Goal: Task Accomplishment & Management: Use online tool/utility

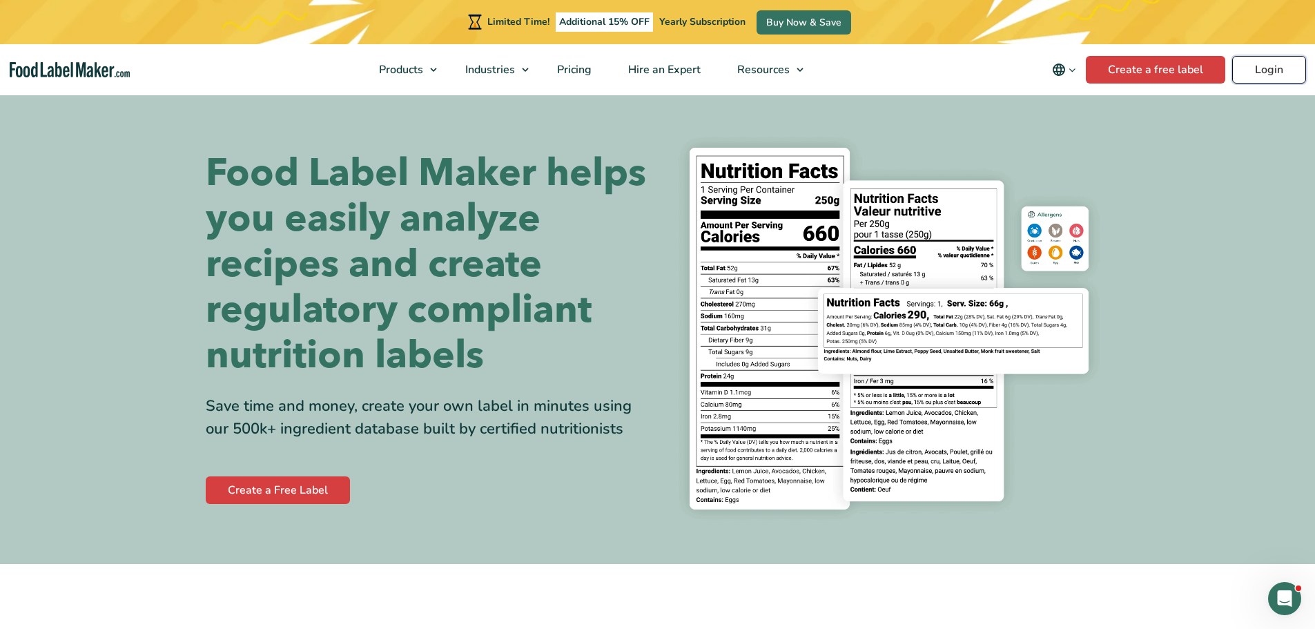
click at [1280, 60] on link "Login" at bounding box center [1269, 70] width 74 height 28
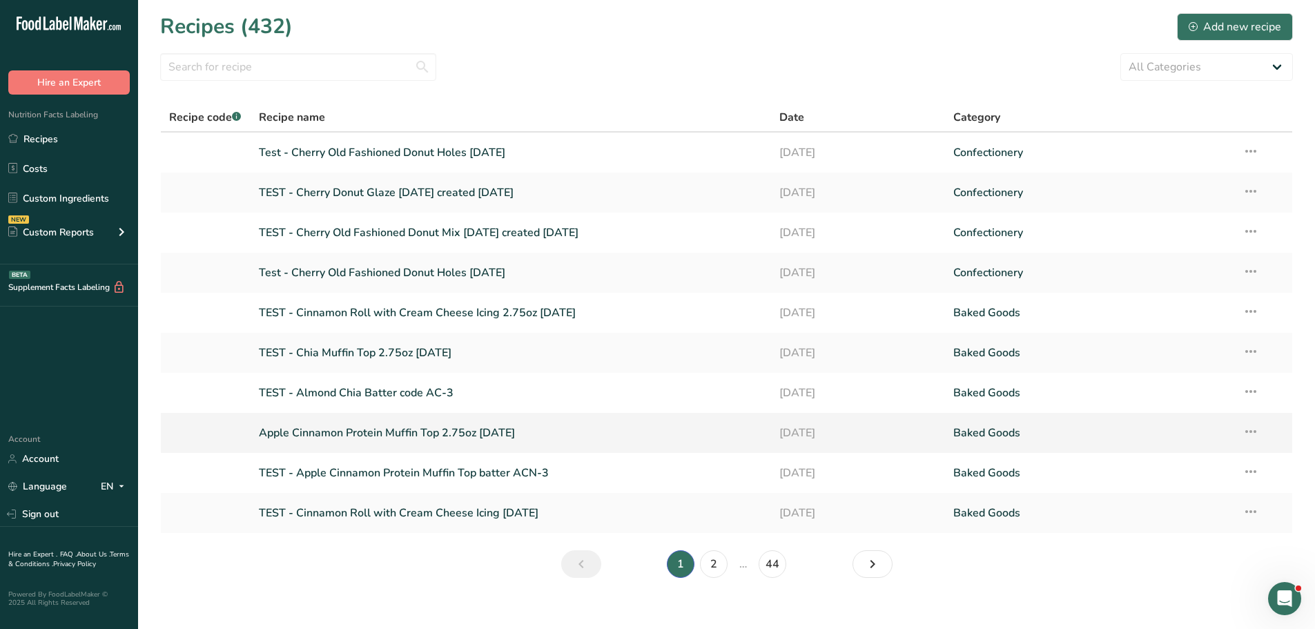
click at [386, 431] on link "Apple Cinnamon Protein Muffin Top 2.75oz 9-4-25" at bounding box center [511, 432] width 505 height 29
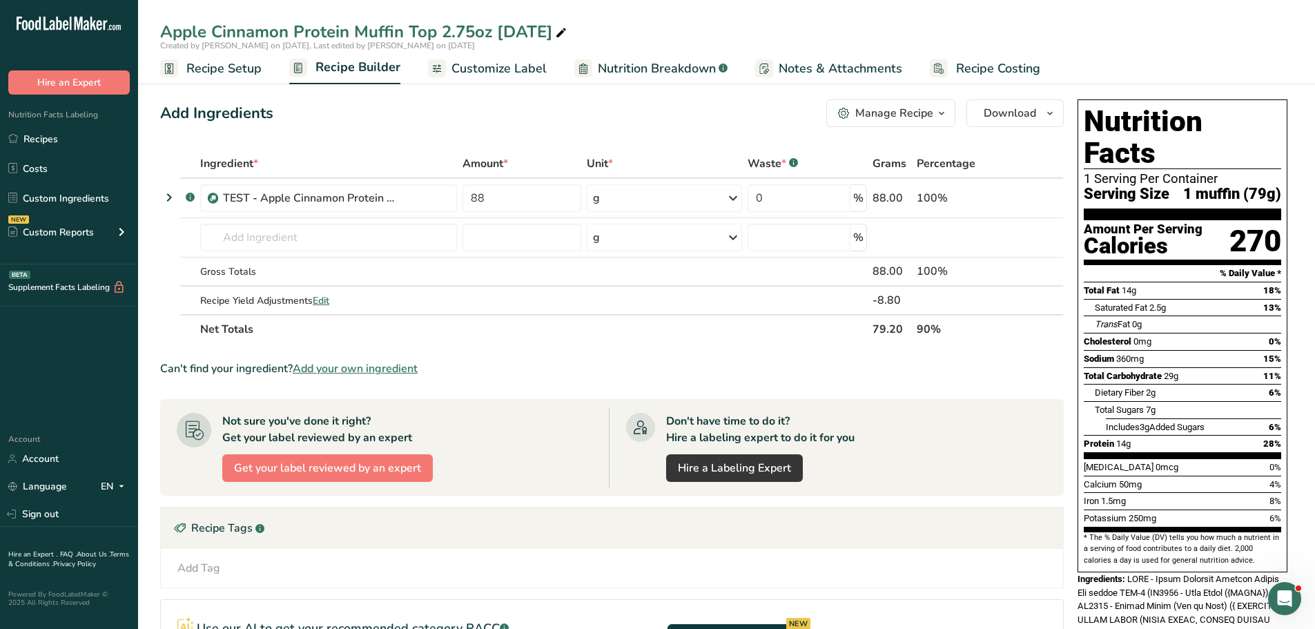
click at [480, 68] on span "Customize Label" at bounding box center [498, 68] width 95 height 19
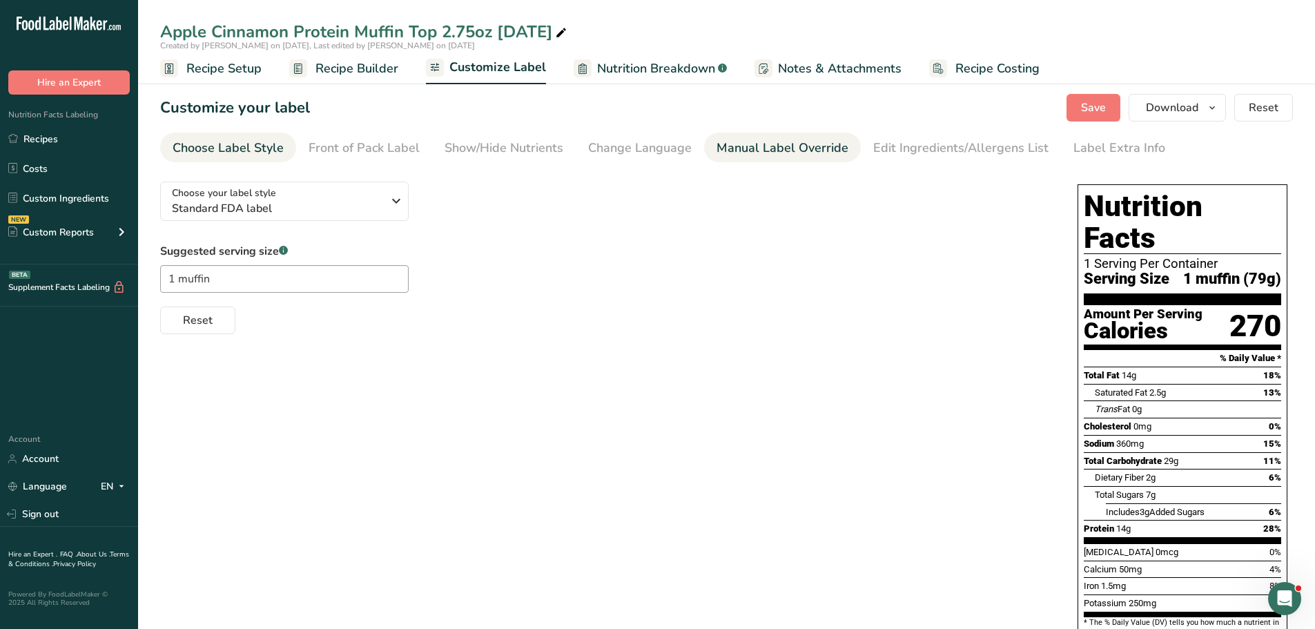
click at [819, 151] on div "Manual Label Override" at bounding box center [782, 148] width 132 height 19
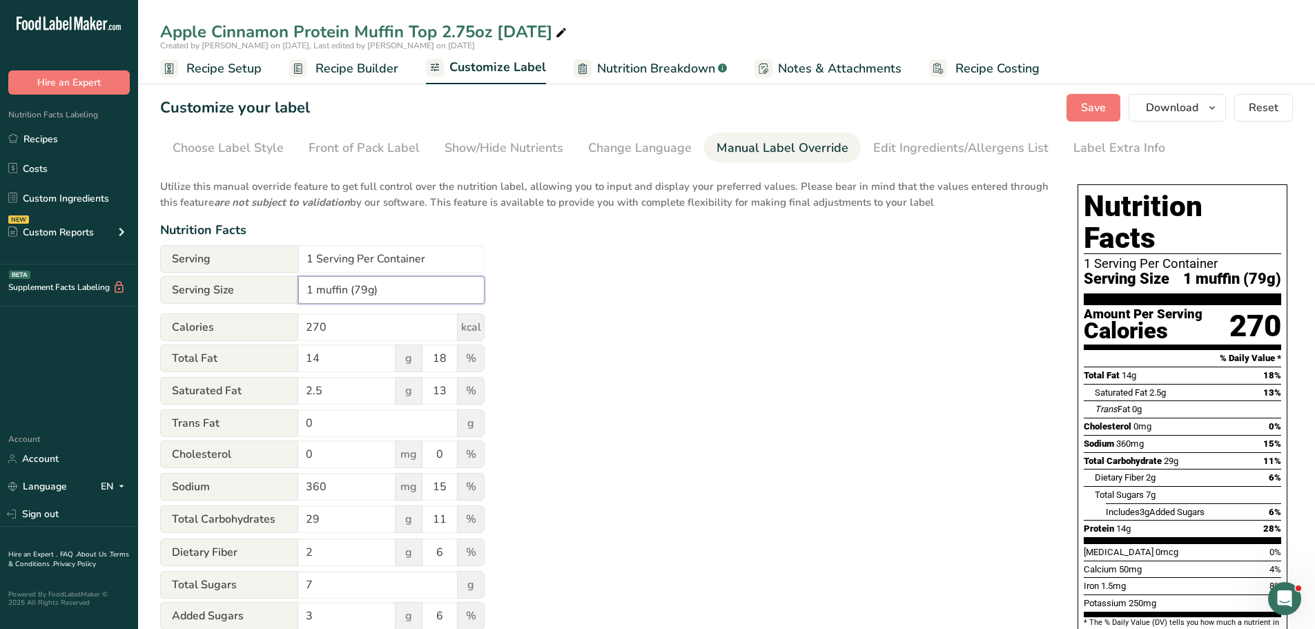
click at [367, 290] on input "1 muffin (79g)" at bounding box center [391, 290] width 186 height 28
type input "1 muffin (78g)"
click at [745, 373] on div "Utilize this manual override feature to get full control over the nutrition lab…" at bounding box center [605, 500] width 890 height 661
click at [222, 69] on span "Recipe Setup" at bounding box center [223, 68] width 75 height 19
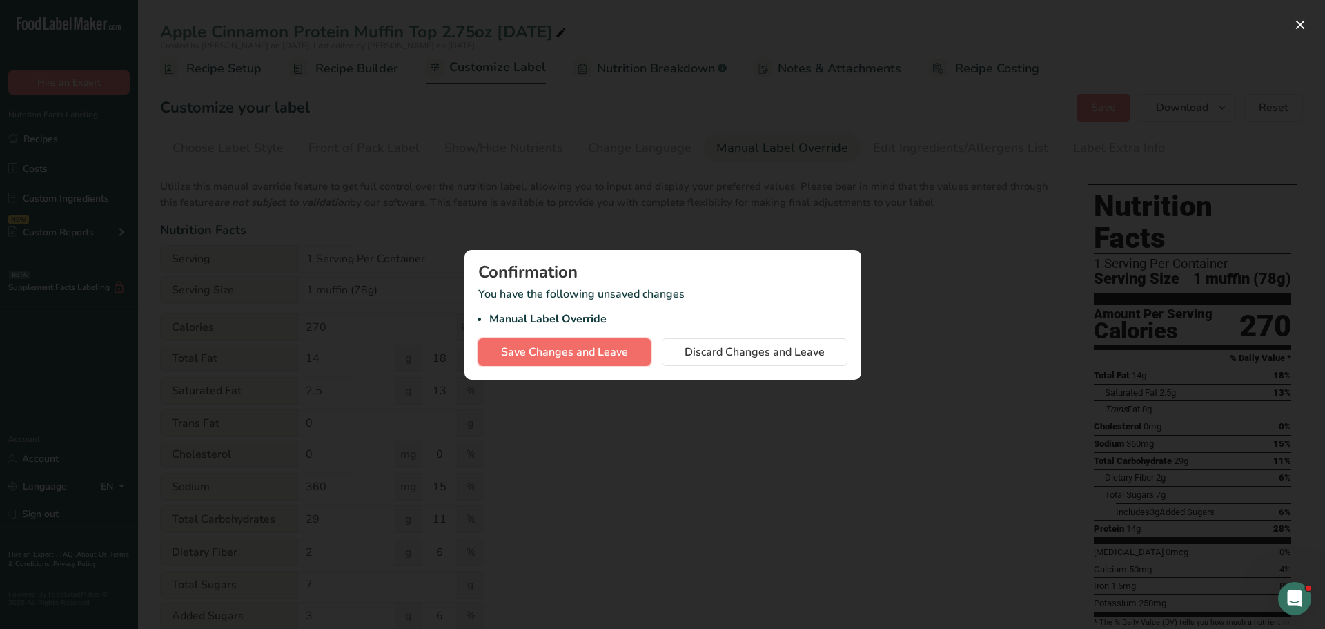
click at [558, 357] on span "Save Changes and Leave" at bounding box center [564, 352] width 127 height 17
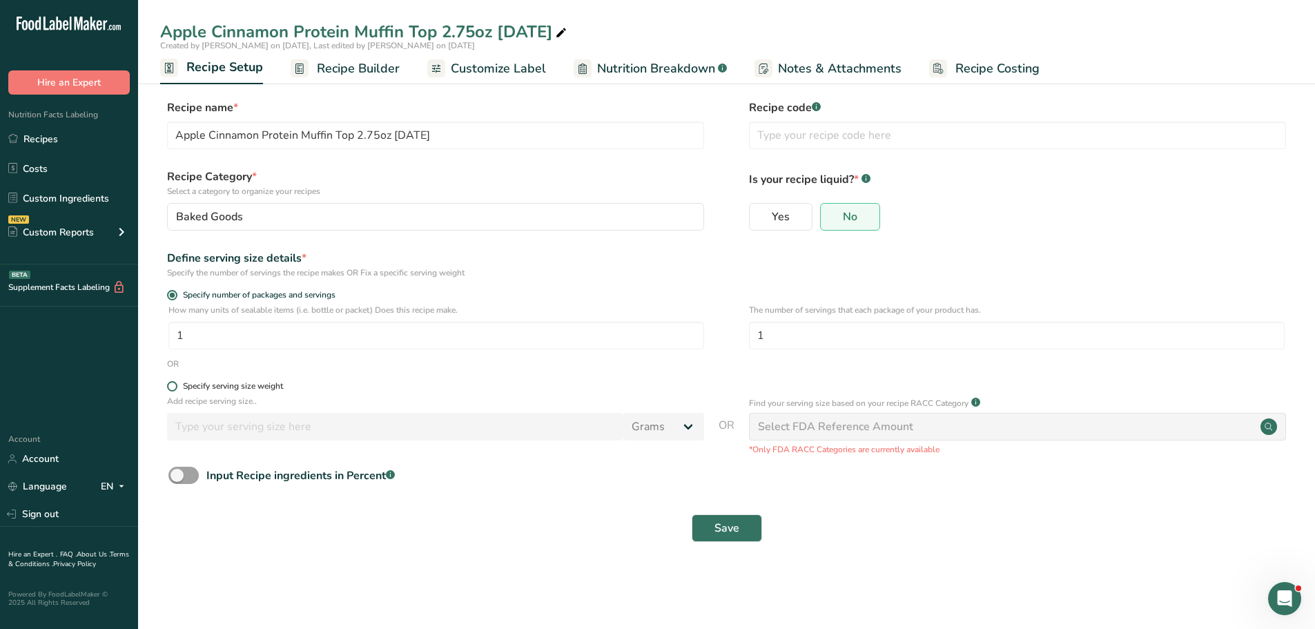
click at [169, 387] on span at bounding box center [172, 386] width 10 height 10
click at [169, 387] on input "Specify serving size weight" at bounding box center [171, 386] width 9 height 9
radio input "true"
radio input "false"
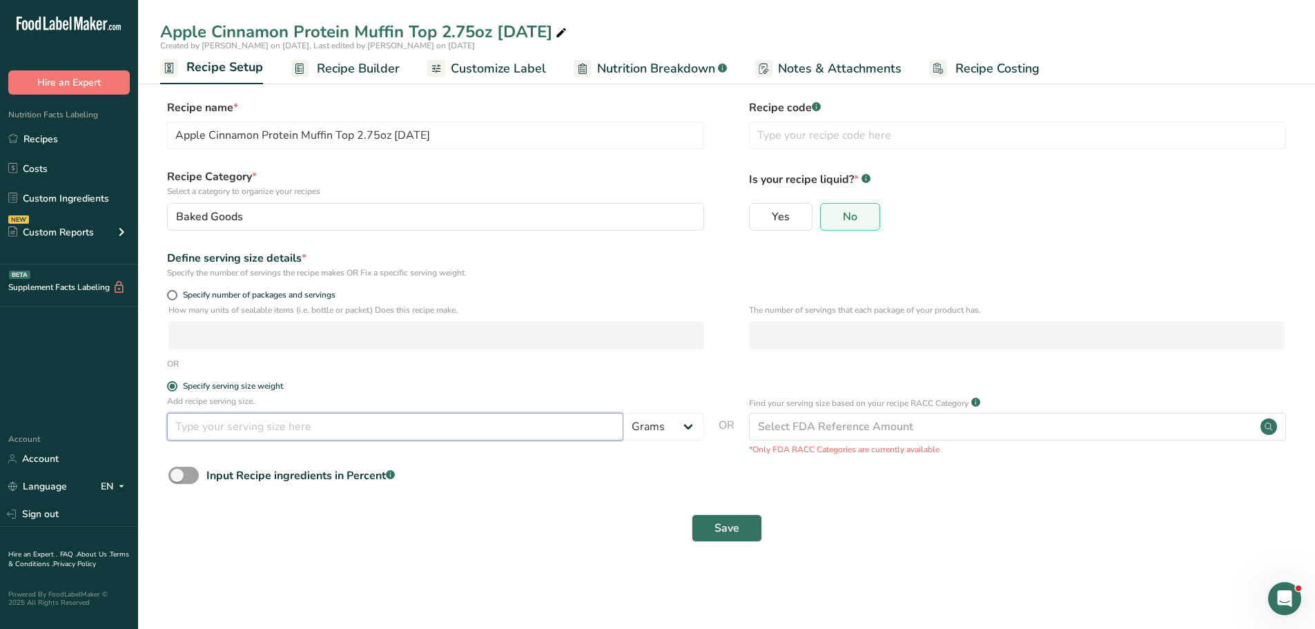
click at [318, 431] on input "number" at bounding box center [395, 427] width 456 height 28
type input "78"
click at [732, 530] on span "Save" at bounding box center [726, 528] width 25 height 17
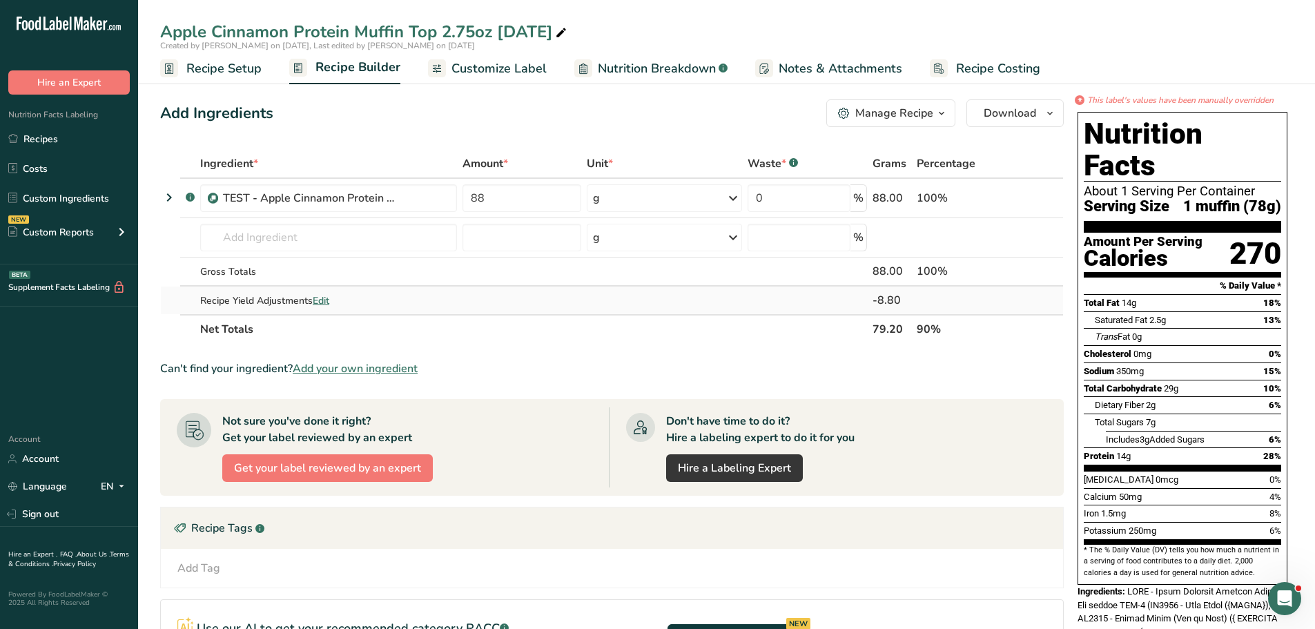
click at [328, 299] on span "Edit" at bounding box center [321, 300] width 17 height 13
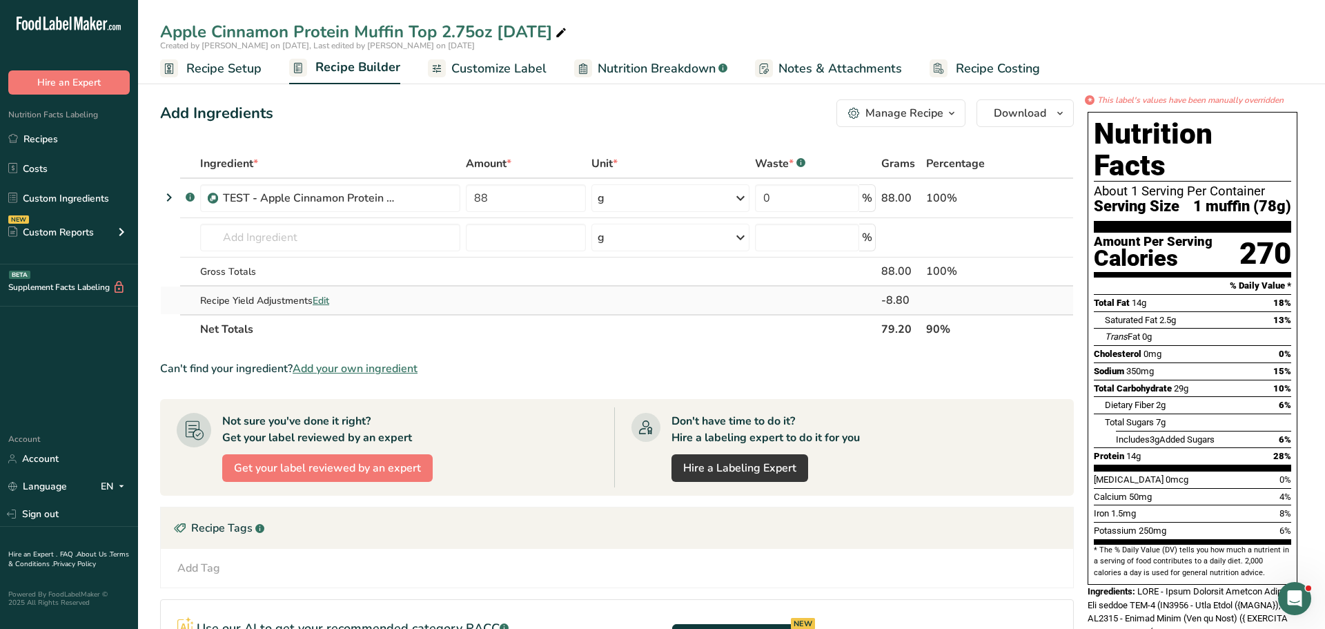
select select "0"
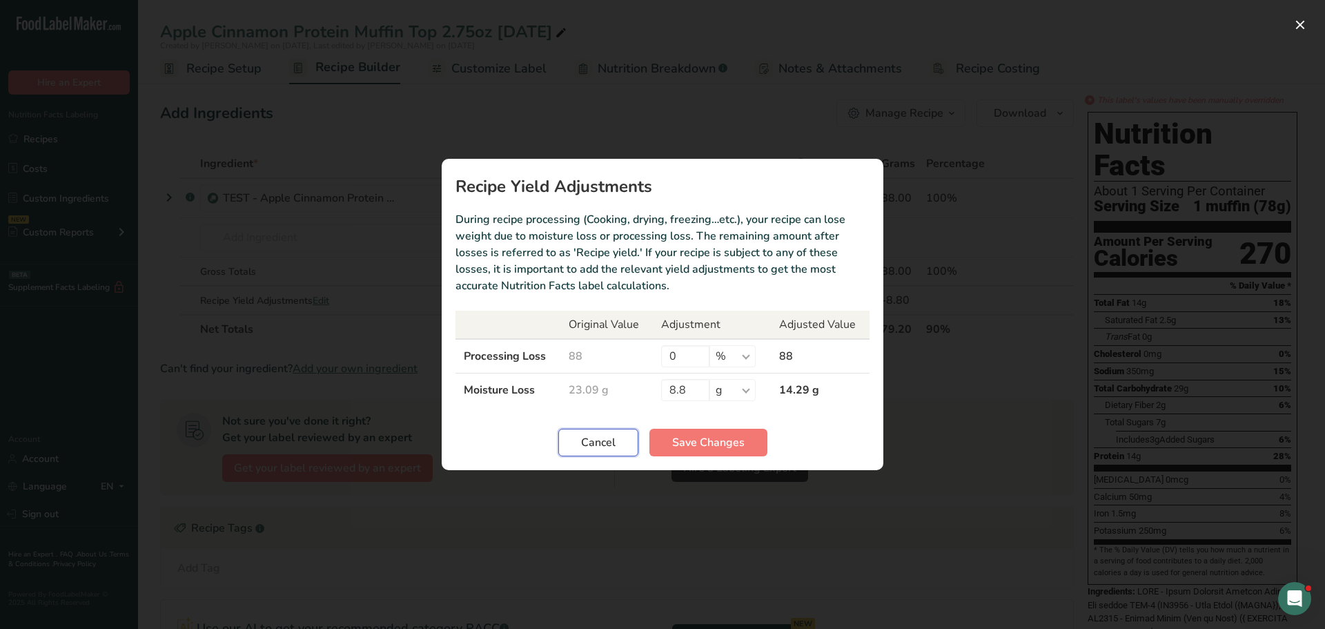
click at [611, 445] on span "Cancel" at bounding box center [598, 442] width 35 height 17
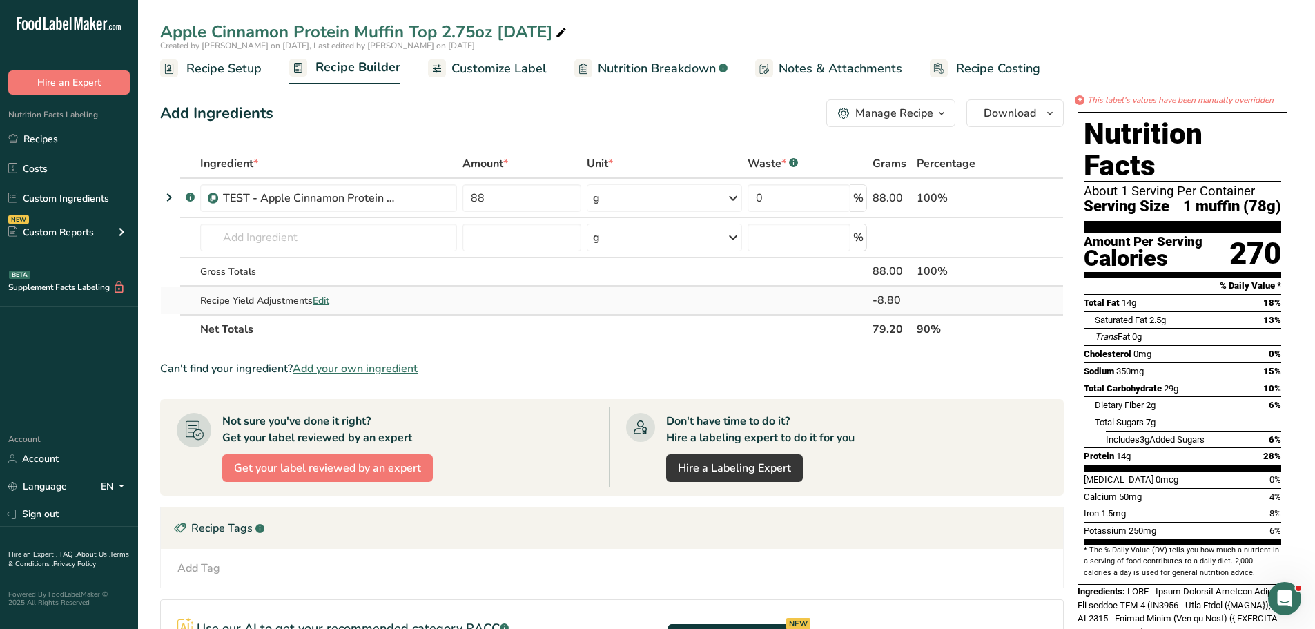
click at [318, 300] on span "Edit" at bounding box center [321, 300] width 17 height 13
select select "0"
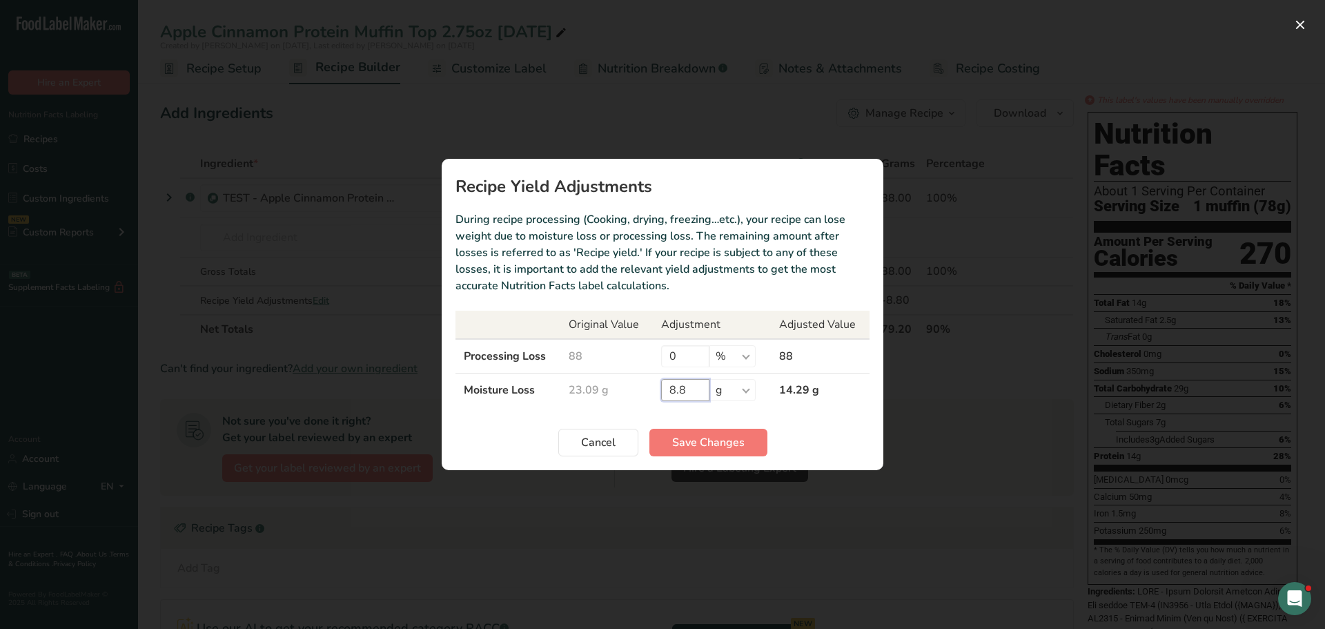
click at [684, 391] on input "8.8" at bounding box center [685, 390] width 48 height 22
type input "8"
type input "9"
click at [707, 447] on span "Save Changes" at bounding box center [708, 442] width 72 height 17
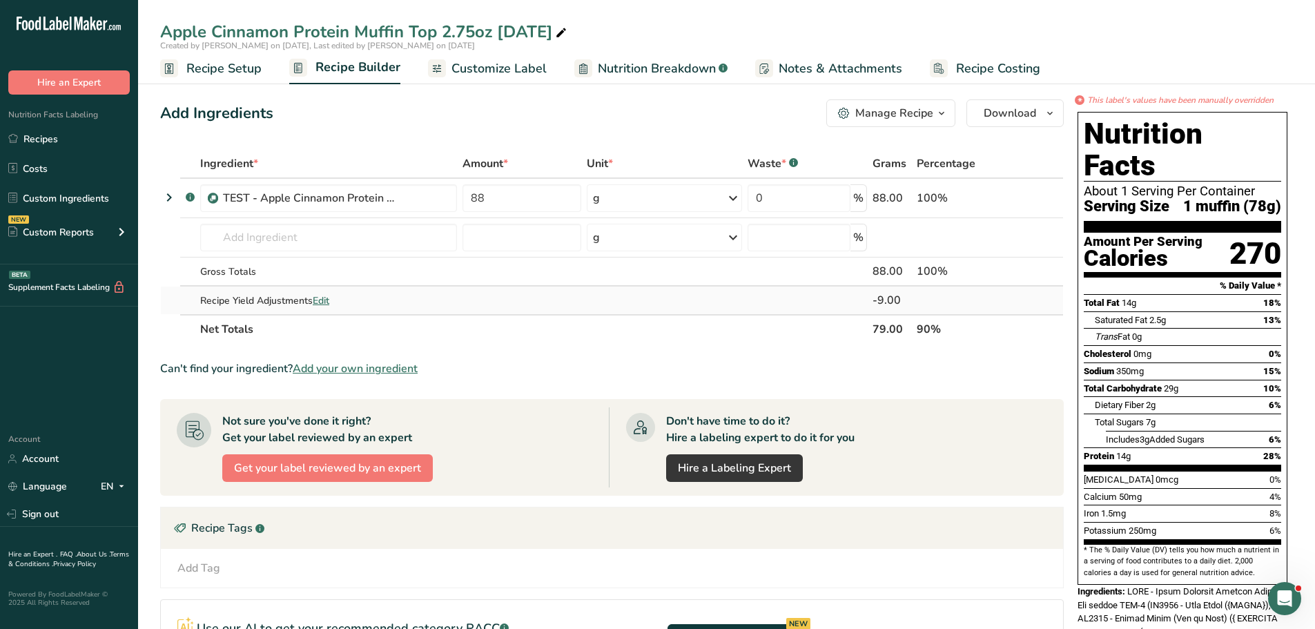
click at [326, 300] on span "Edit" at bounding box center [321, 300] width 17 height 13
select select "0"
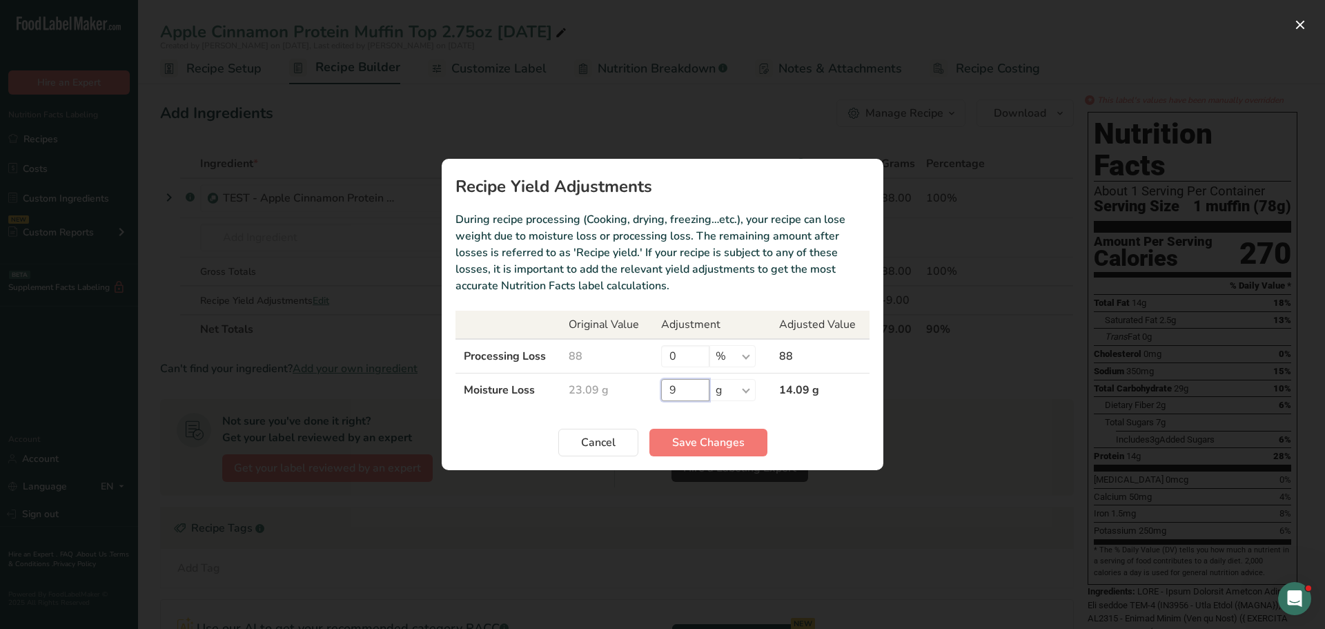
drag, startPoint x: 688, startPoint y: 391, endPoint x: 632, endPoint y: 389, distance: 56.7
click at [636, 384] on tr "Moisture Loss 23.09 g 9 % g kg mg mcg lb oz 14.09 g" at bounding box center [663, 390] width 414 height 34
type input "10"
click at [666, 432] on button "Save Changes" at bounding box center [709, 443] width 118 height 28
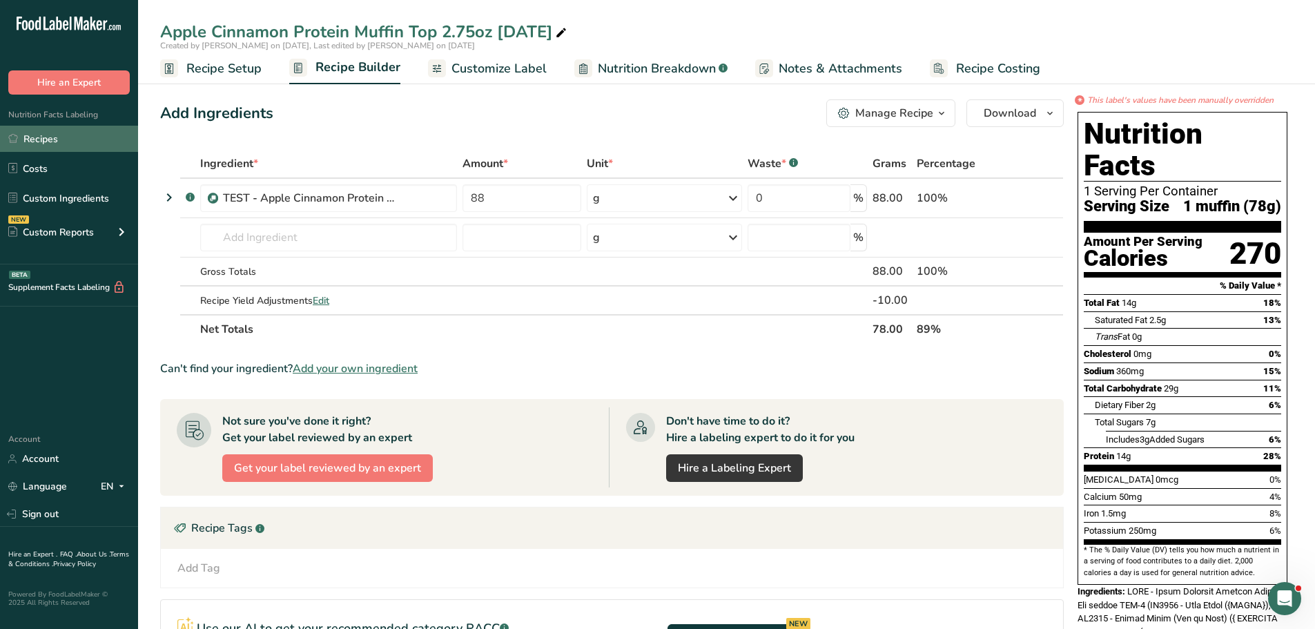
click at [49, 142] on link "Recipes" at bounding box center [69, 139] width 138 height 26
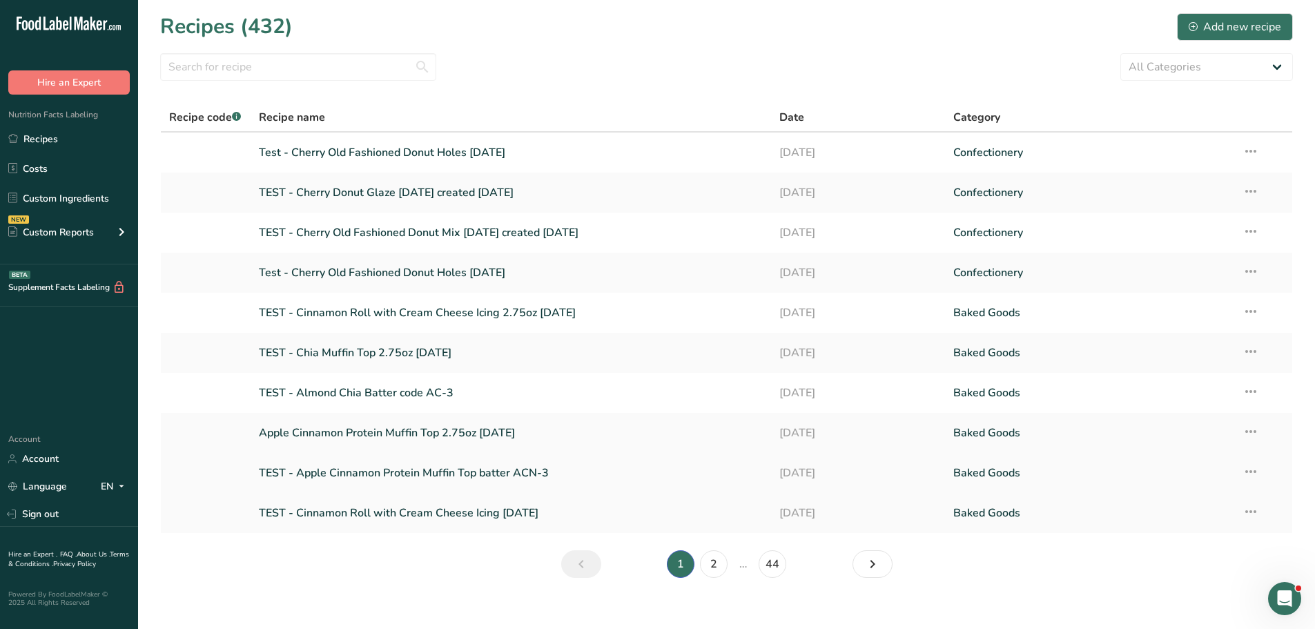
click at [386, 472] on link "TEST - Apple Cinnamon Protein Muffin Top batter ACN-3" at bounding box center [511, 472] width 505 height 29
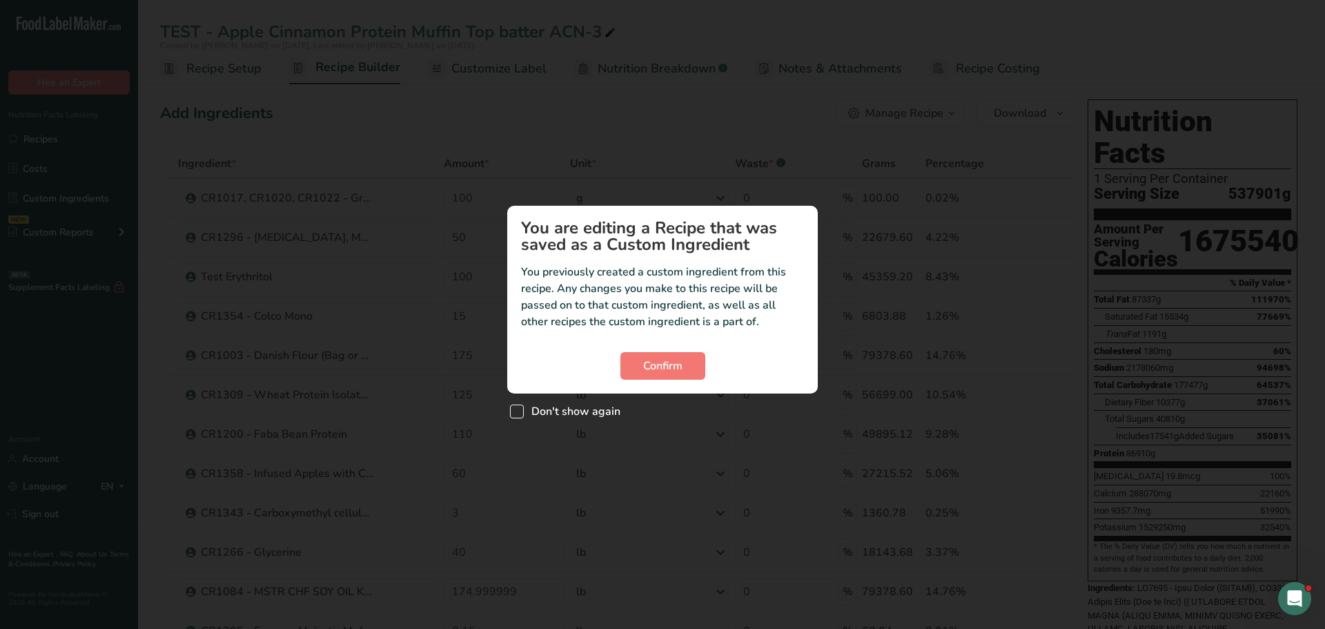
click at [523, 411] on span "Custom ingredient modal" at bounding box center [517, 411] width 14 height 14
click at [519, 411] on input "Don't show again" at bounding box center [514, 411] width 9 height 9
checkbox input "true"
click at [678, 367] on span "Confirm" at bounding box center [662, 366] width 39 height 17
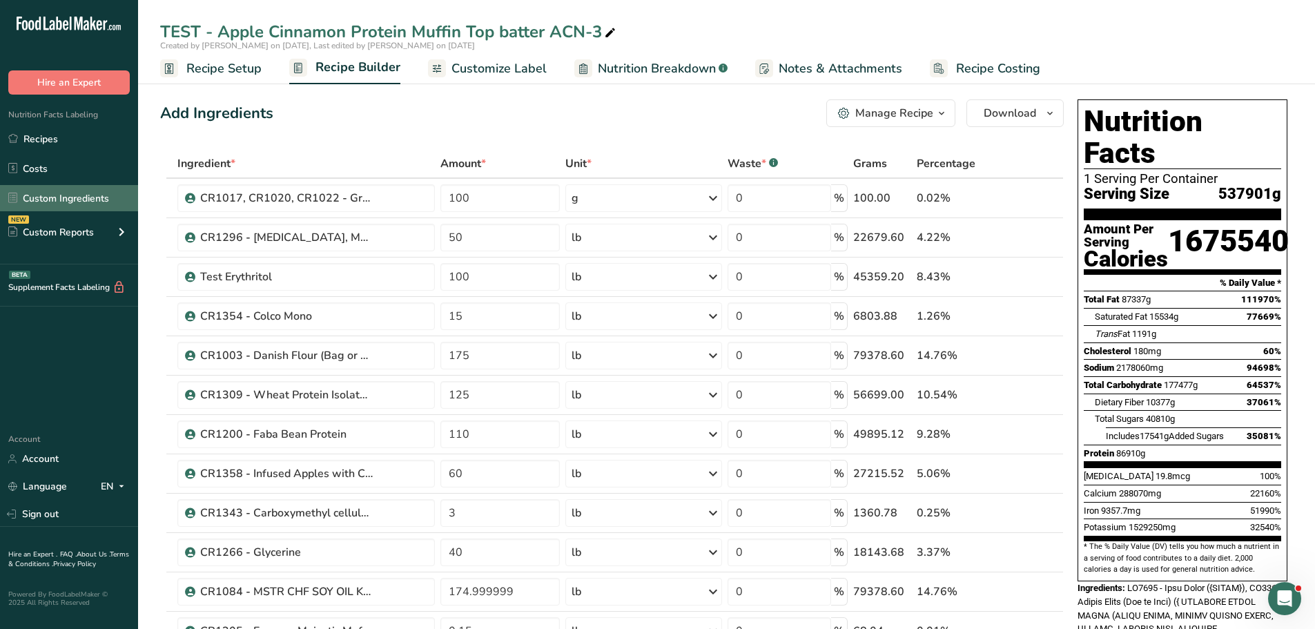
click at [58, 199] on link "Custom Ingredients" at bounding box center [69, 198] width 138 height 26
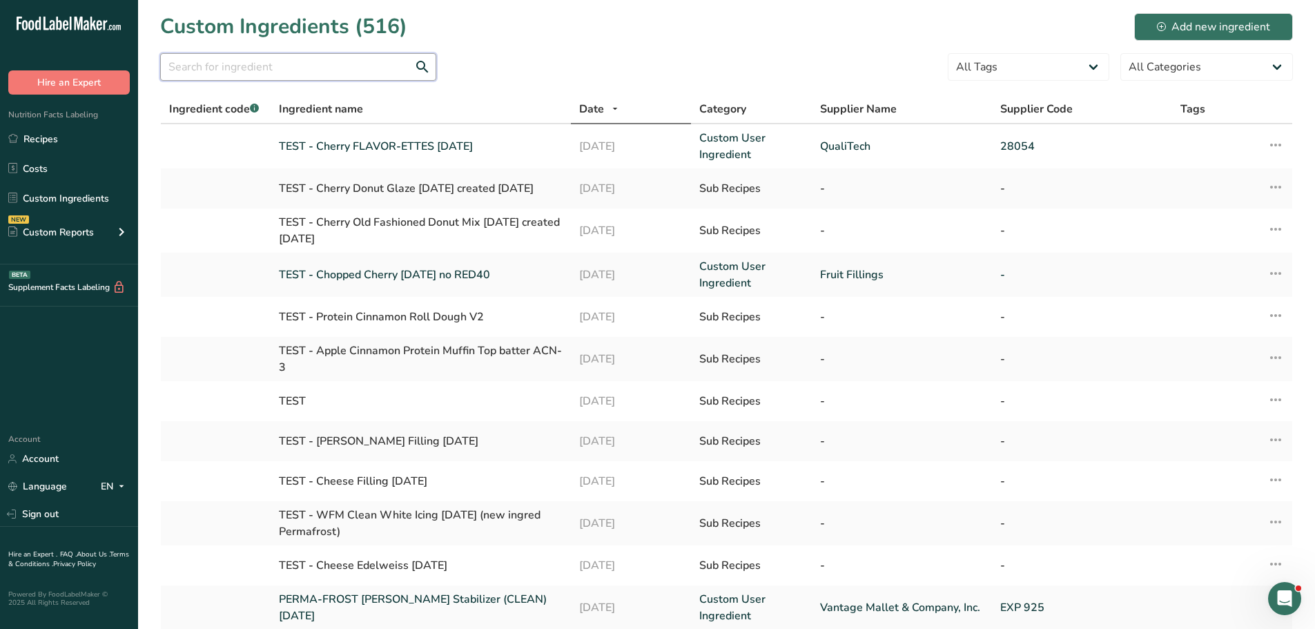
click at [276, 70] on input "text" at bounding box center [298, 67] width 276 height 28
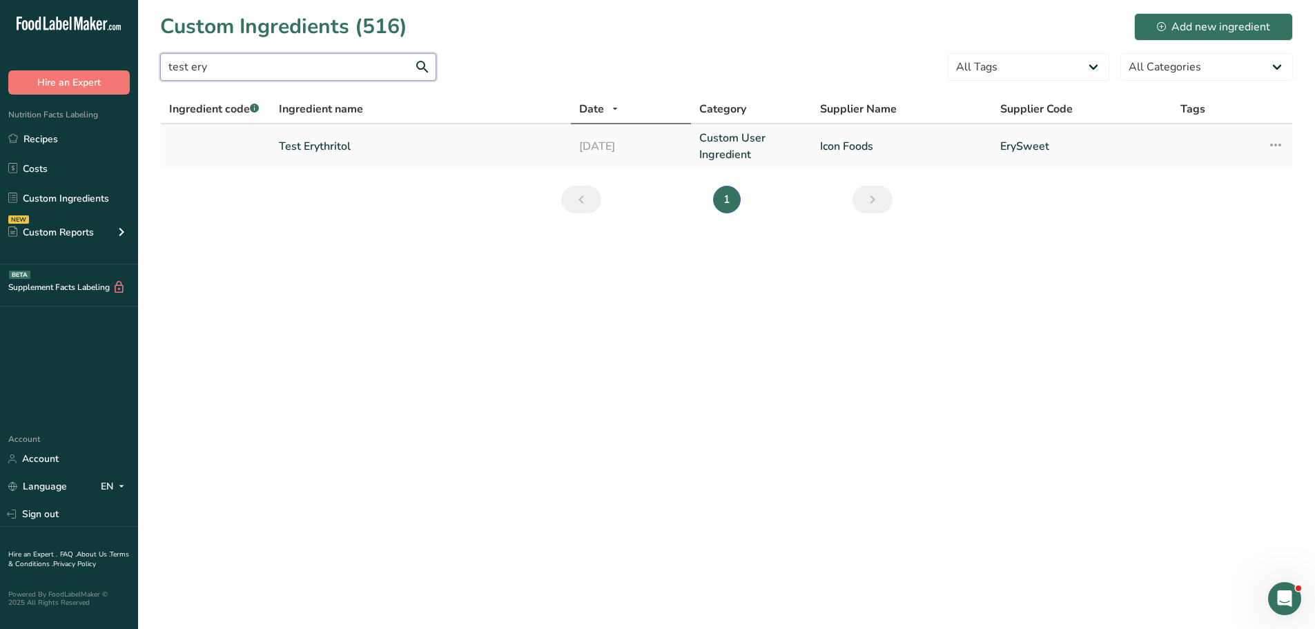
type input "test ery"
click at [328, 136] on td "Test Erythritol" at bounding box center [421, 146] width 300 height 44
click at [324, 145] on link "Test Erythritol" at bounding box center [421, 146] width 284 height 17
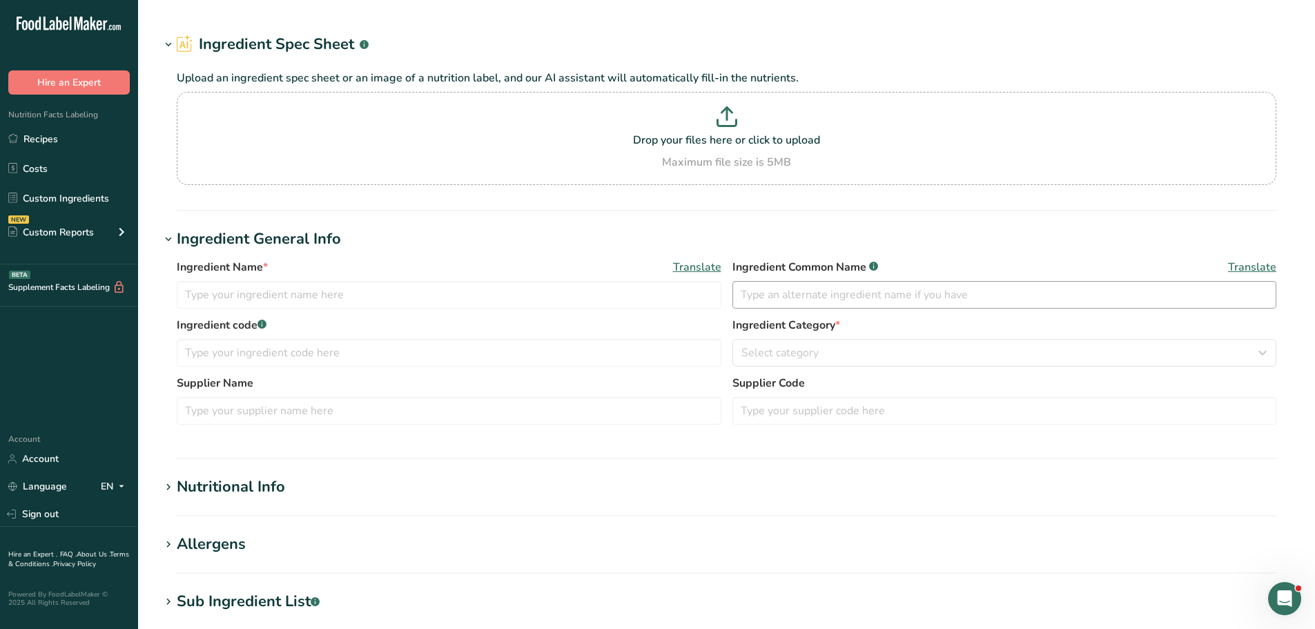
type input "Test Erythritol"
type input "Icon Foods"
type input "ErySweet"
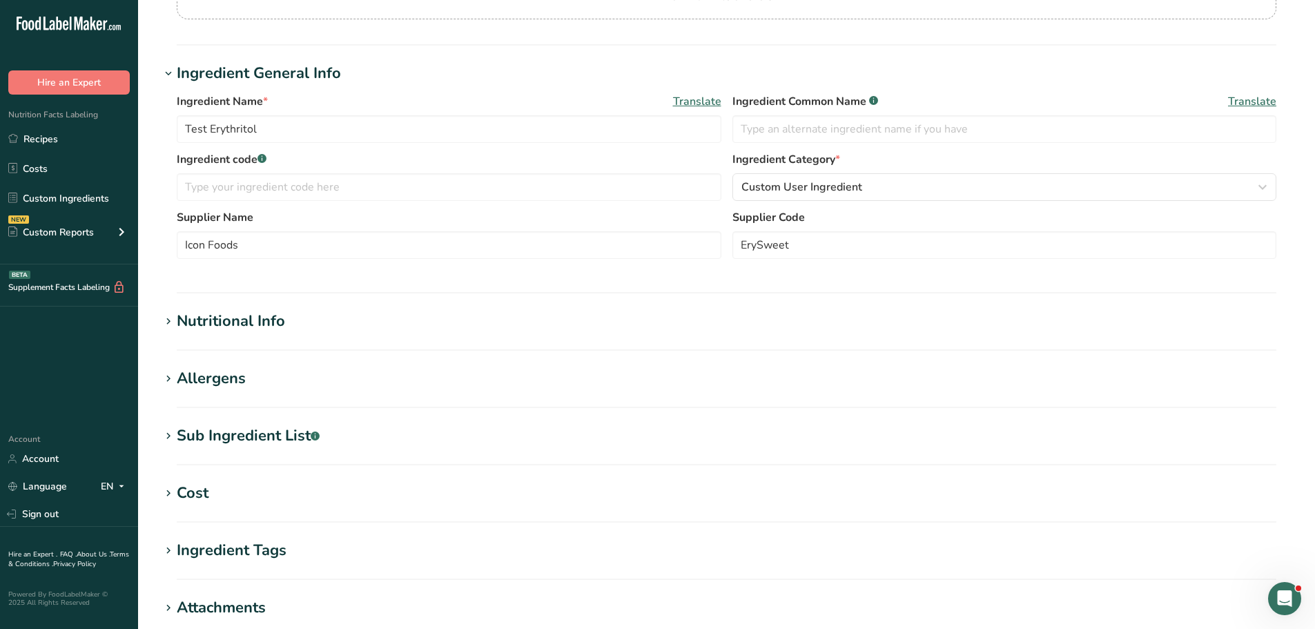
scroll to position [207, 0]
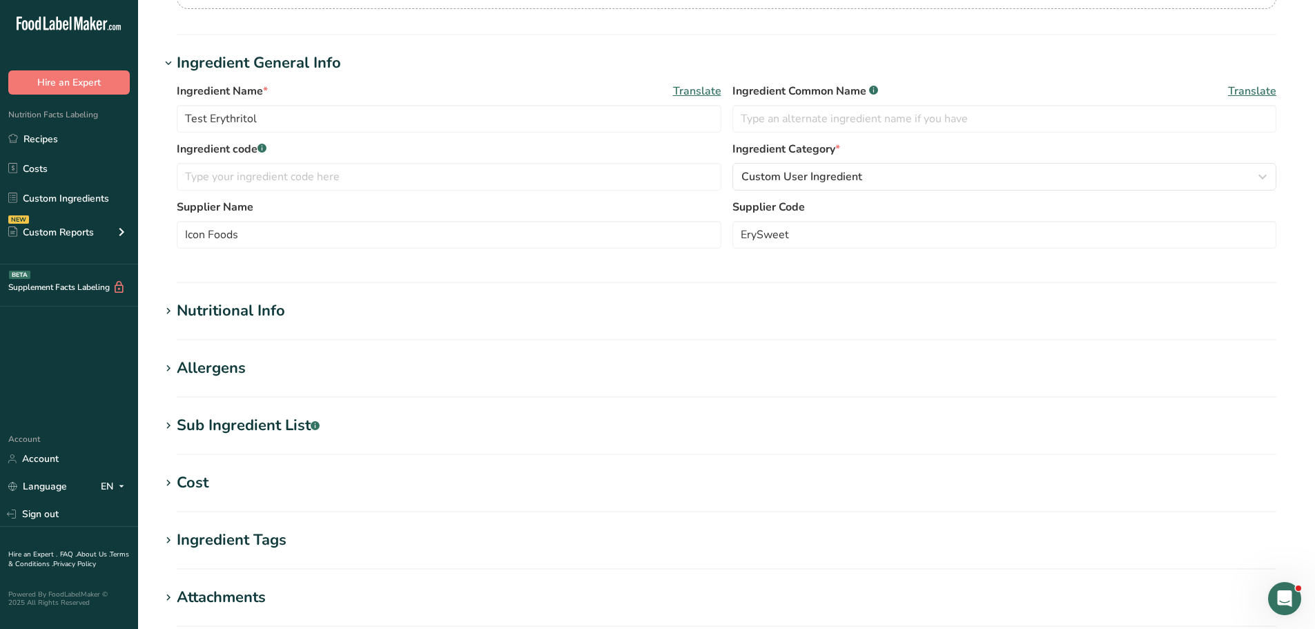
click at [253, 302] on div "Nutritional Info" at bounding box center [231, 311] width 108 height 23
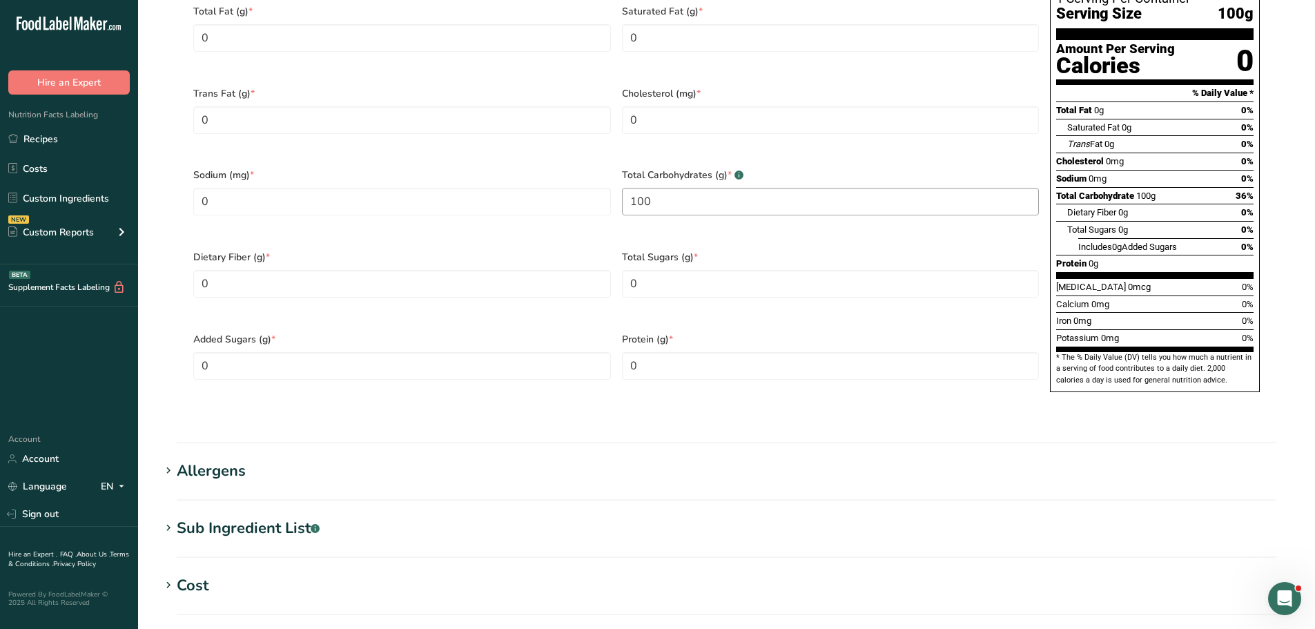
scroll to position [690, 0]
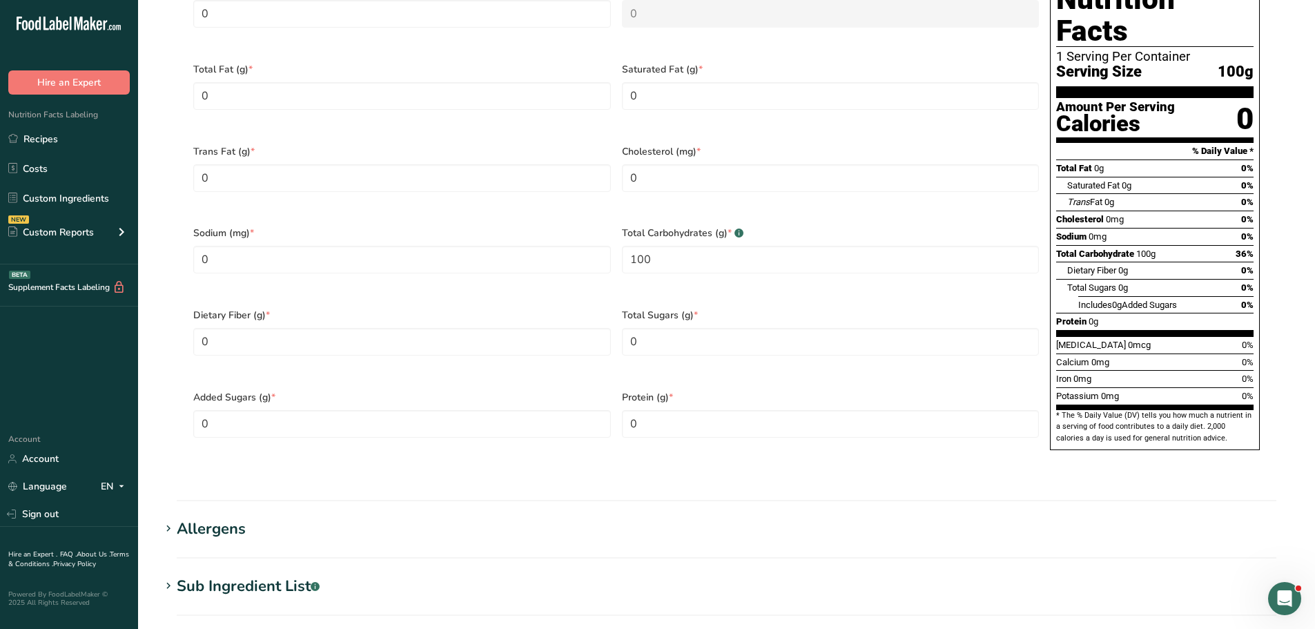
click at [290, 575] on div "Sub Ingredient List .a-a{fill:#347362;}.b-a{fill:#fff;}" at bounding box center [248, 586] width 143 height 23
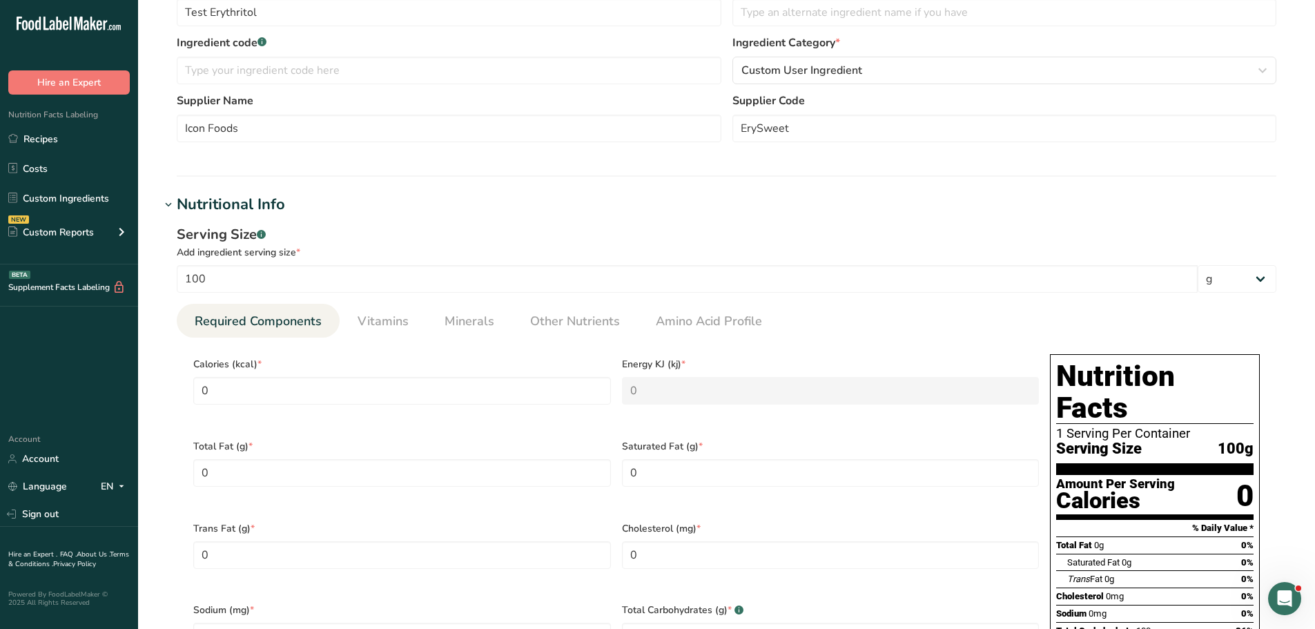
scroll to position [207, 0]
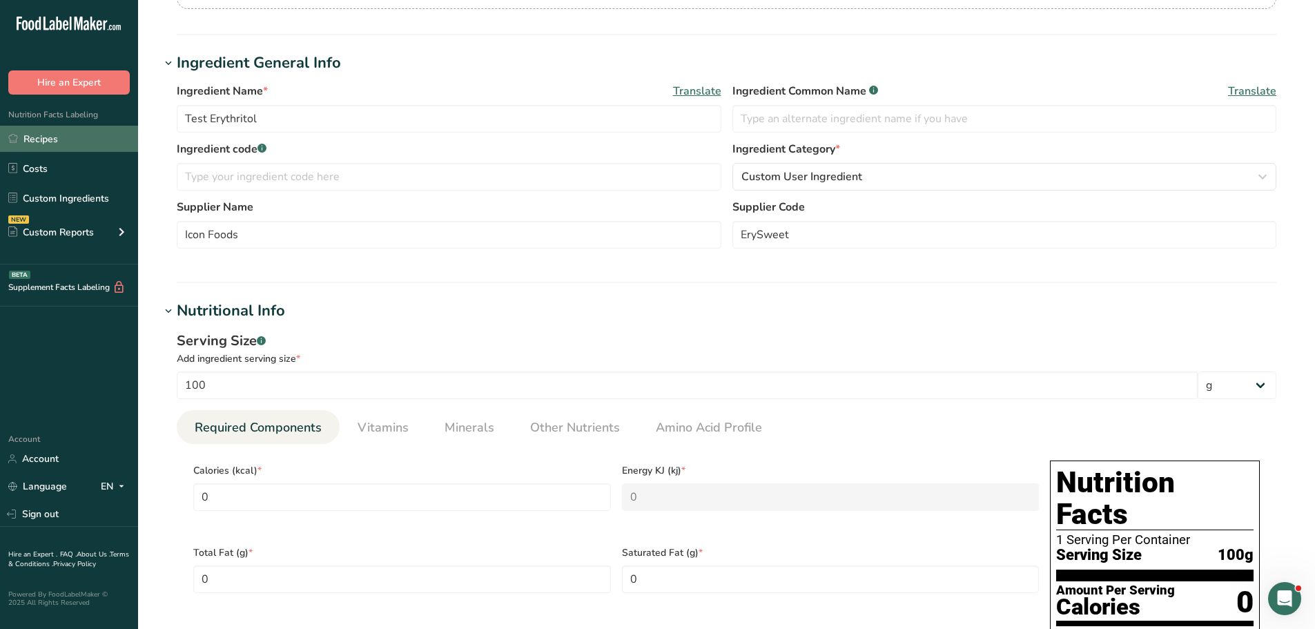
click at [47, 135] on link "Recipes" at bounding box center [69, 139] width 138 height 26
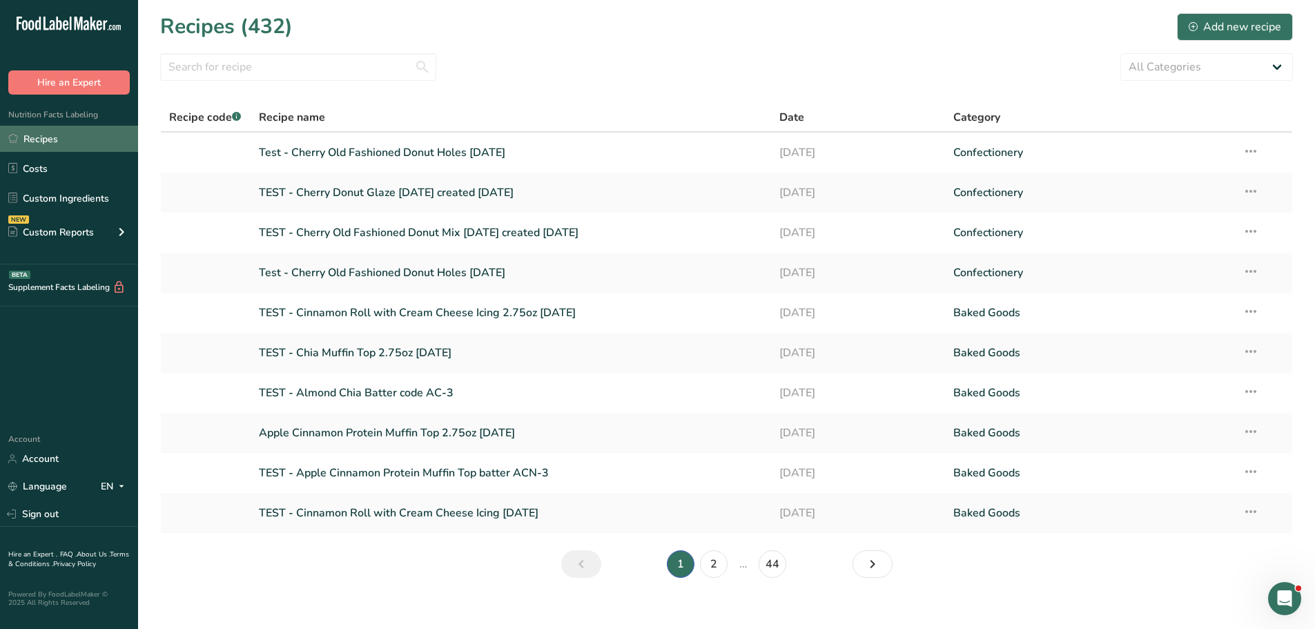
click at [75, 129] on link "Recipes" at bounding box center [69, 139] width 138 height 26
click at [388, 431] on link "Apple Cinnamon Protein Muffin Top 2.75oz 9-4-25" at bounding box center [511, 432] width 505 height 29
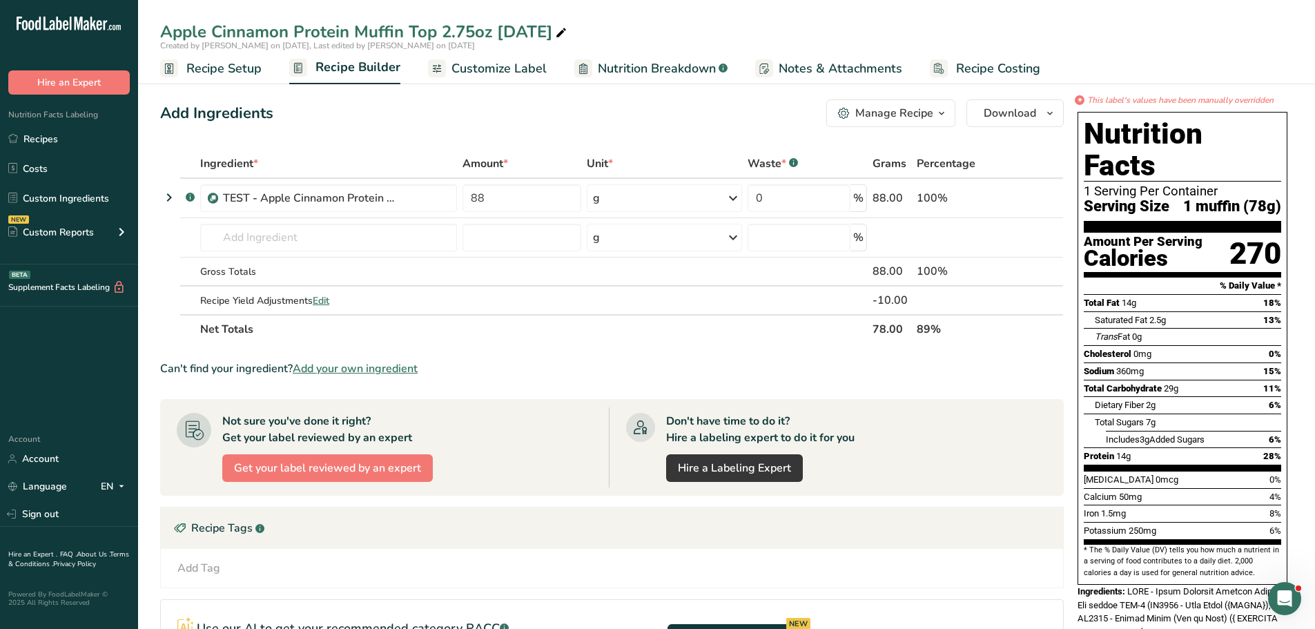
click at [560, 29] on icon at bounding box center [561, 32] width 12 height 19
click at [494, 32] on input "Apple Cinnamon Protein Muffin Top 2.75oz 9-11-25" at bounding box center [726, 31] width 1133 height 25
click at [499, 31] on input "Apple Cinnamon Protein Muffin Top 2.75oz(7/24/25) 9-11-25" at bounding box center [726, 31] width 1133 height 25
click at [162, 30] on input "Apple Cinnamon Protein Muffin Top 2.75oz(created 7/24/25) 9-11-25" at bounding box center [726, 31] width 1133 height 25
type input "TEST - Apple Cinnamon Protein Muffin Top 2.75oz(created 7/24/25) 9-11-25"
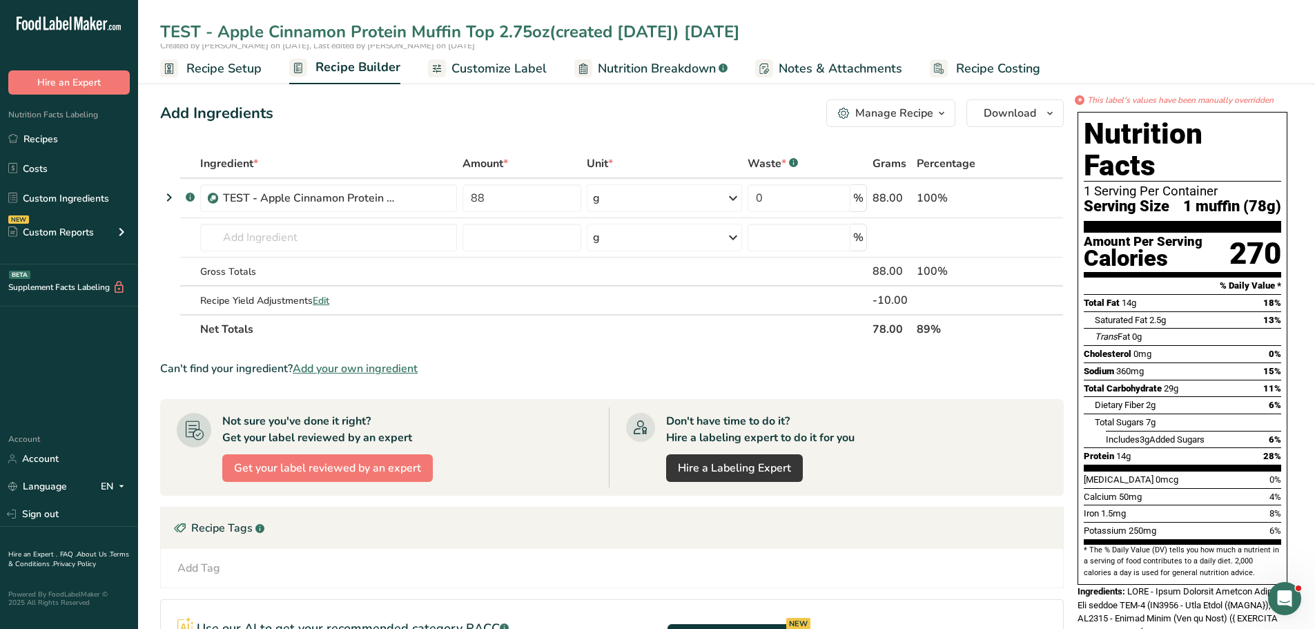
click at [995, 336] on th "89%" at bounding box center [957, 328] width 87 height 29
click at [166, 197] on icon at bounding box center [169, 197] width 17 height 25
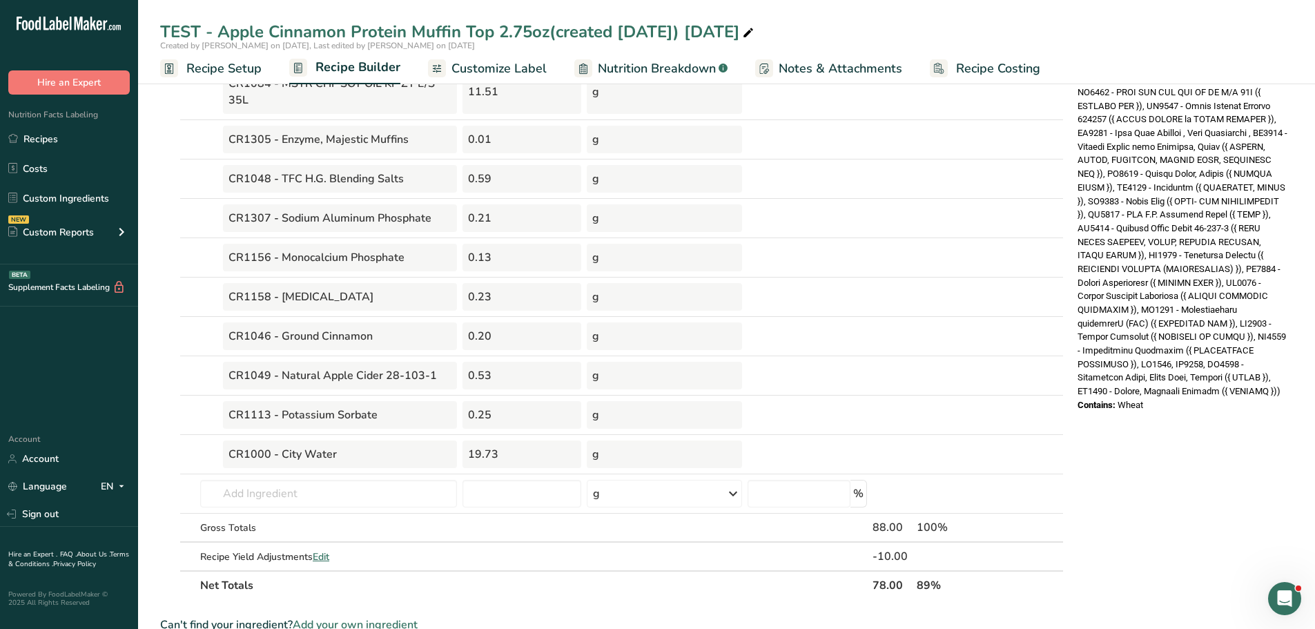
scroll to position [582, 0]
drag, startPoint x: 1129, startPoint y: 284, endPoint x: 1202, endPoint y: 424, distance: 158.4
click at [1202, 424] on div "* This label's values have been manually overridden Nutrition Facts 1 Serving P…" at bounding box center [1182, 299] width 221 height 1575
copy div "TEST - Apple Cinnamon Protein Muffin Top batter ACN-3 (CR1000 - City Water ({WA…"
click at [1259, 449] on div "* This label's values have been manually overridden Nutrition Facts 1 Serving P…" at bounding box center [1182, 299] width 221 height 1575
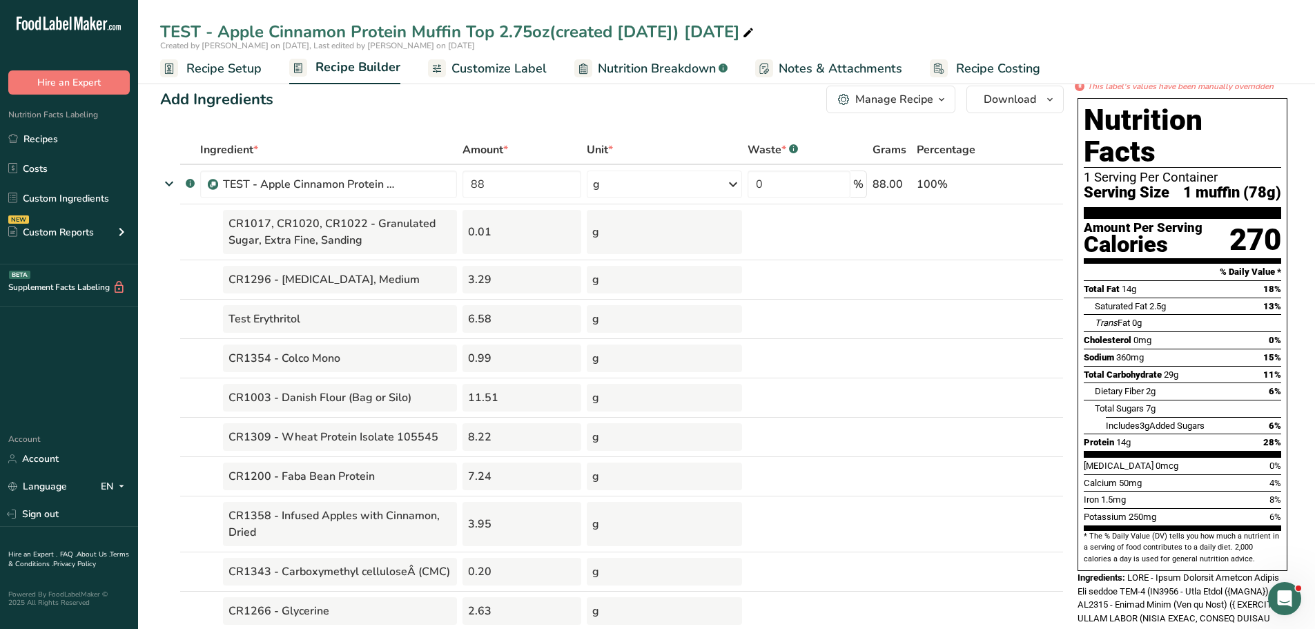
scroll to position [0, 0]
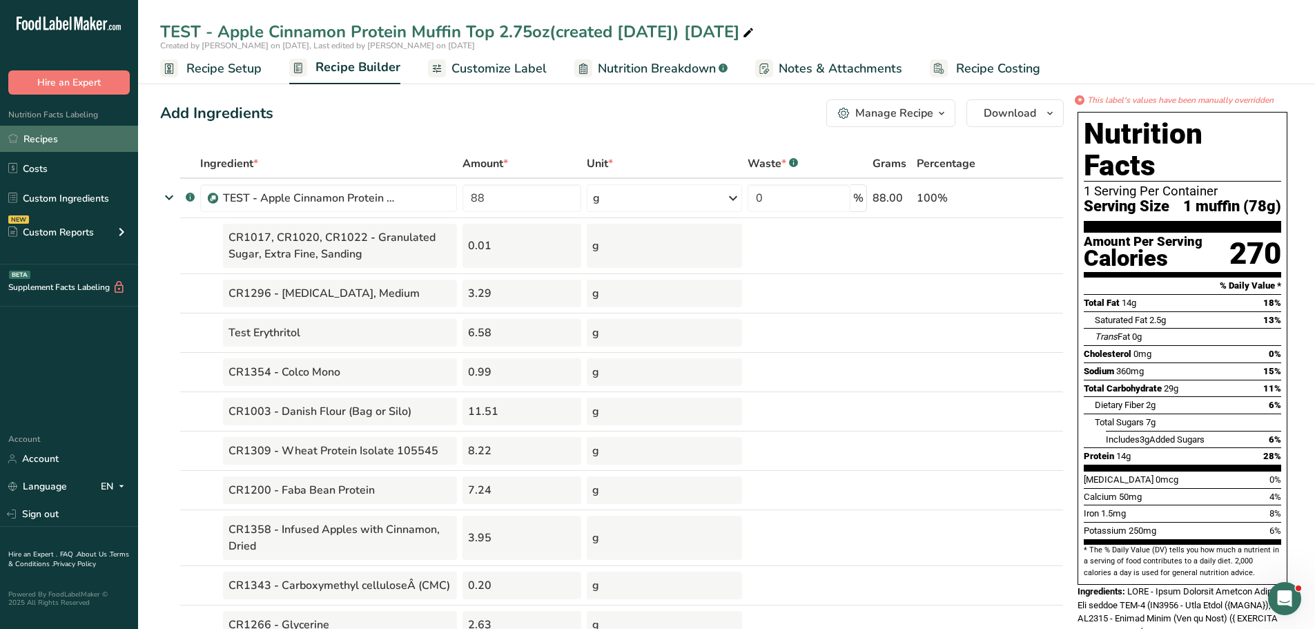
click at [43, 140] on link "Recipes" at bounding box center [69, 139] width 138 height 26
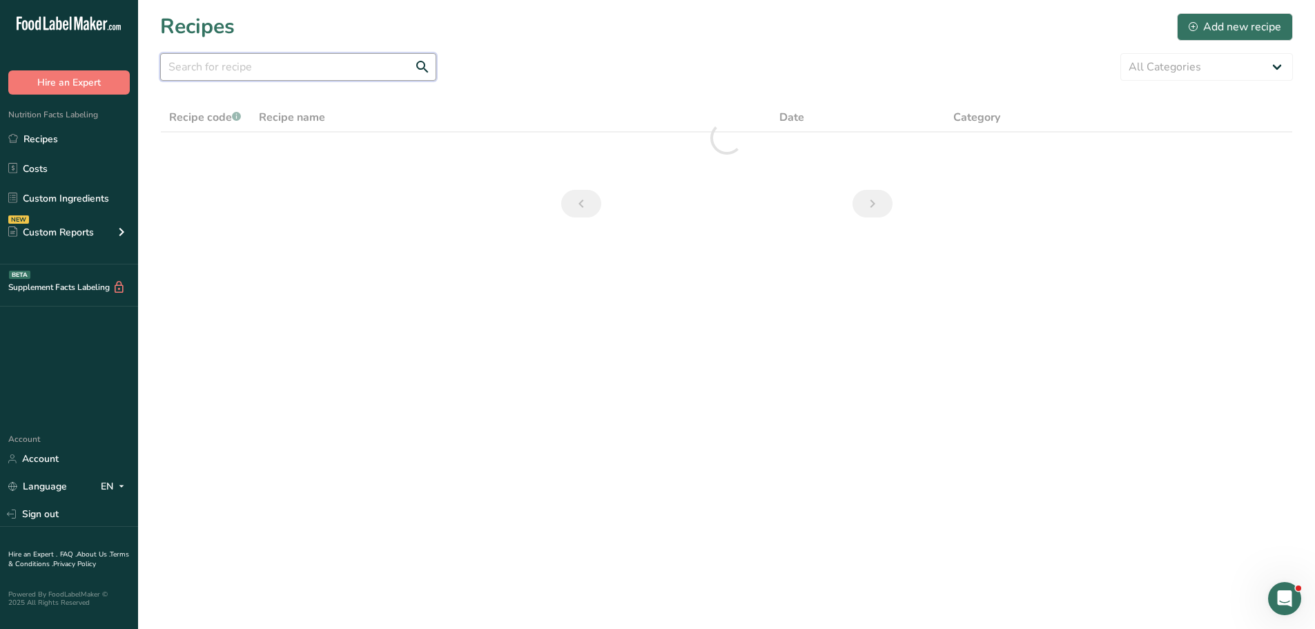
click at [271, 66] on input "text" at bounding box center [298, 67] width 276 height 28
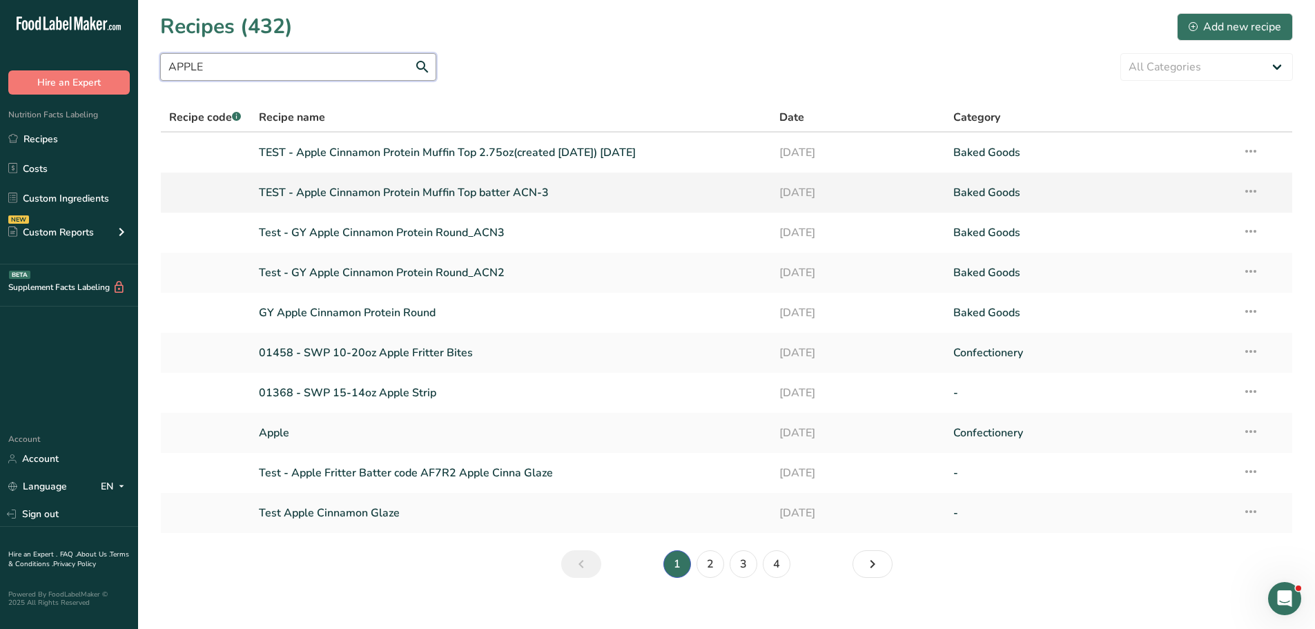
type input "APPLE"
click at [407, 192] on link "TEST - Apple Cinnamon Protein Muffin Top batter ACN-3" at bounding box center [511, 192] width 505 height 29
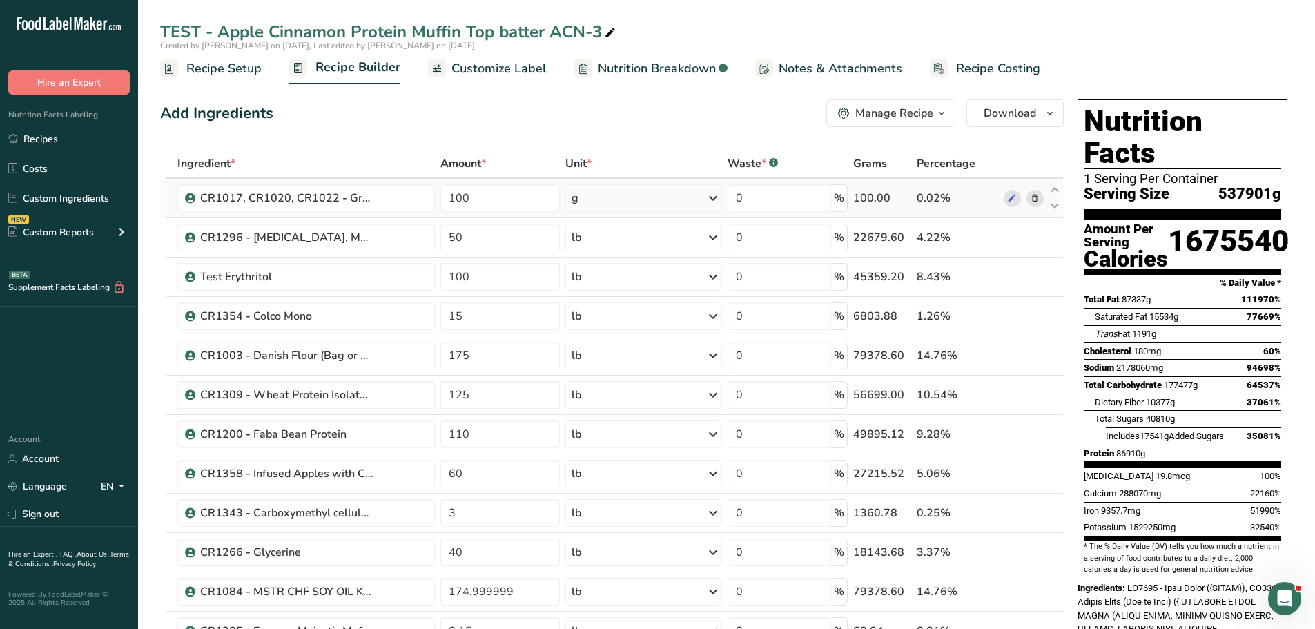
click at [608, 195] on div "g" at bounding box center [643, 198] width 157 height 28
click at [609, 303] on div "See more" at bounding box center [632, 307] width 116 height 14
click at [620, 328] on div "lb" at bounding box center [632, 330] width 116 height 20
click at [51, 140] on link "Recipes" at bounding box center [69, 139] width 138 height 26
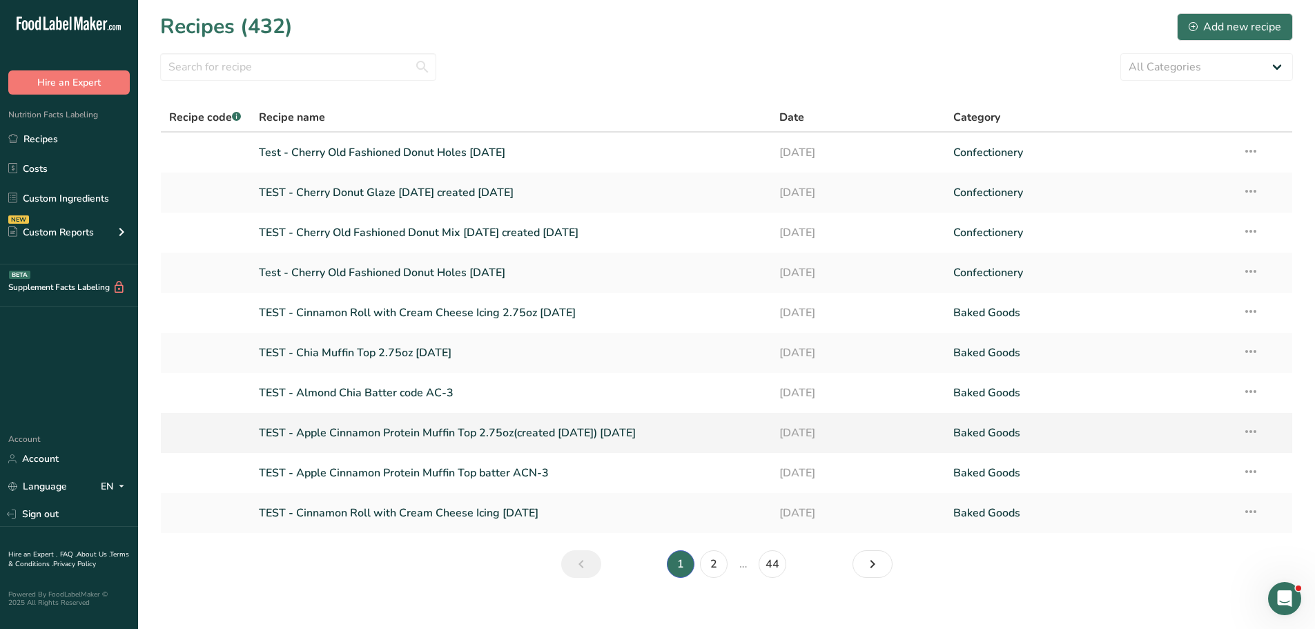
click at [405, 427] on link "TEST - Apple Cinnamon Protein Muffin Top 2.75oz(created 7/24/25) 9-11-25" at bounding box center [511, 432] width 505 height 29
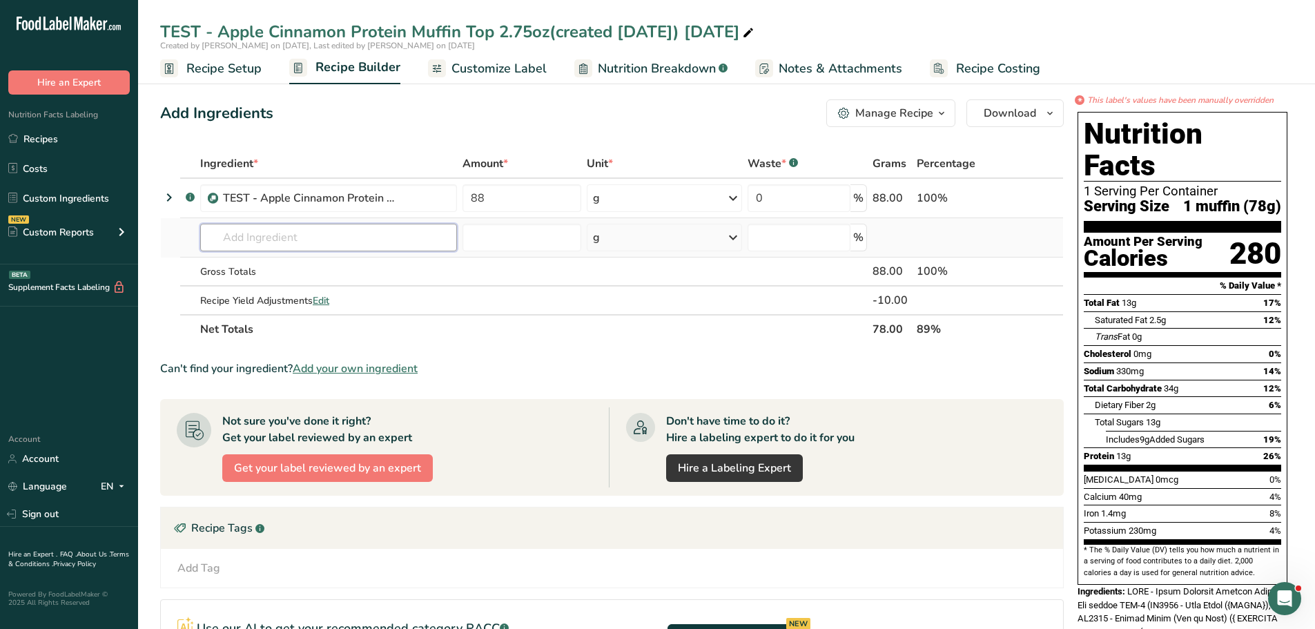
click at [246, 233] on input "text" at bounding box center [328, 238] width 257 height 28
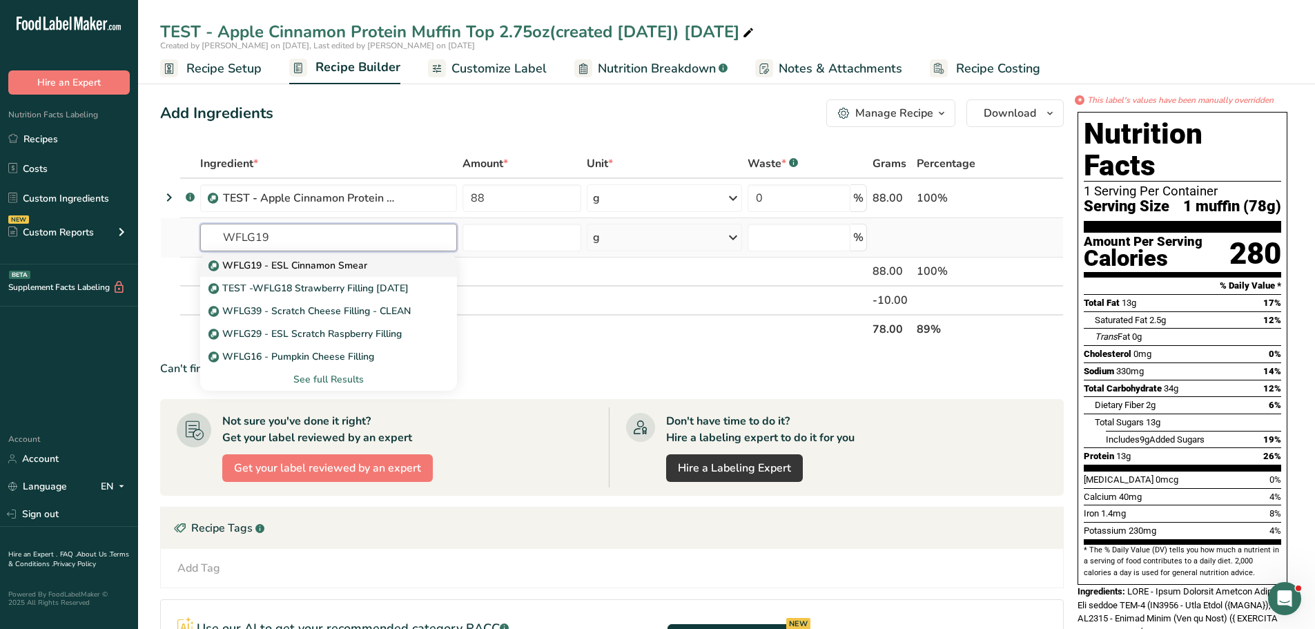
type input "WFLG19"
click at [262, 257] on link "WFLG19 - ESL Cinnamon Smear" at bounding box center [328, 265] width 257 height 23
type input "WFLG19 - ESL Cinnamon Smear"
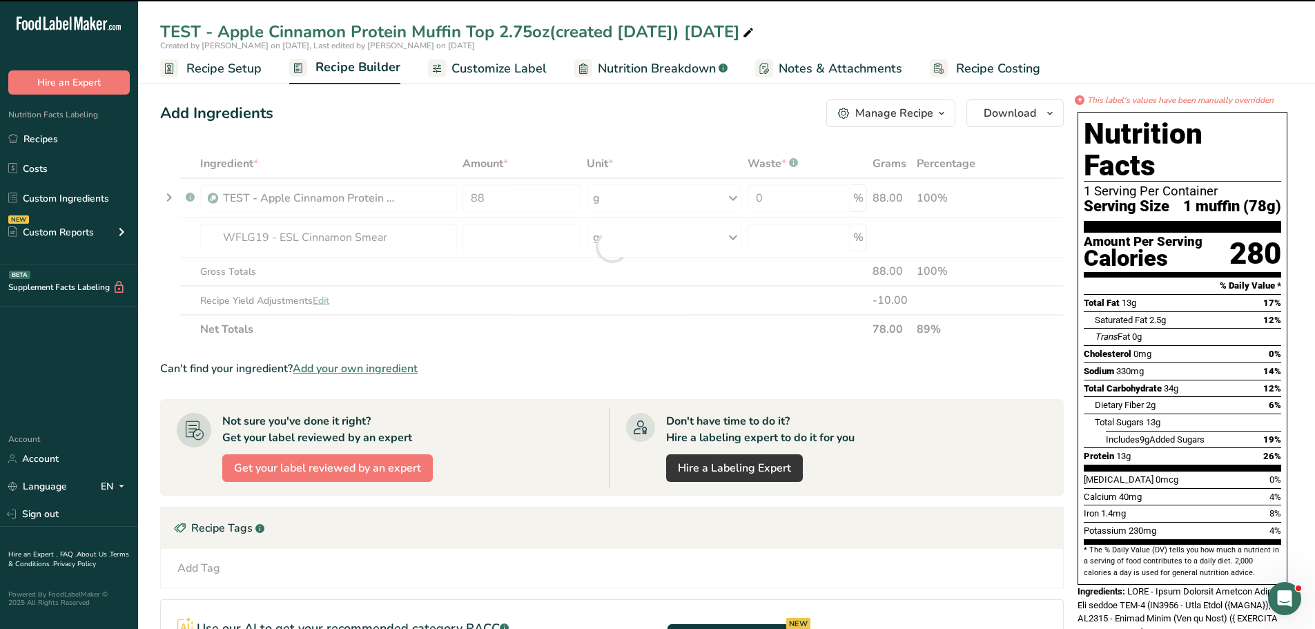
type input "0"
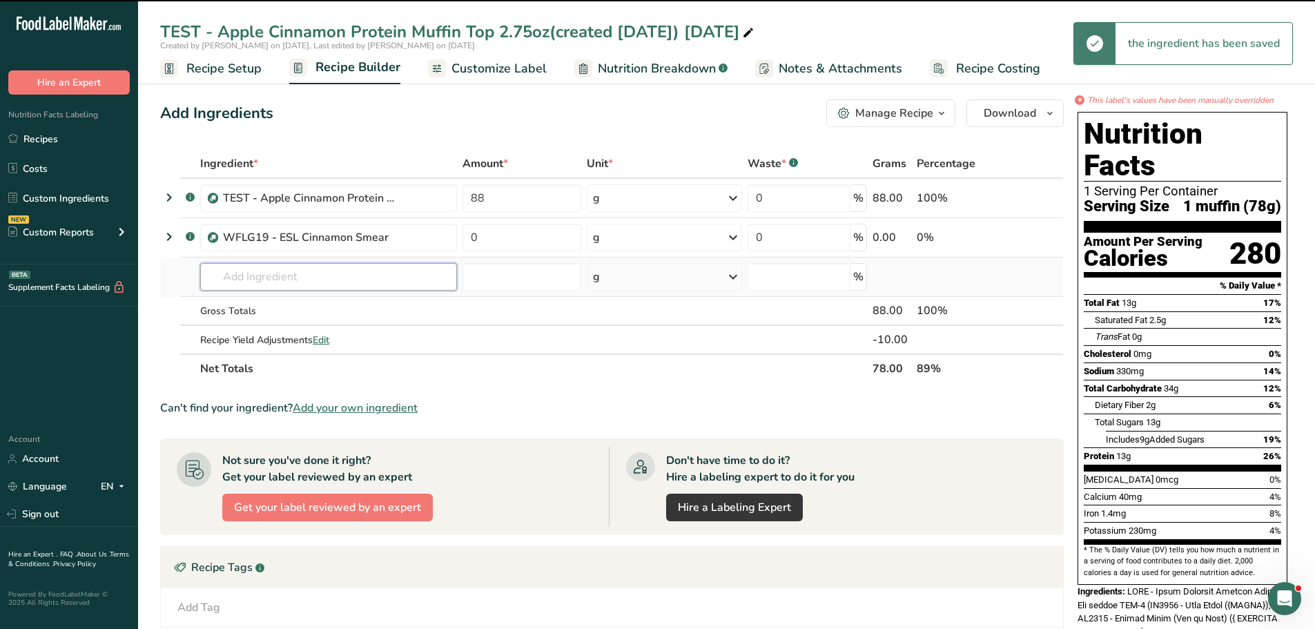
click at [269, 275] on input "text" at bounding box center [328, 277] width 257 height 28
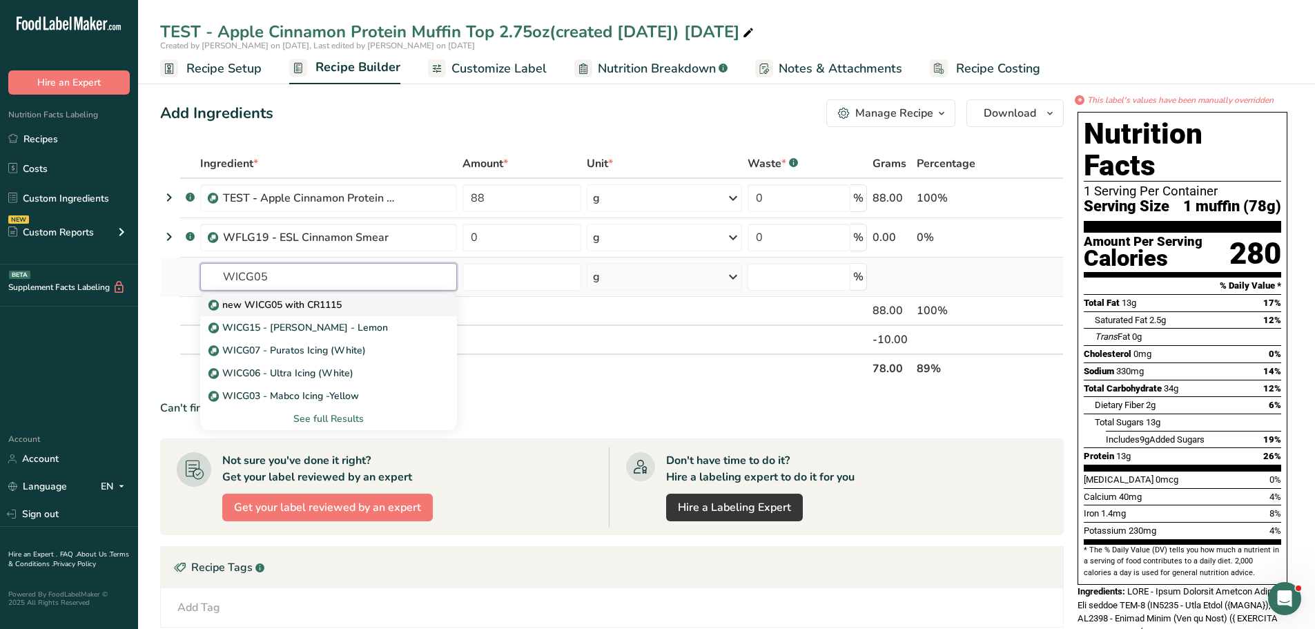
type input "WICG05"
click at [276, 302] on p "new WICG05 with CR1115" at bounding box center [276, 304] width 130 height 14
type input "new WICG05 with CR1115"
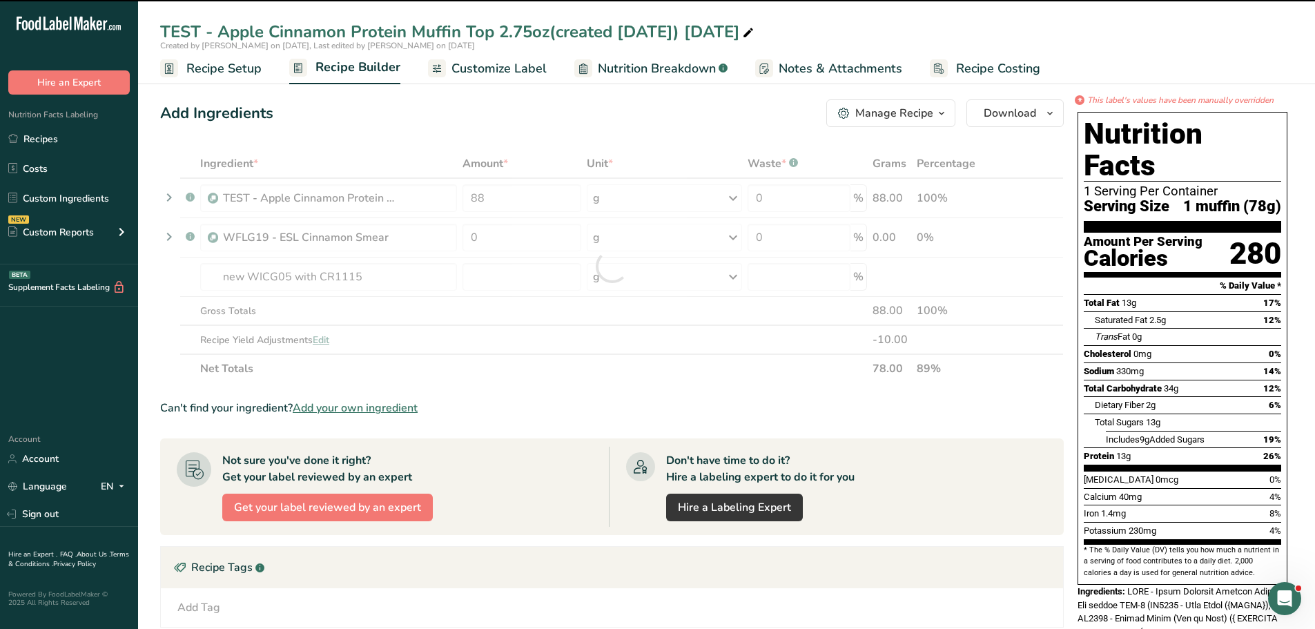
type input "0"
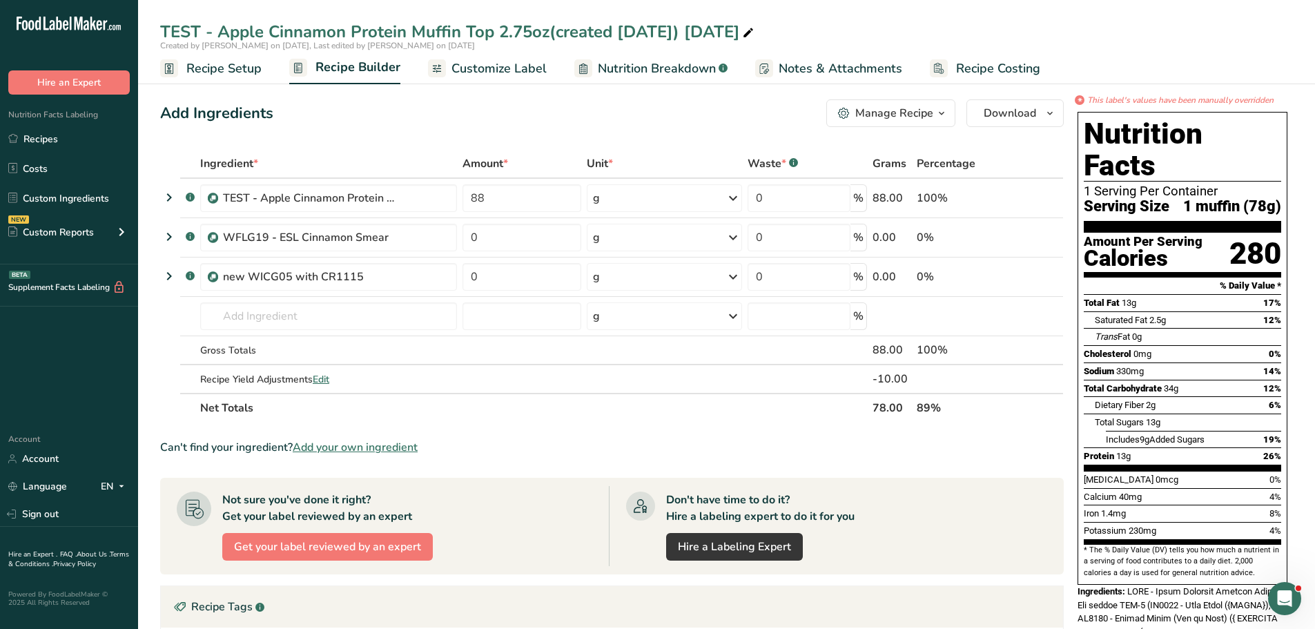
click at [498, 64] on span "Customize Label" at bounding box center [498, 68] width 95 height 19
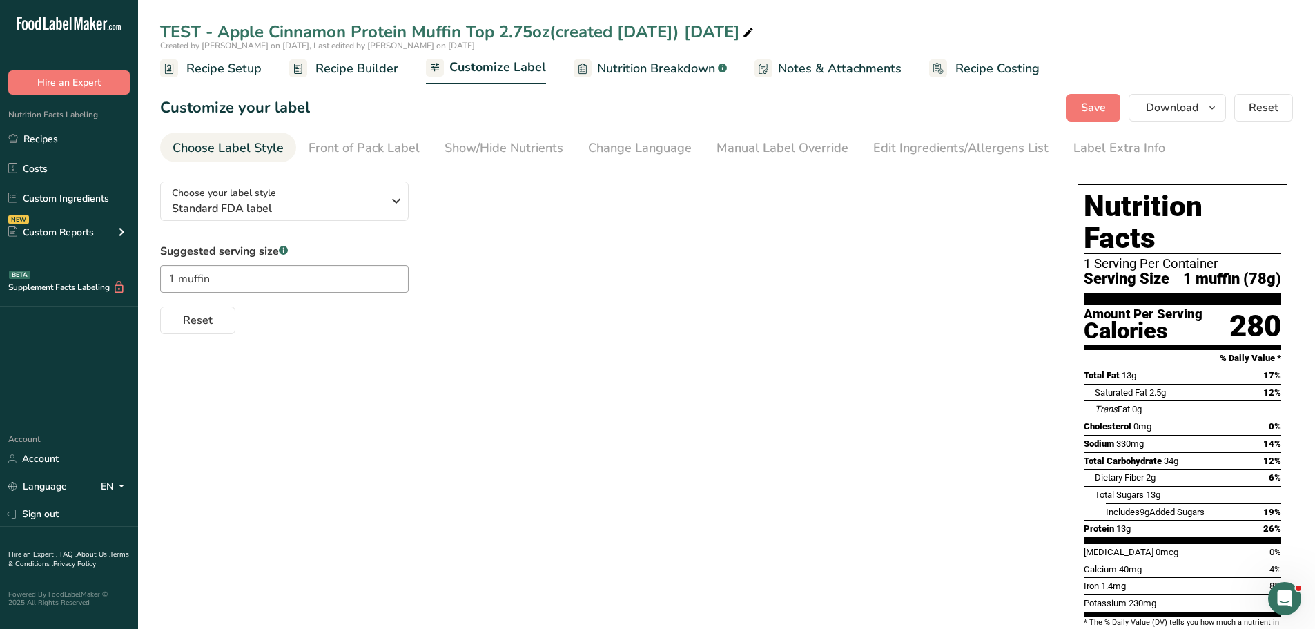
click at [245, 63] on span "Recipe Setup" at bounding box center [223, 68] width 75 height 19
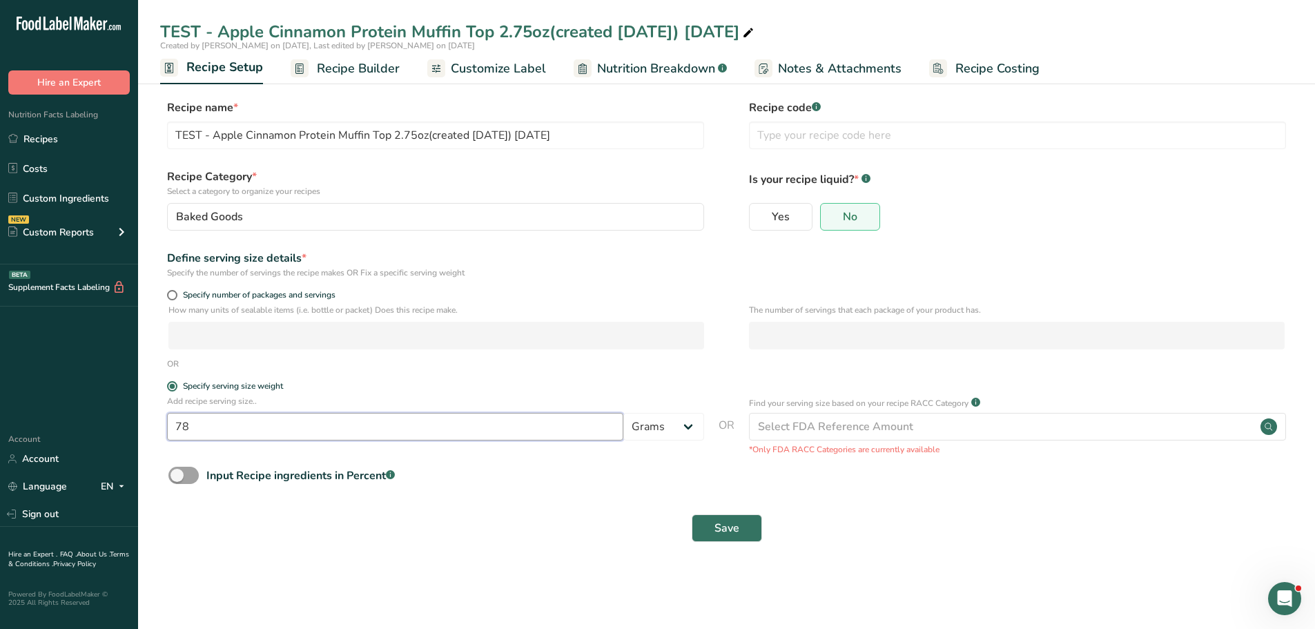
drag, startPoint x: 209, startPoint y: 429, endPoint x: 162, endPoint y: 429, distance: 46.9
click at [162, 429] on div "Add recipe serving size.. 78 Grams kg mg mcg lb oz l mL fl oz tbsp tsp cup qt g…" at bounding box center [726, 425] width 1133 height 61
type input "85"
click at [699, 532] on button "Save" at bounding box center [727, 528] width 70 height 28
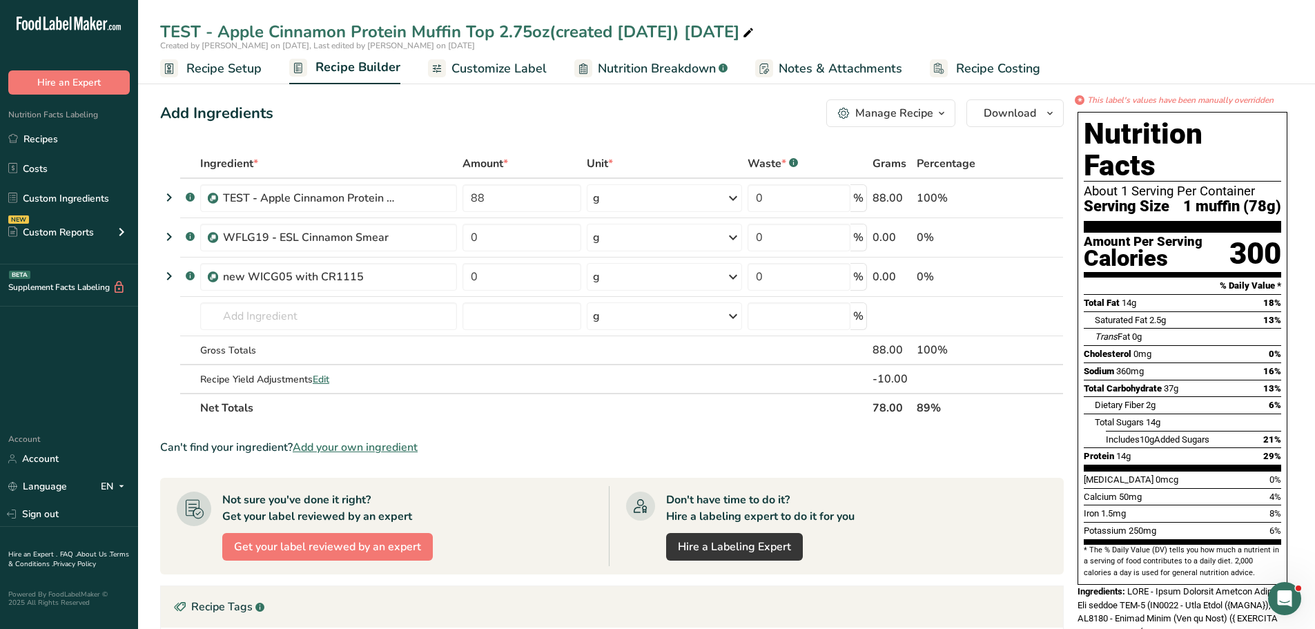
click at [754, 30] on icon at bounding box center [748, 32] width 12 height 19
click at [549, 30] on input "TEST - Apple Cinnamon Protein Muffin Top 2.75oz(created 7/24/25) 9-11-25" at bounding box center [726, 31] width 1133 height 25
type input "TEST - Apple Cinnamon Protein Muffin Top (created 7/24/25) 9-11-25"
click at [499, 29] on div "TEST - Apple Cinnamon Protein Muffin Top (created 7/24/25) 9-11-25" at bounding box center [433, 31] width 546 height 25
click at [496, 31] on input "TEST - Apple Cinnamon Protein Muffin Top (created 7/24/25) 9-11-25" at bounding box center [726, 31] width 1133 height 25
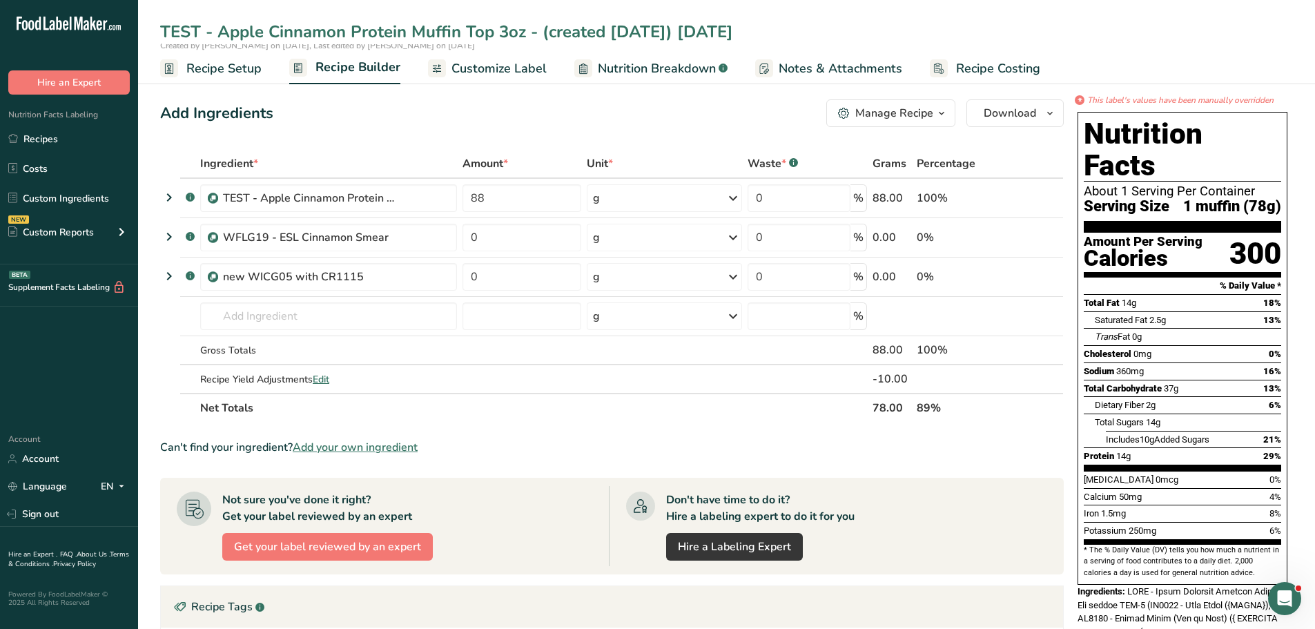
type input "TEST - Apple Cinnamon Protein Muffin Top 3oz - (created 7/24/25) 9-11-25"
click at [492, 66] on span "Customize Label" at bounding box center [498, 68] width 95 height 19
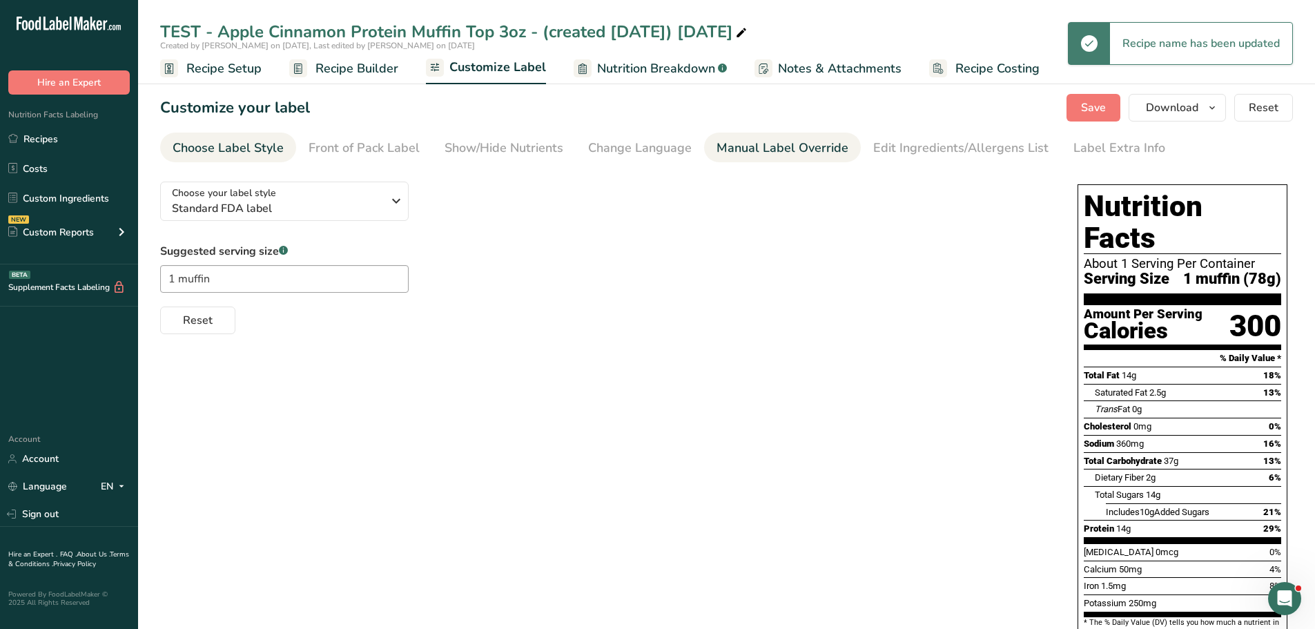
click at [809, 140] on div "Manual Label Override" at bounding box center [782, 148] width 132 height 19
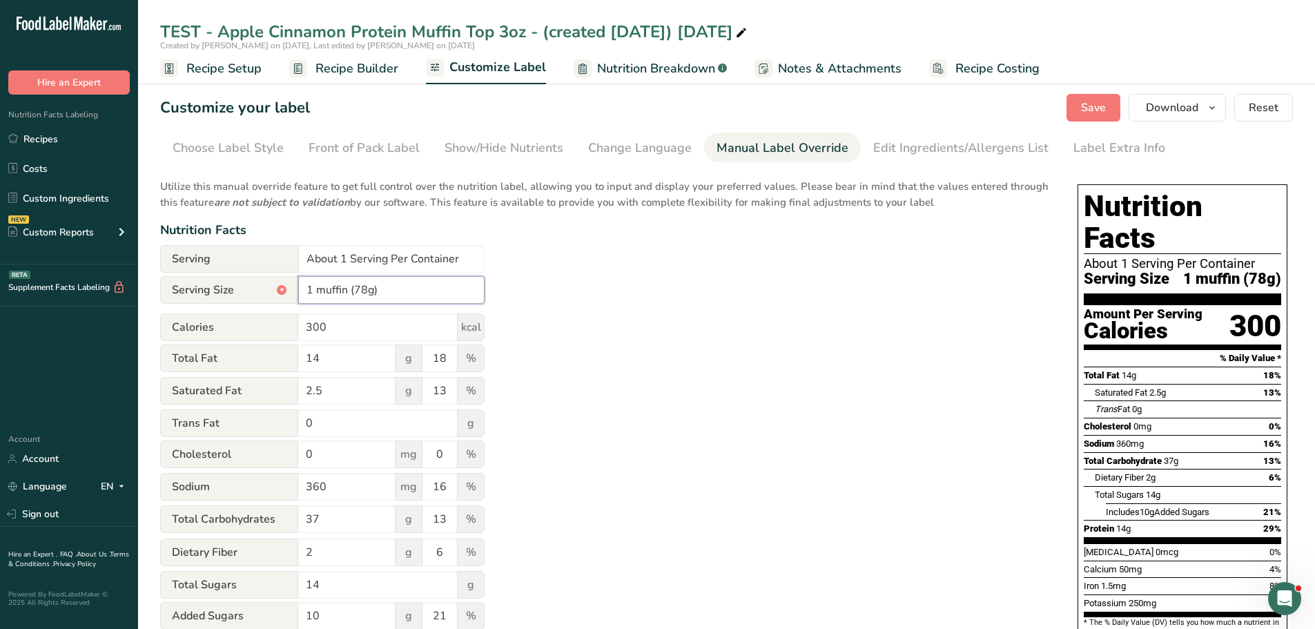
click at [369, 289] on input "1 muffin (78g)" at bounding box center [391, 290] width 186 height 28
type input "1 muffin (85g)"
click at [590, 382] on div "Utilize this manual override feature to get full control over the nutrition lab…" at bounding box center [605, 500] width 890 height 661
click at [494, 63] on span "Customize Label" at bounding box center [497, 67] width 97 height 19
click at [495, 67] on span "Customize Label" at bounding box center [497, 67] width 97 height 19
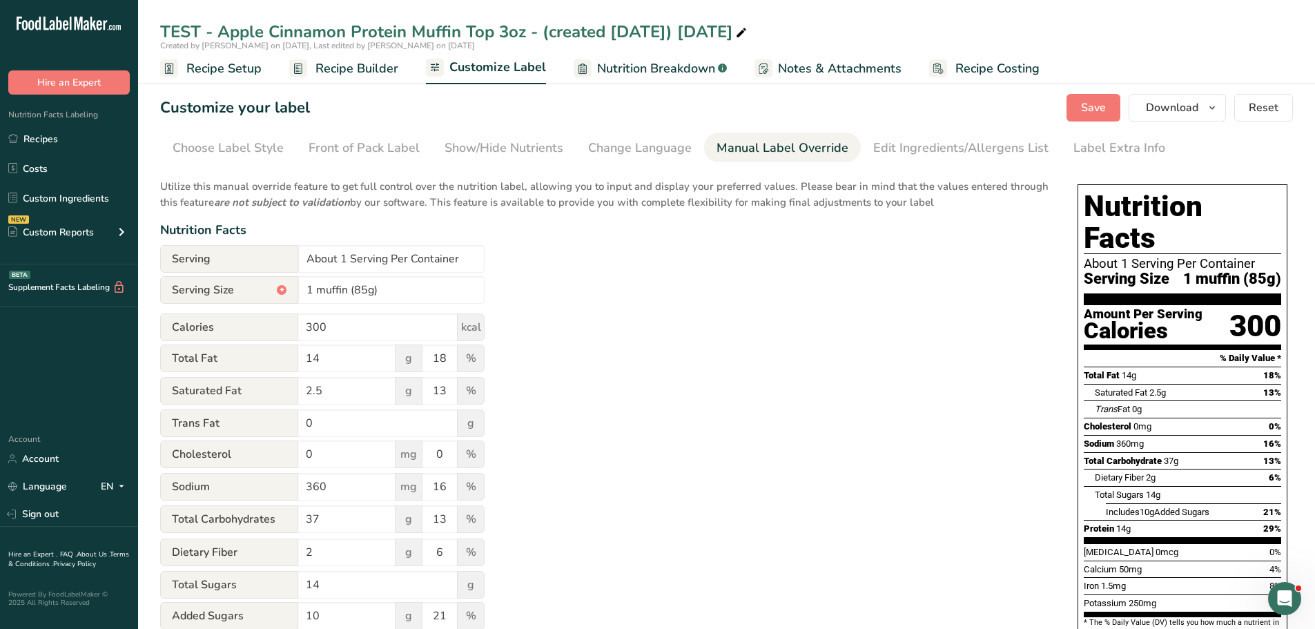
click at [362, 72] on span "Recipe Builder" at bounding box center [356, 68] width 83 height 19
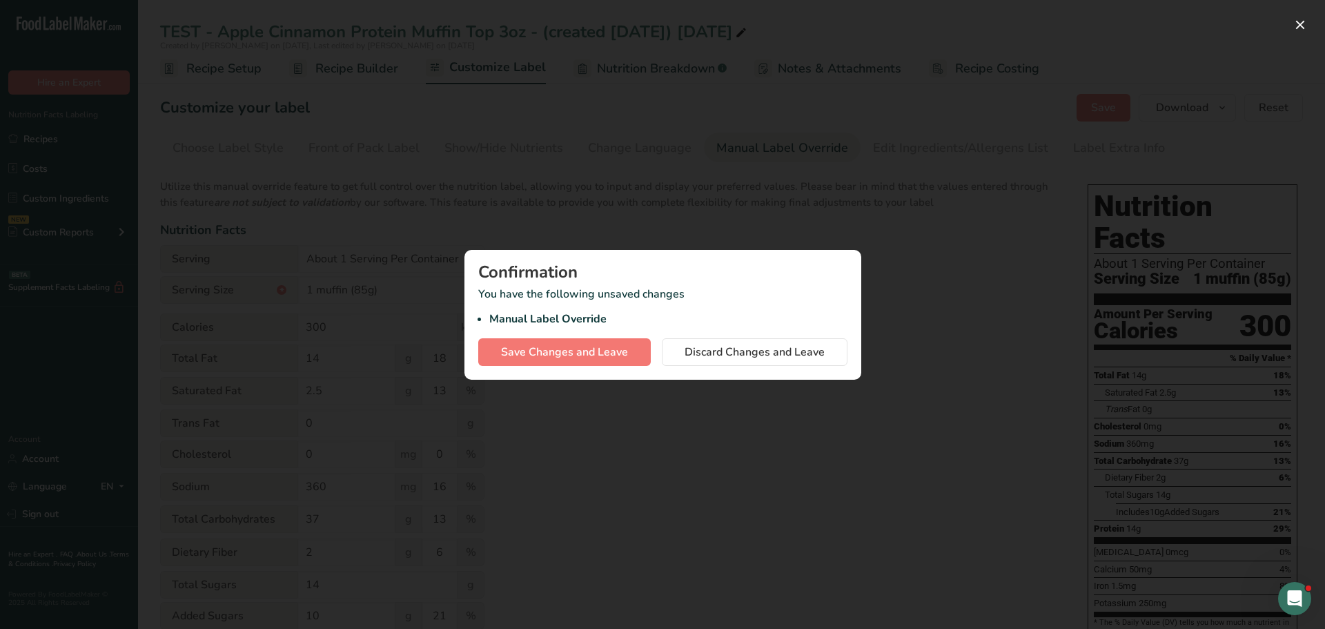
click at [362, 72] on div at bounding box center [662, 314] width 1325 height 629
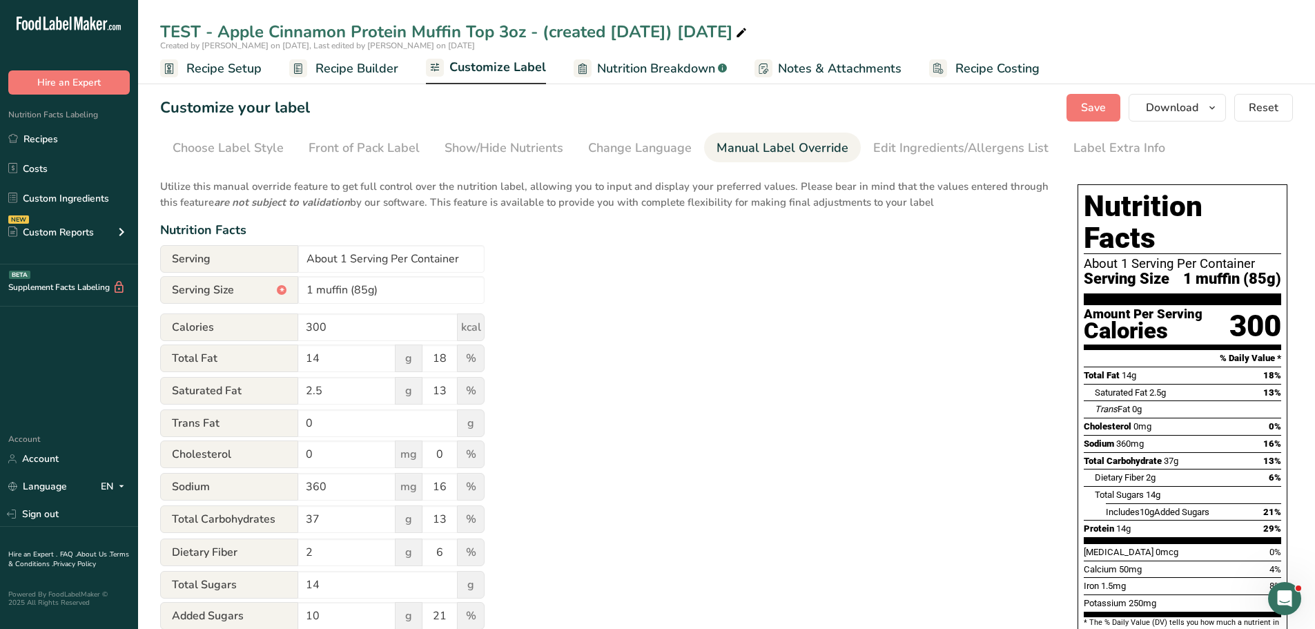
click at [489, 65] on span "Customize Label" at bounding box center [497, 67] width 97 height 19
click at [1104, 113] on span "Save" at bounding box center [1093, 107] width 25 height 17
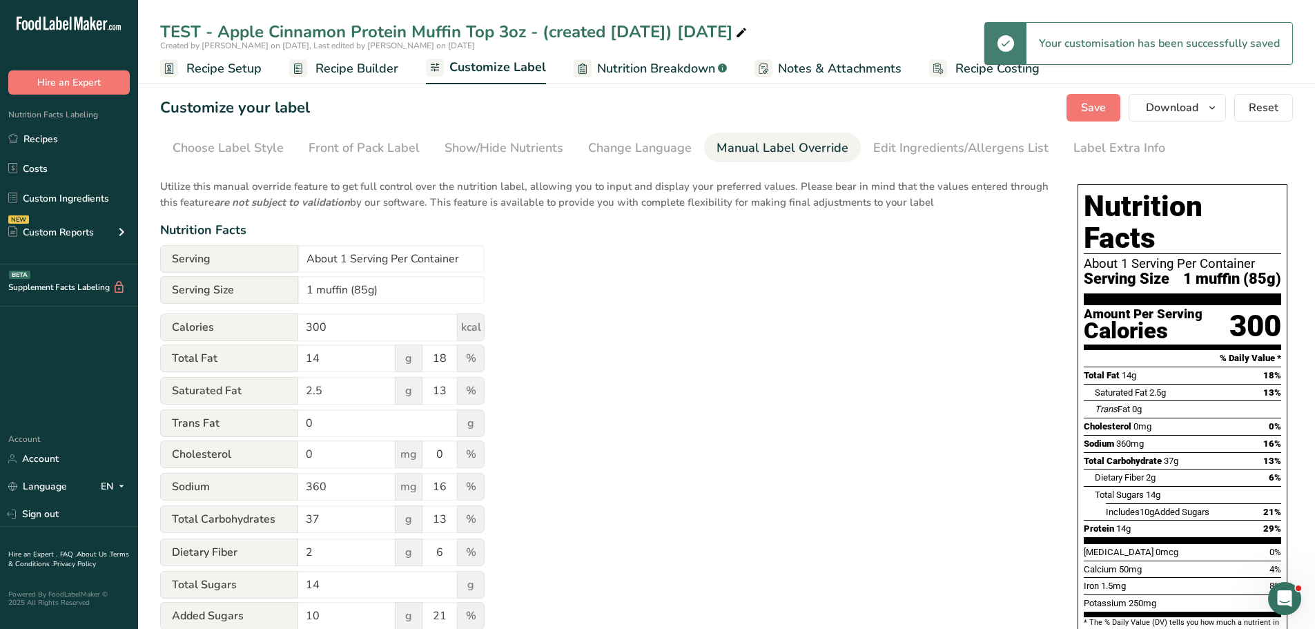
click at [513, 69] on span "Customize Label" at bounding box center [497, 67] width 97 height 19
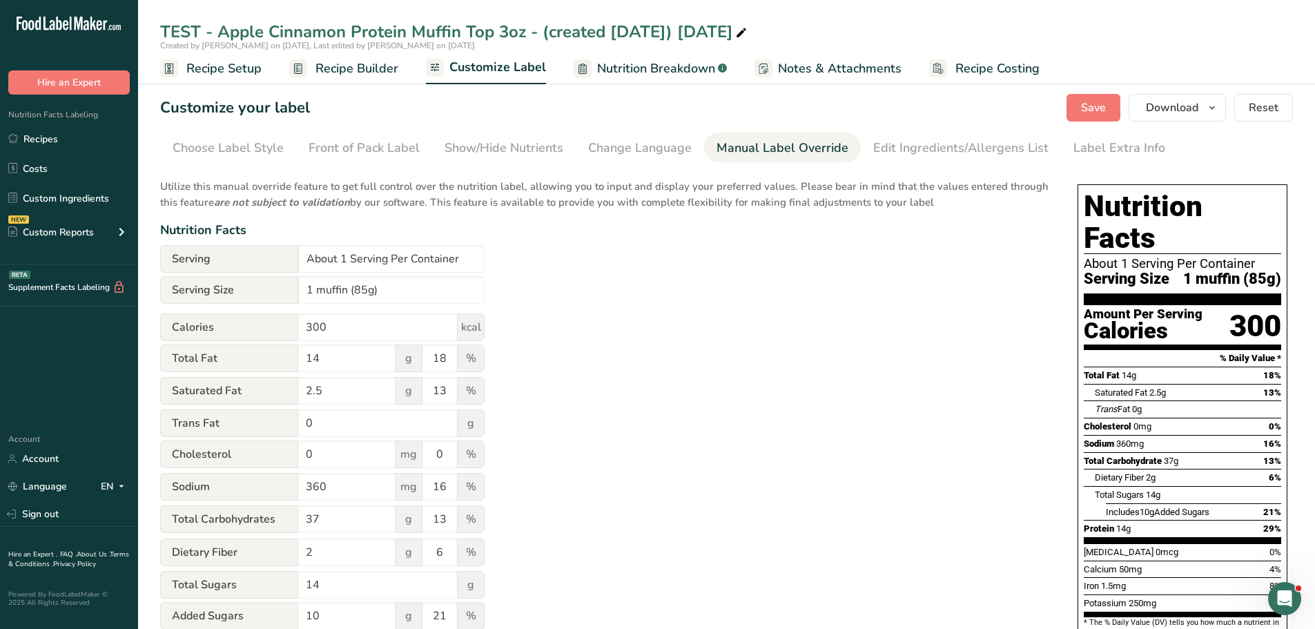
click at [513, 69] on span "Customize Label" at bounding box center [497, 67] width 97 height 19
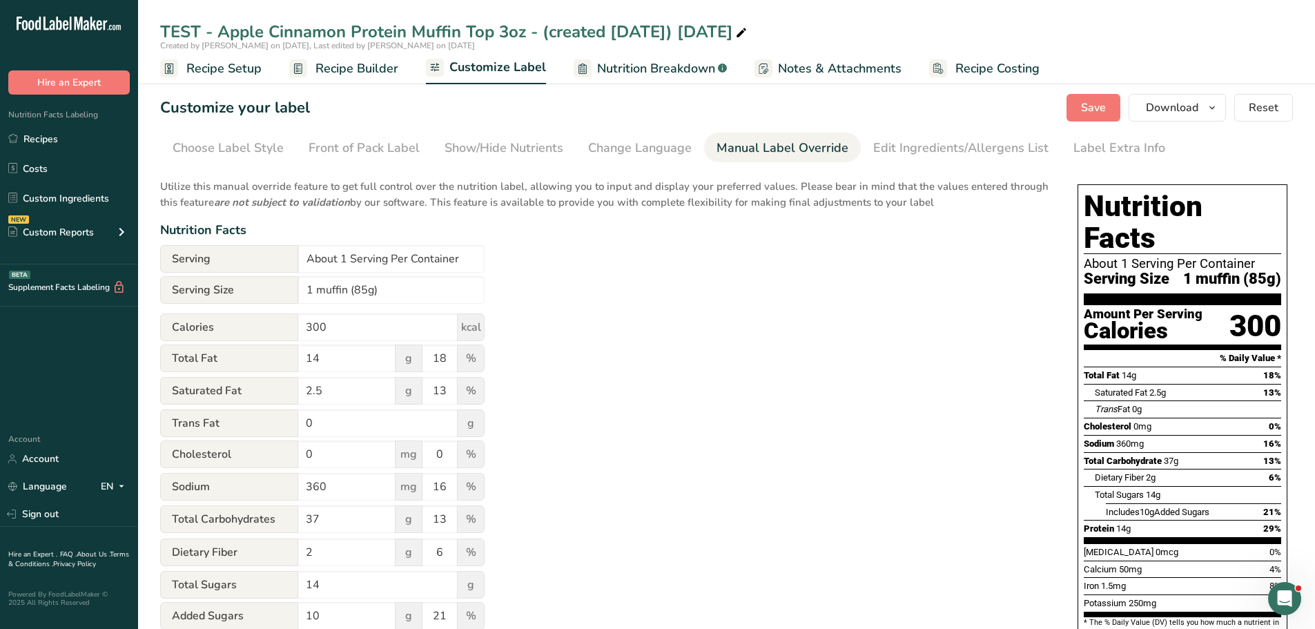
click at [681, 64] on span "Nutrition Breakdown" at bounding box center [656, 68] width 118 height 19
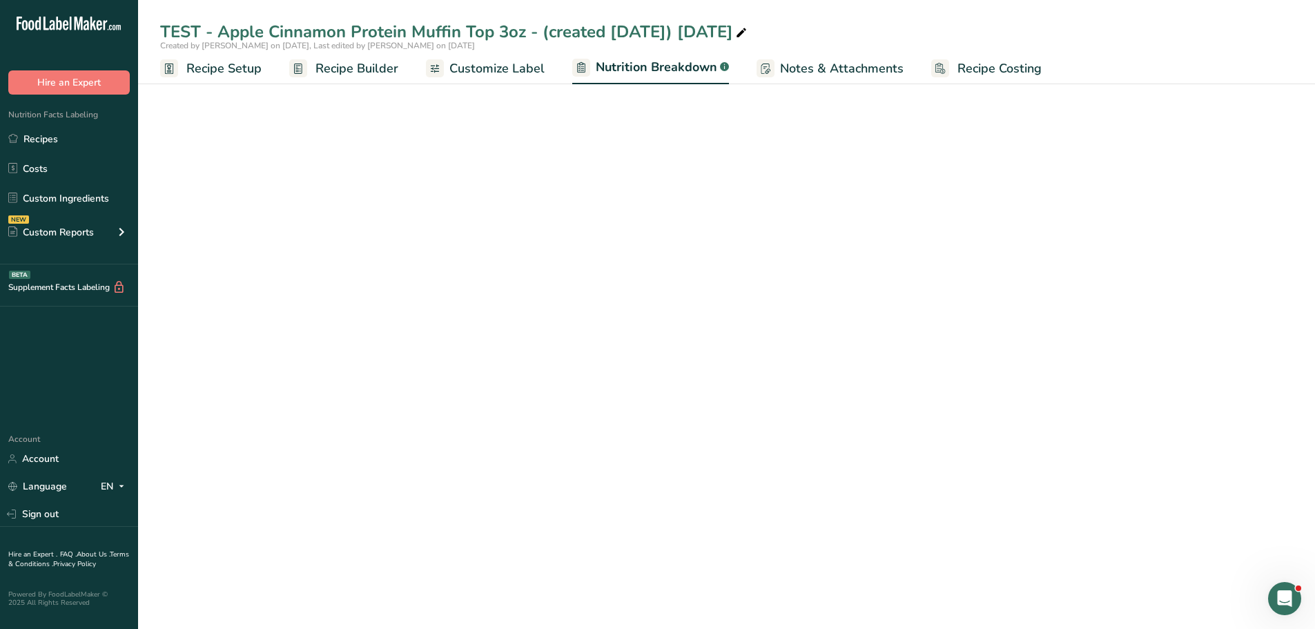
select select "Calories"
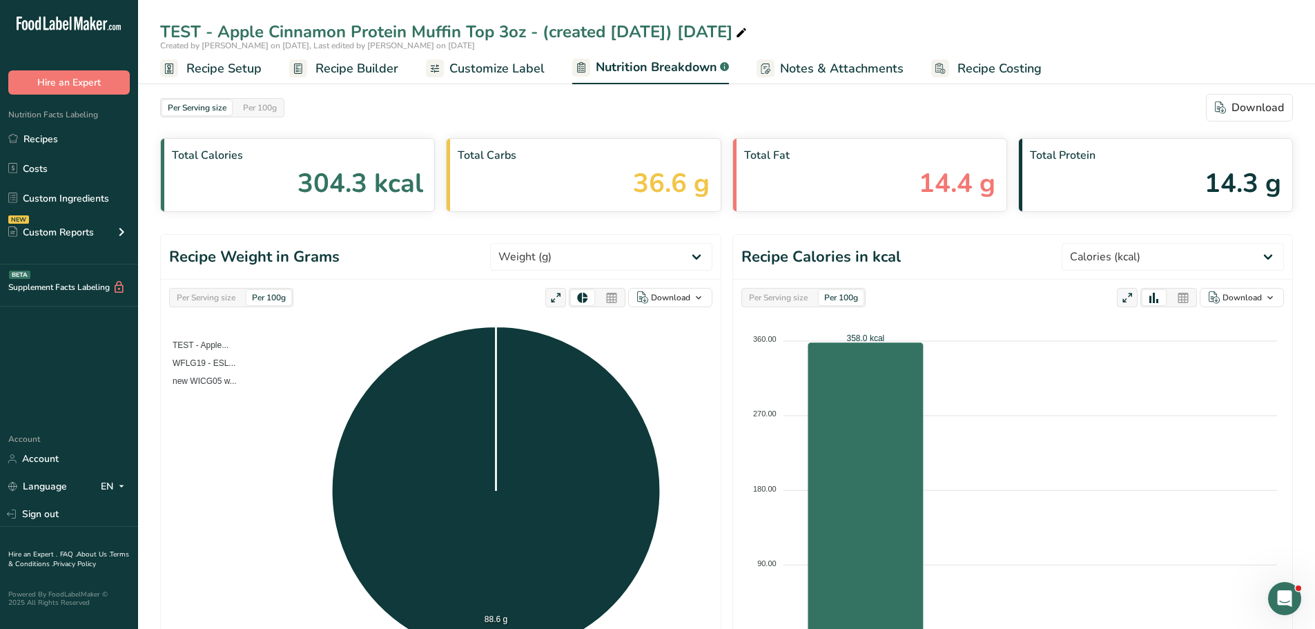
click at [519, 68] on span "Customize Label" at bounding box center [496, 68] width 95 height 19
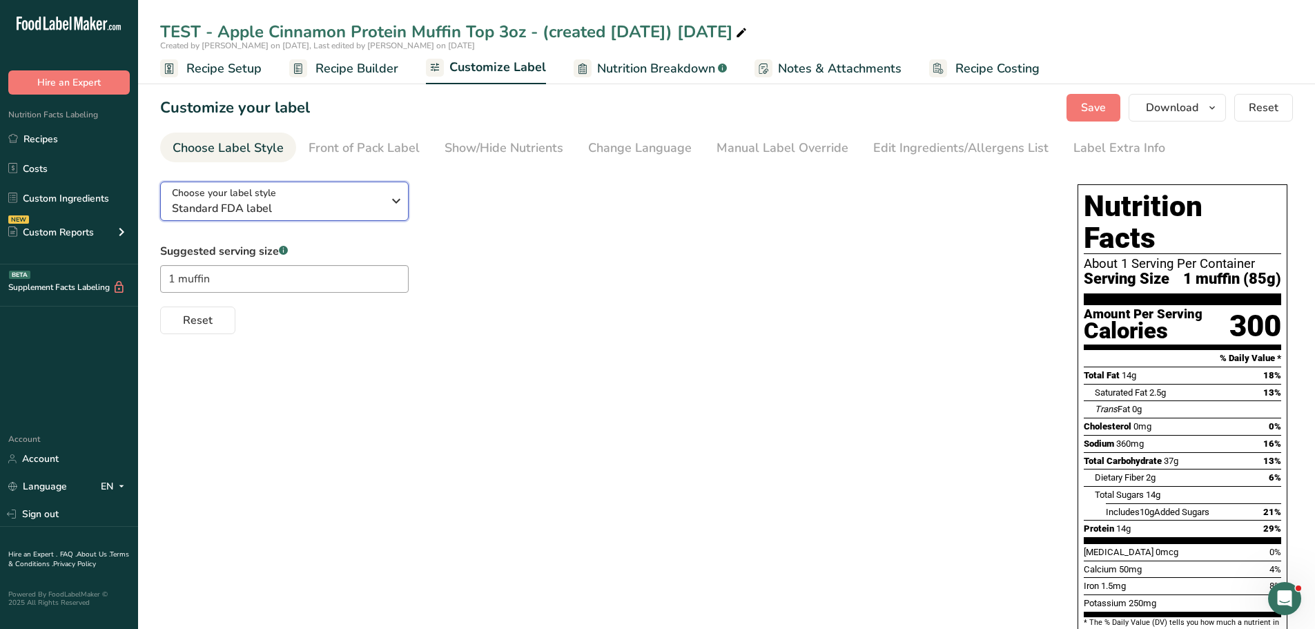
click at [332, 200] on span "Standard FDA label" at bounding box center [277, 208] width 211 height 17
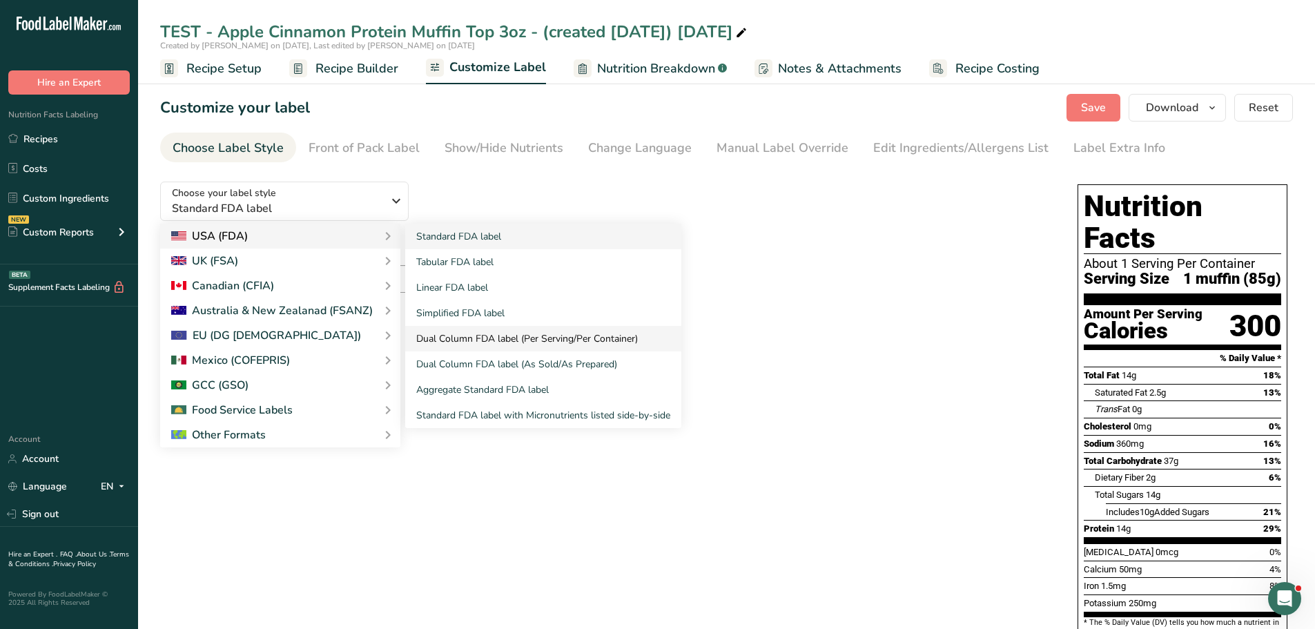
click at [478, 333] on link "Dual Column FDA label (Per Serving/Per Container)" at bounding box center [543, 339] width 276 height 26
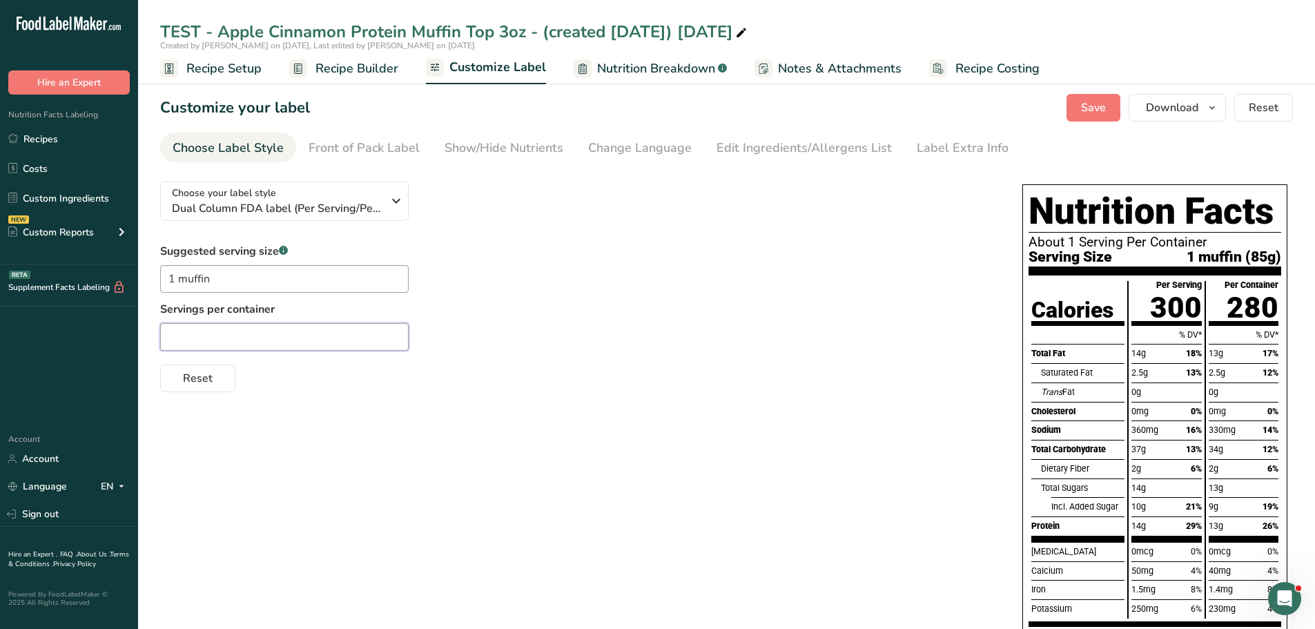
click at [240, 330] on input "text" at bounding box center [284, 337] width 248 height 28
type input "2"
click at [227, 284] on input "1 muffin" at bounding box center [284, 279] width 248 height 28
click at [175, 278] on input "1 muffin" at bounding box center [284, 279] width 248 height 28
click at [248, 277] on input "1/2 muffin" at bounding box center [284, 279] width 248 height 28
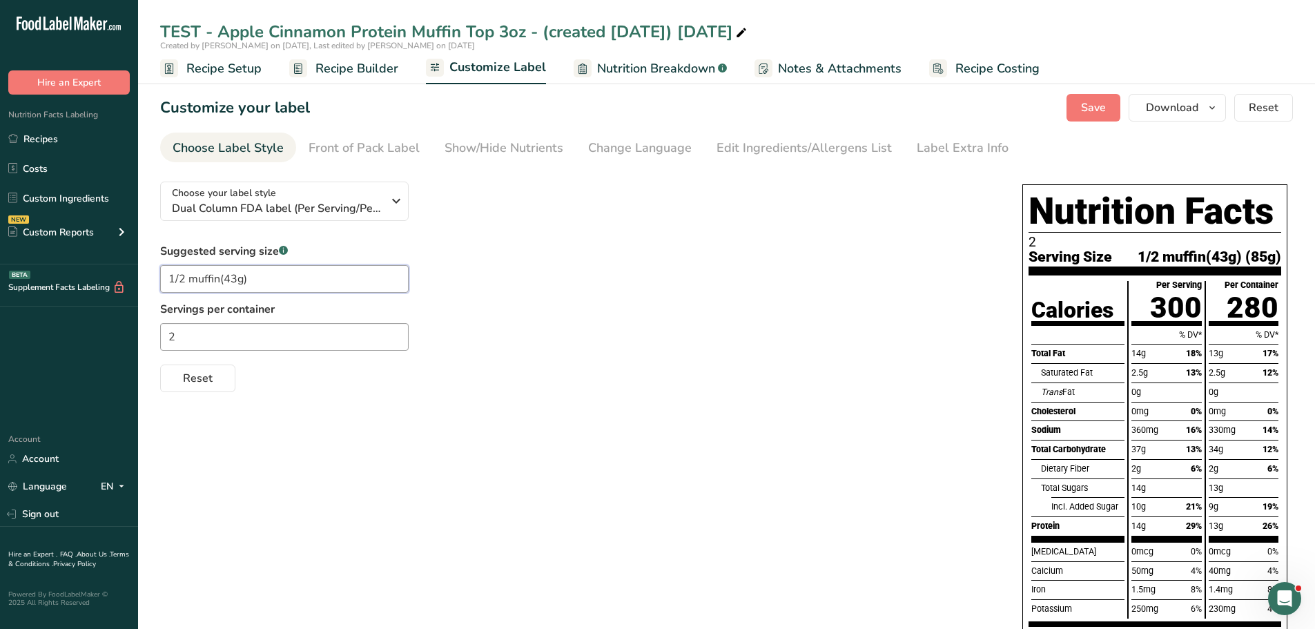
type input "1/2 muffin(43g)"
click at [422, 389] on div "Reset" at bounding box center [577, 375] width 835 height 33
click at [456, 280] on div "Suggested serving size .a-a{fill:#347362;}.b-a{fill:#fff;} 1/2 muffin(43g) Serv…" at bounding box center [577, 317] width 835 height 149
click at [190, 378] on span "Reset" at bounding box center [198, 378] width 30 height 17
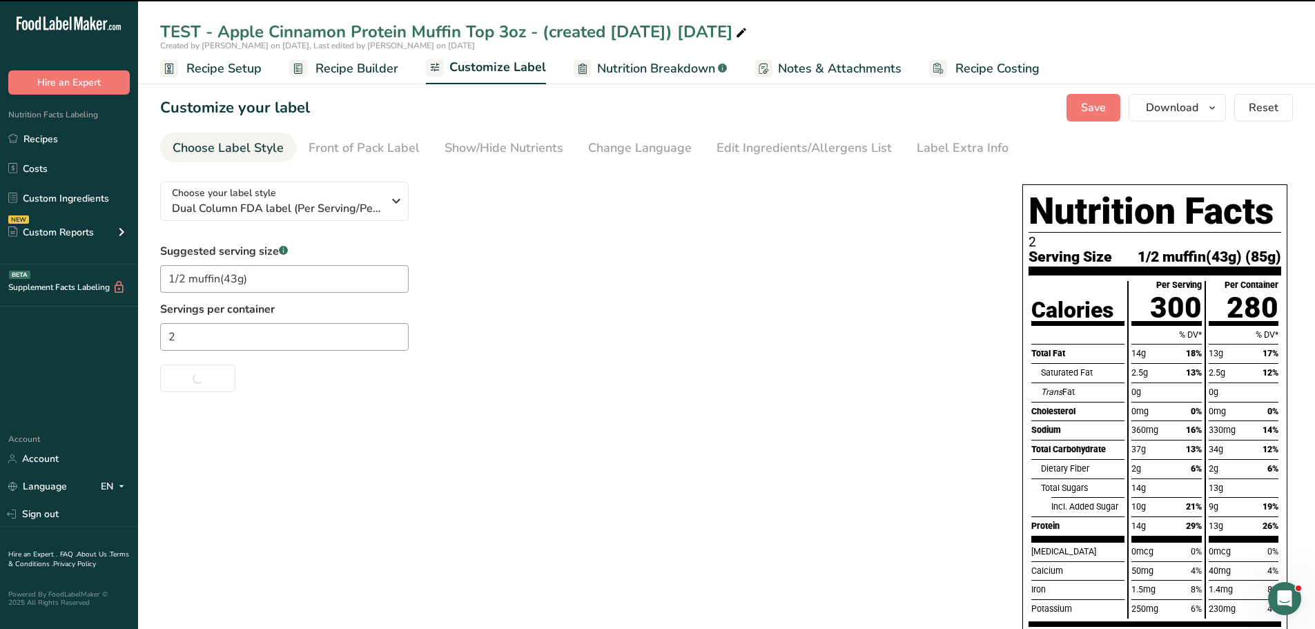
click at [243, 68] on span "Recipe Setup" at bounding box center [223, 68] width 75 height 19
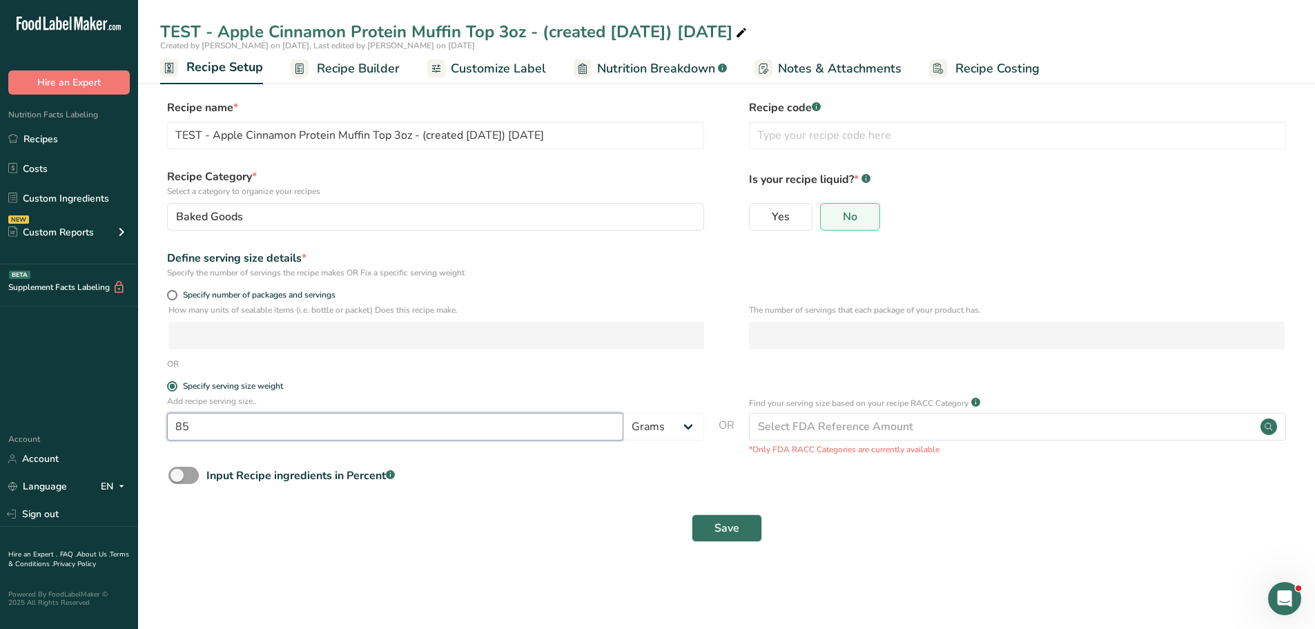
drag, startPoint x: 269, startPoint y: 427, endPoint x: 162, endPoint y: 420, distance: 106.5
click at [162, 420] on div "Add recipe serving size.. 85 Grams kg mg mcg lb oz l mL fl oz tbsp tsp cup qt g…" at bounding box center [726, 425] width 1133 height 61
type input "43"
click at [696, 523] on button "Save" at bounding box center [727, 528] width 70 height 28
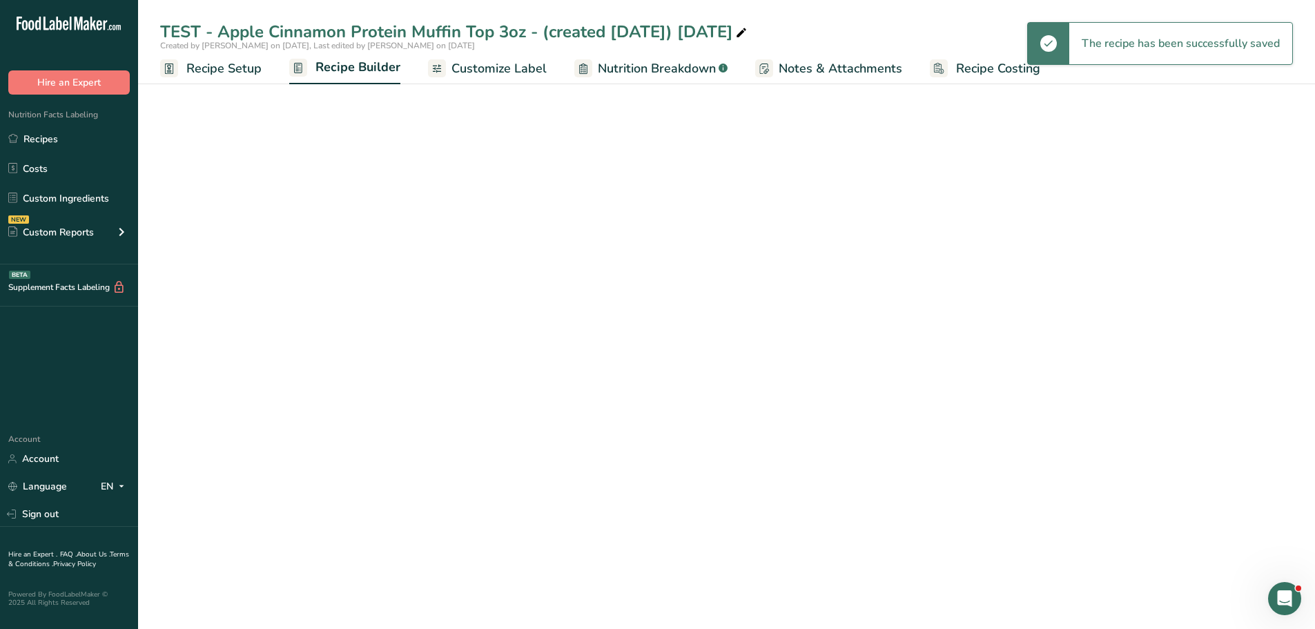
click at [462, 66] on span "Customize Label" at bounding box center [498, 68] width 95 height 19
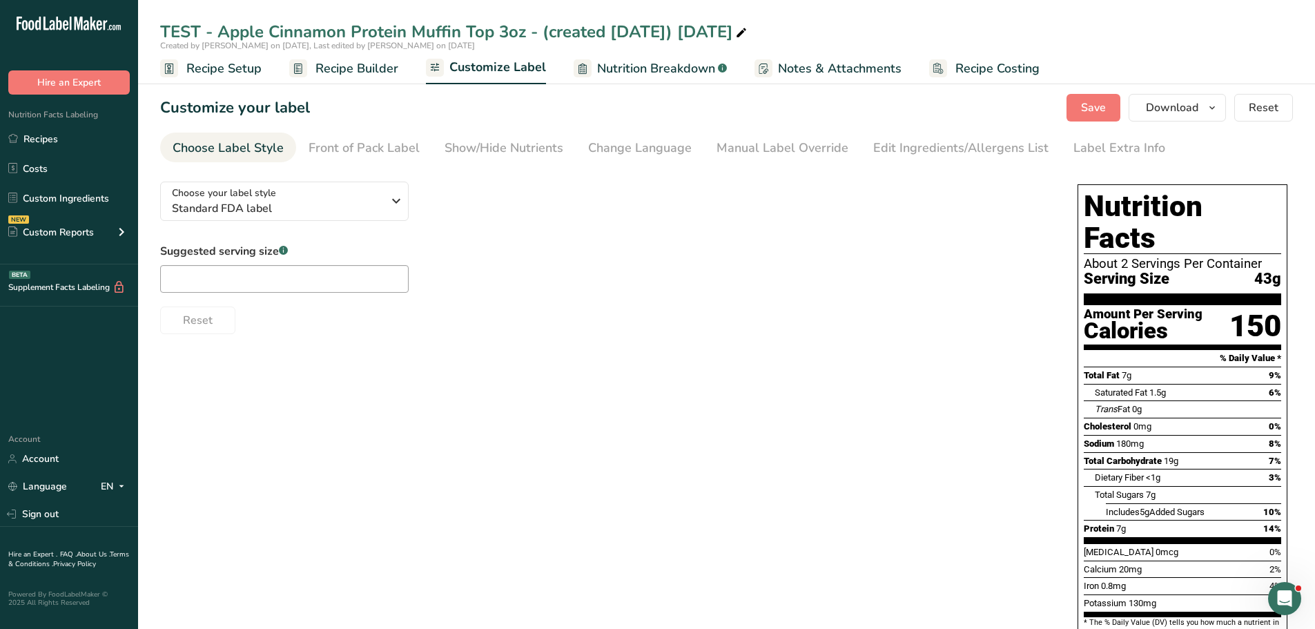
click at [378, 71] on span "Recipe Builder" at bounding box center [356, 68] width 83 height 19
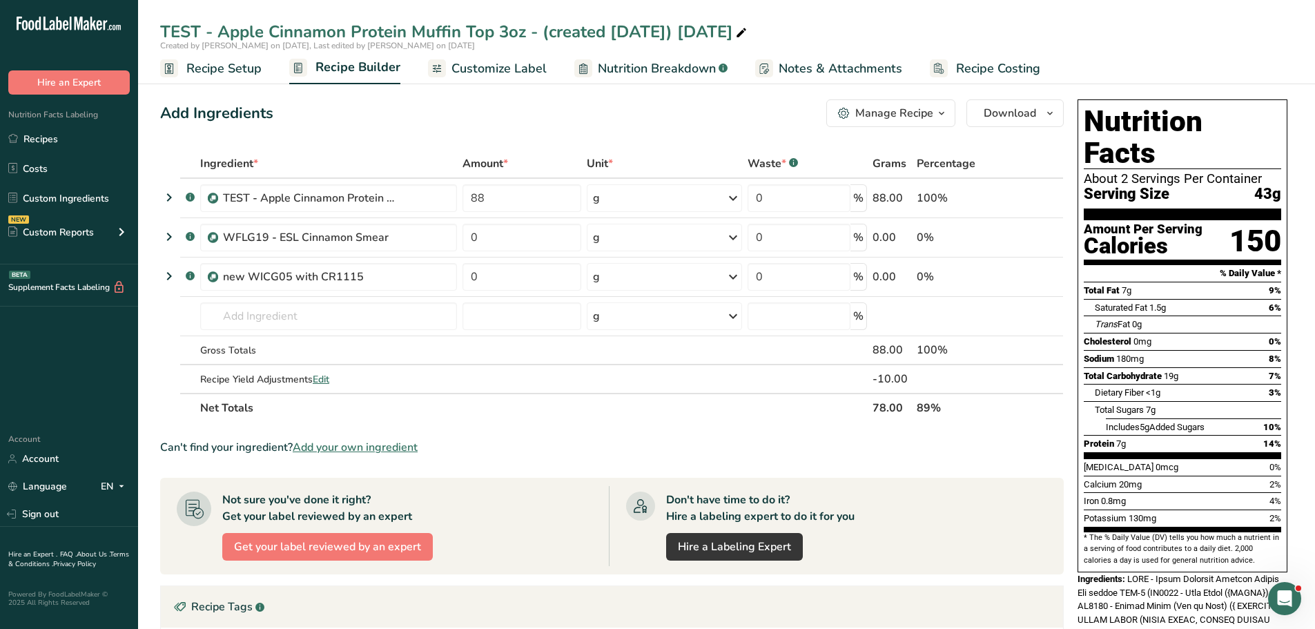
click at [511, 73] on span "Customize Label" at bounding box center [498, 68] width 95 height 19
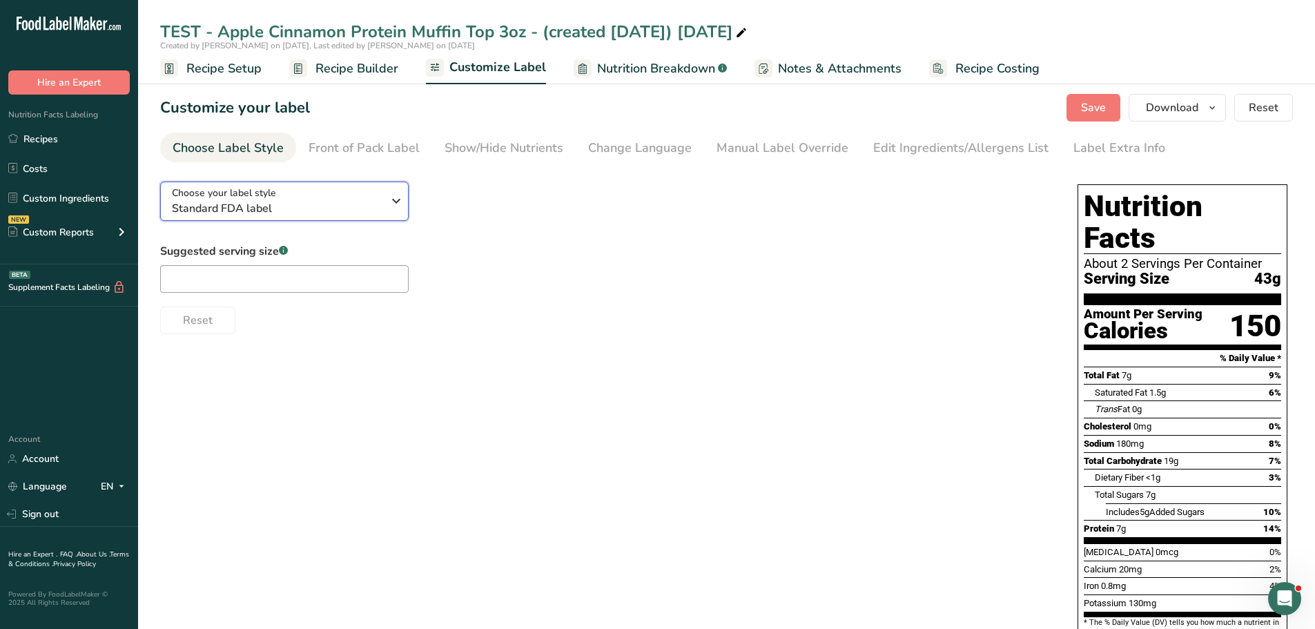
click at [400, 204] on icon "button" at bounding box center [396, 200] width 17 height 25
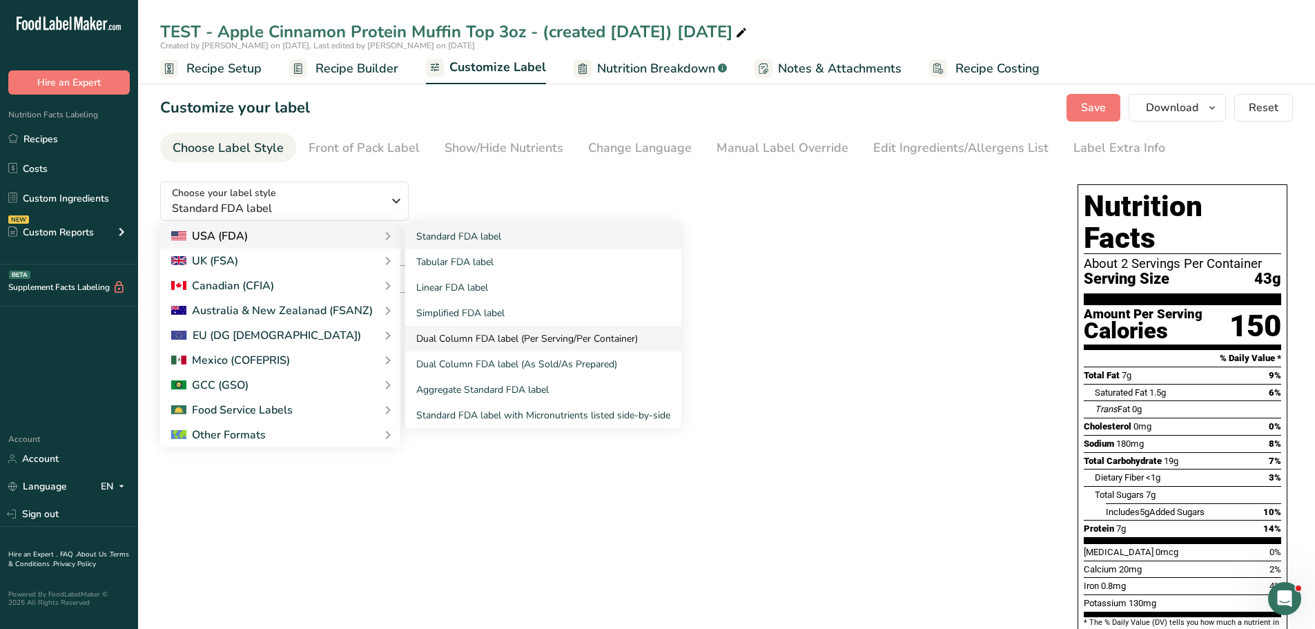
click at [472, 338] on link "Dual Column FDA label (Per Serving/Per Container)" at bounding box center [543, 339] width 276 height 26
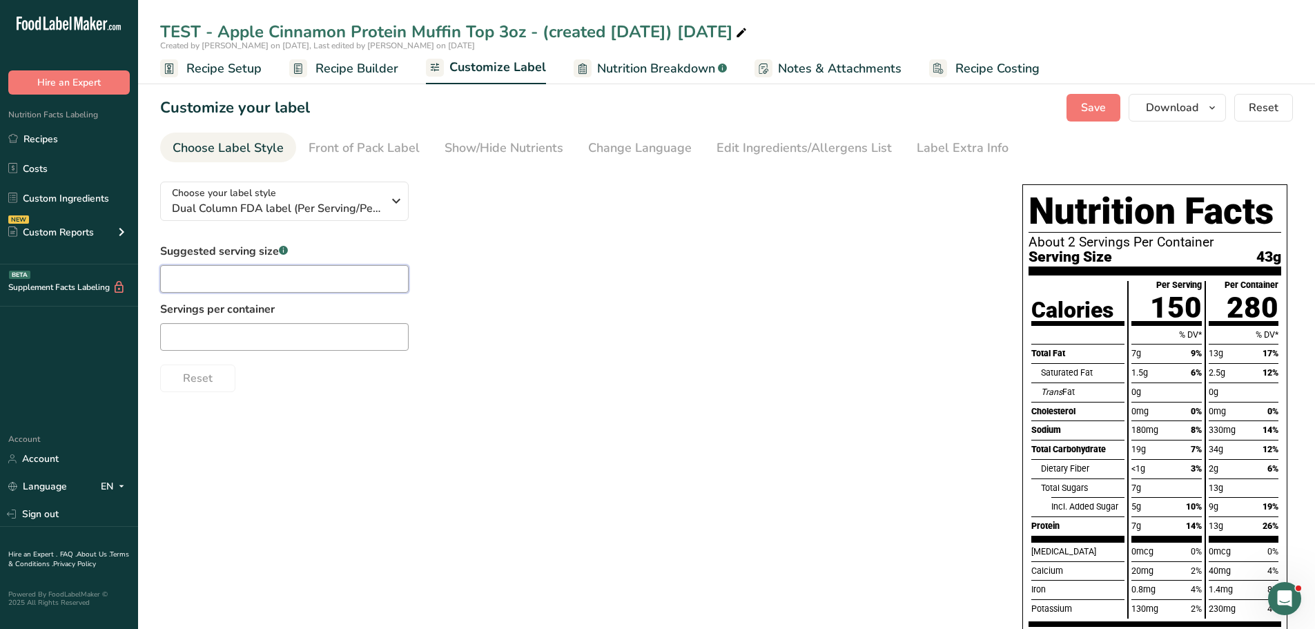
click at [224, 277] on input "text" at bounding box center [284, 279] width 248 height 28
type input "1/2 muffin(43g)"
click at [182, 341] on input "text" at bounding box center [284, 337] width 248 height 28
drag, startPoint x: 183, startPoint y: 341, endPoint x: 137, endPoint y: 329, distance: 47.9
click at [137, 329] on div ".a-20{fill:#fff;} Hire an Expert Nutrition Facts Labeling Recipes Costs Custom …" at bounding box center [657, 637] width 1315 height 1275
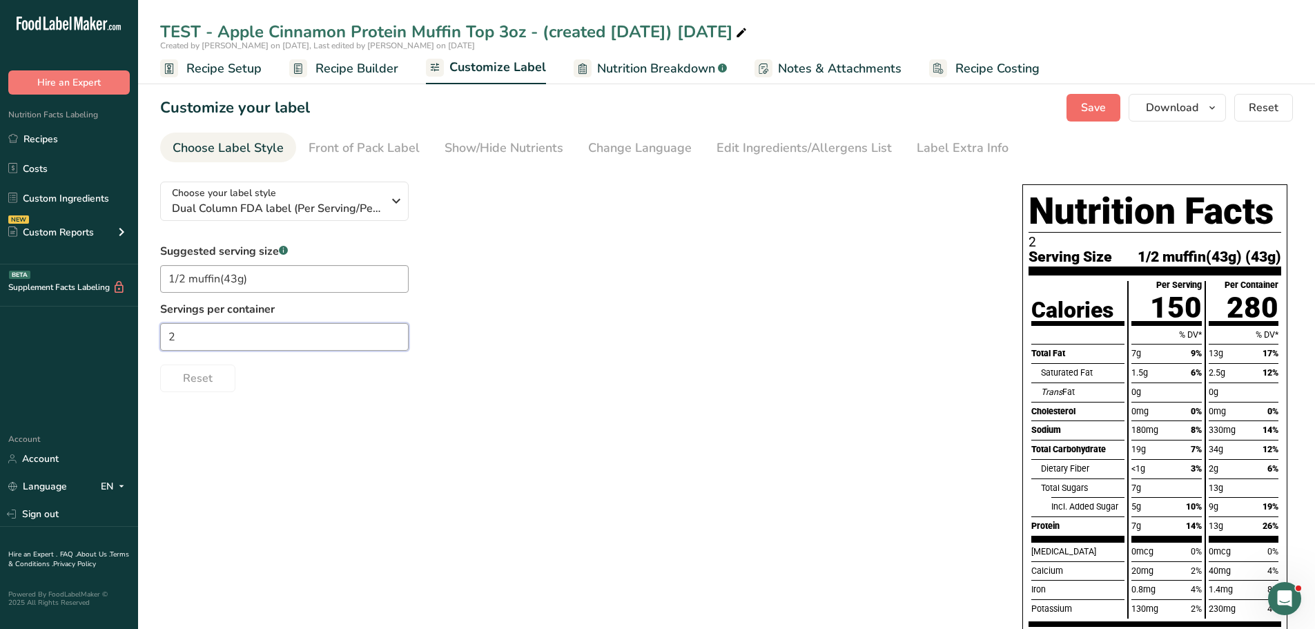
type input "2"
click at [1085, 111] on span "Save" at bounding box center [1093, 107] width 25 height 17
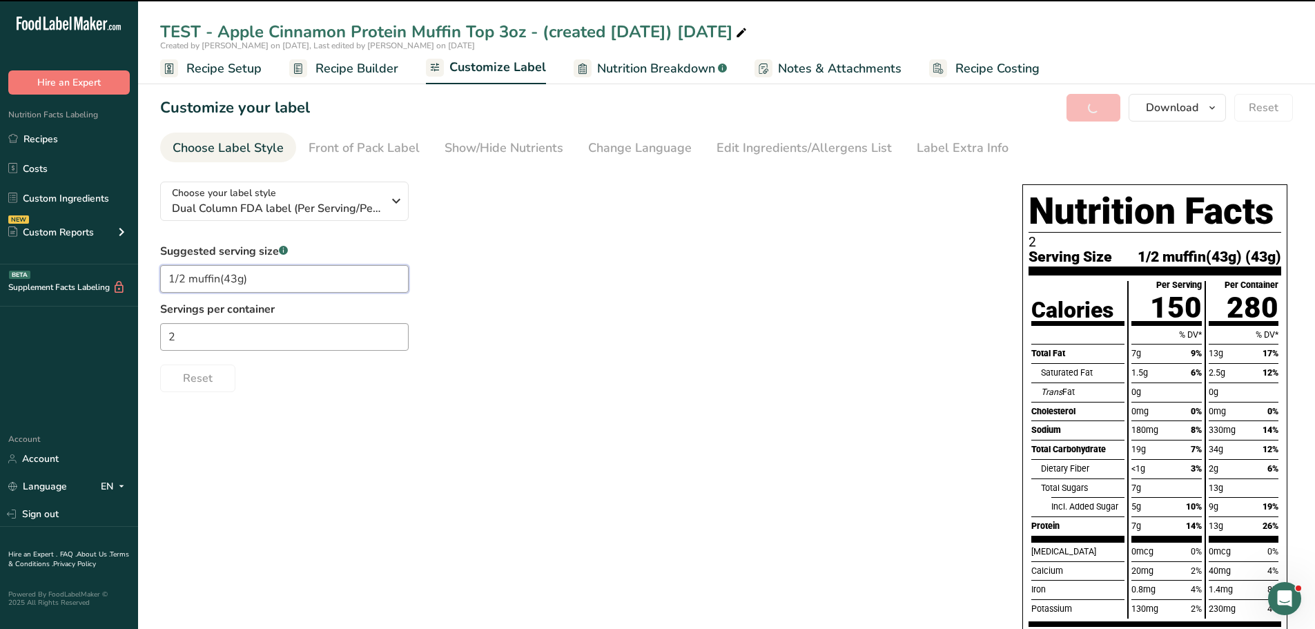
click at [267, 276] on input "1/2 muffin(43g)" at bounding box center [284, 279] width 248 height 28
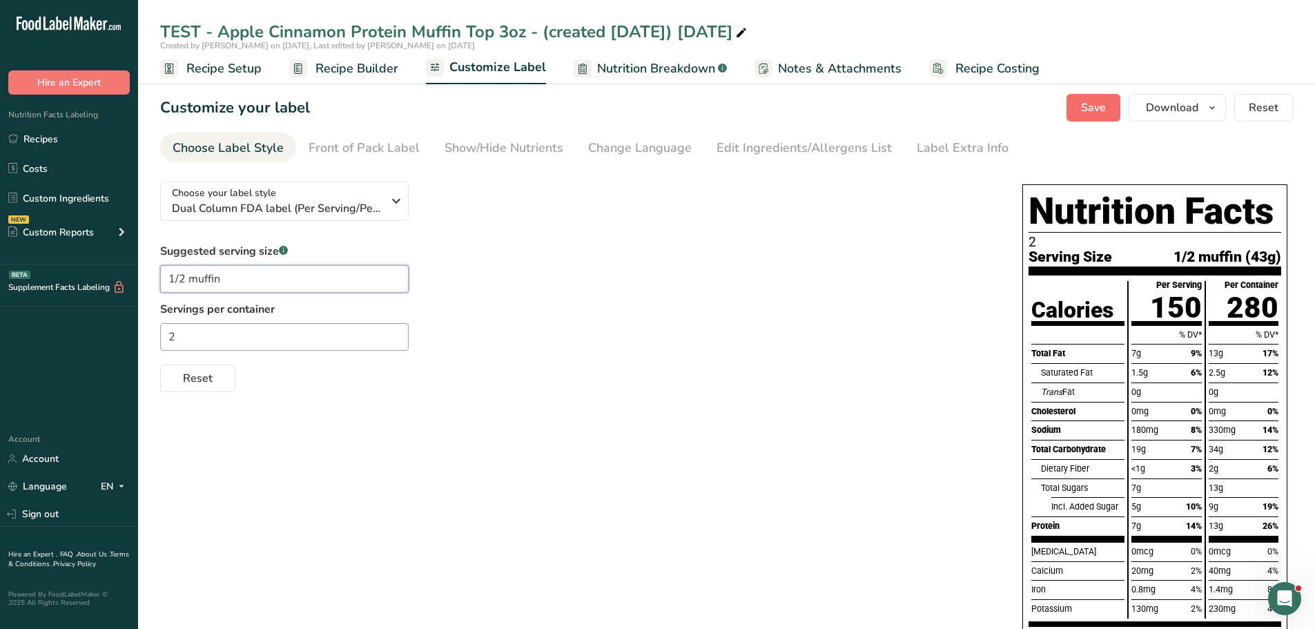
type input "1/2 muffin"
click at [1083, 110] on span "Save" at bounding box center [1093, 107] width 25 height 17
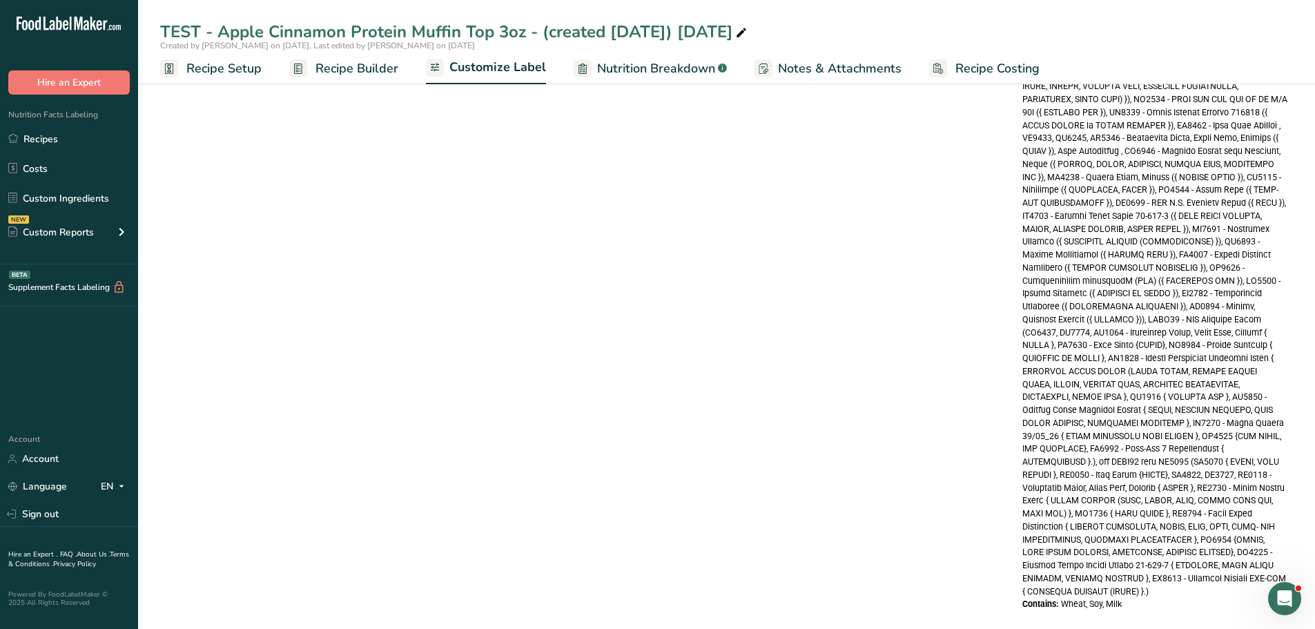
scroll to position [646, 0]
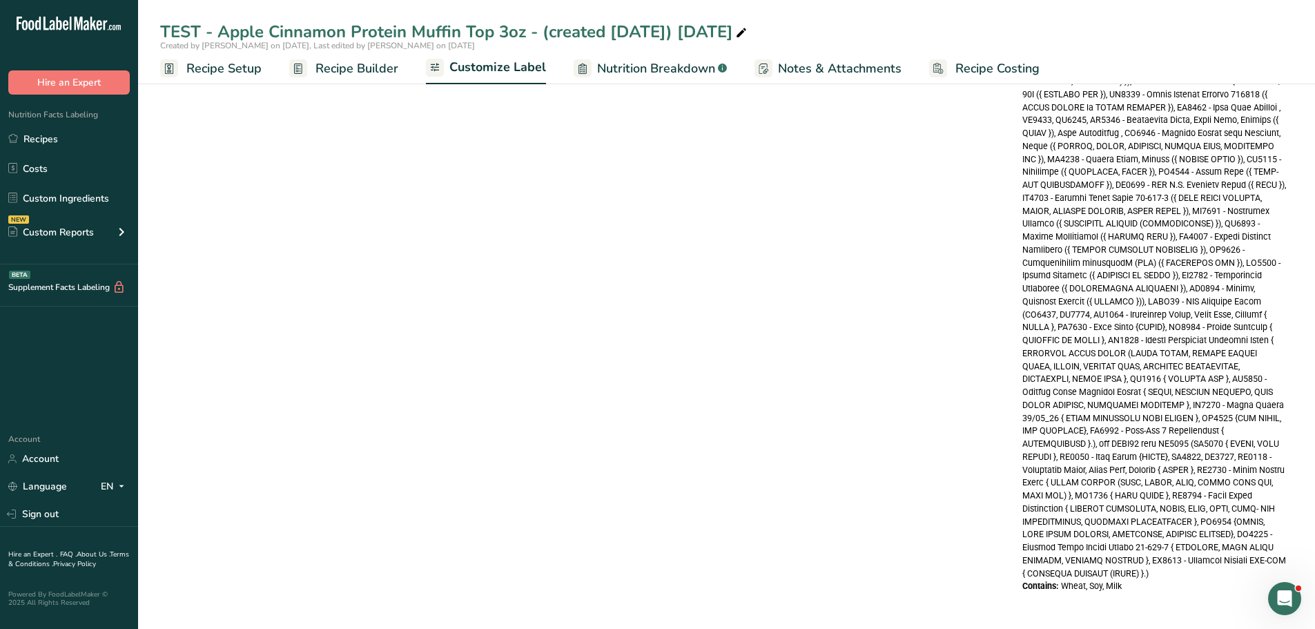
drag, startPoint x: 1190, startPoint y: 465, endPoint x: 1238, endPoint y: 619, distance: 161.8
click at [1238, 619] on section "Customize your label Save Download Choose what to show on your downloaded label…" at bounding box center [726, 27] width 1177 height 1203
copy div "WFLG19 - ESL Cinnamon Smear (CR1017, CR1020, CR1022 - Granulated Sugar, Extra F…"
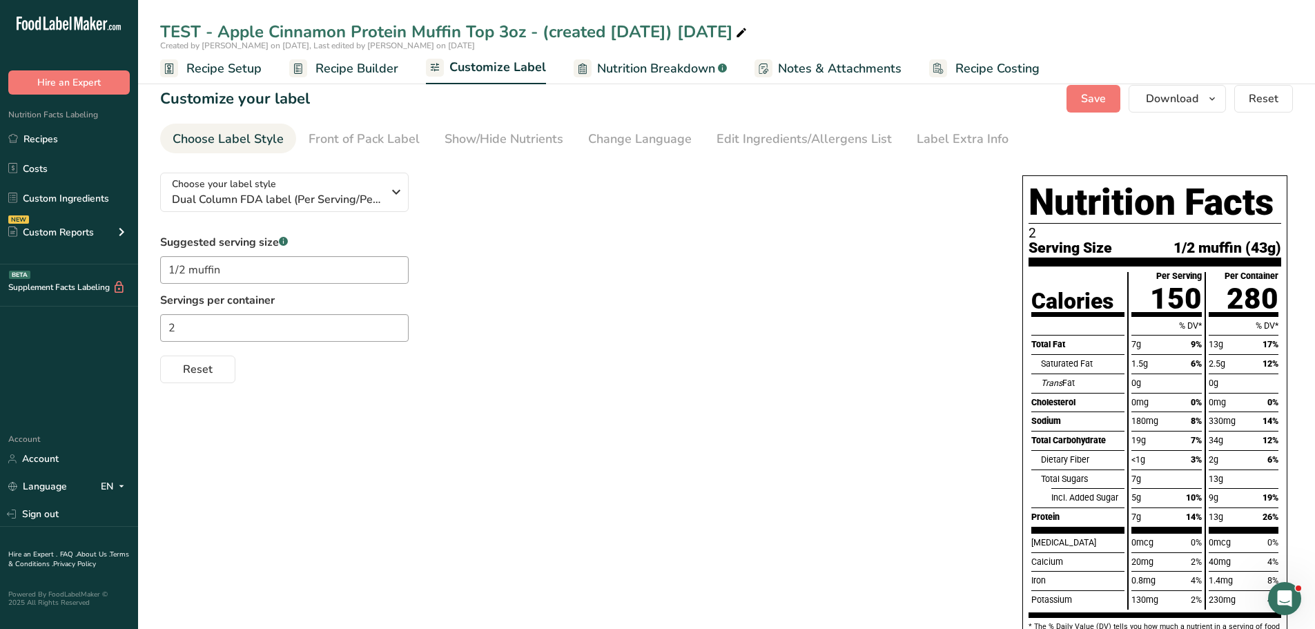
scroll to position [0, 0]
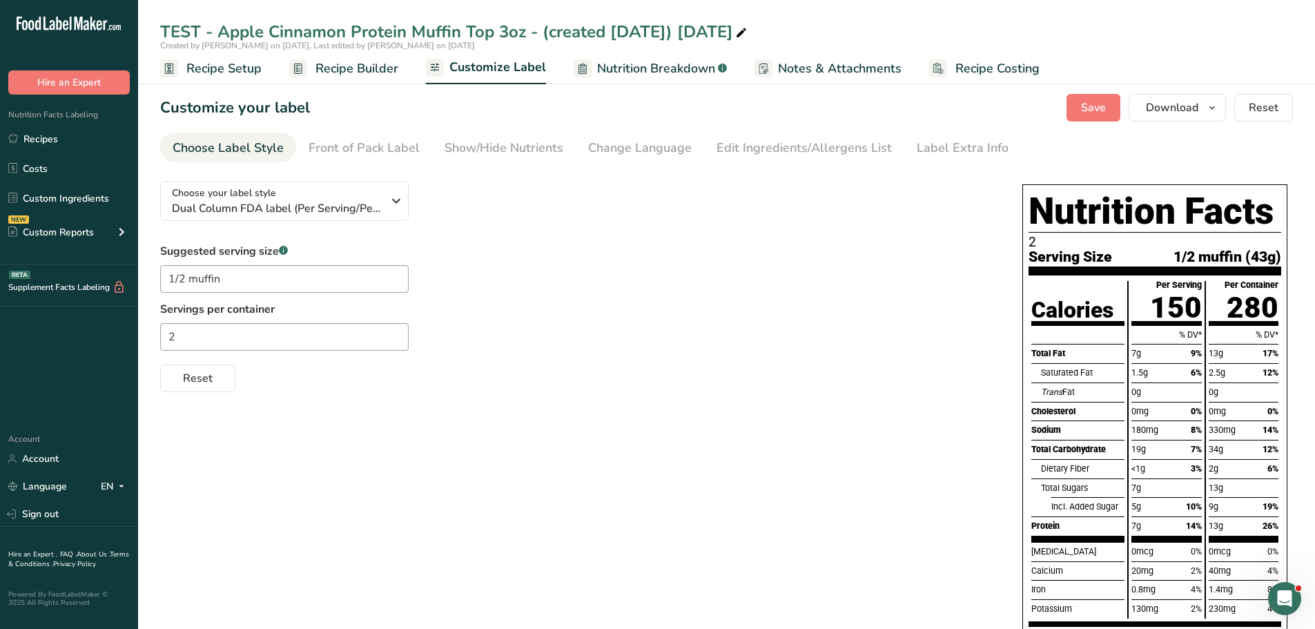
drag, startPoint x: 367, startPoint y: 62, endPoint x: 558, endPoint y: 269, distance: 281.3
click at [367, 62] on span "Recipe Builder" at bounding box center [356, 68] width 83 height 19
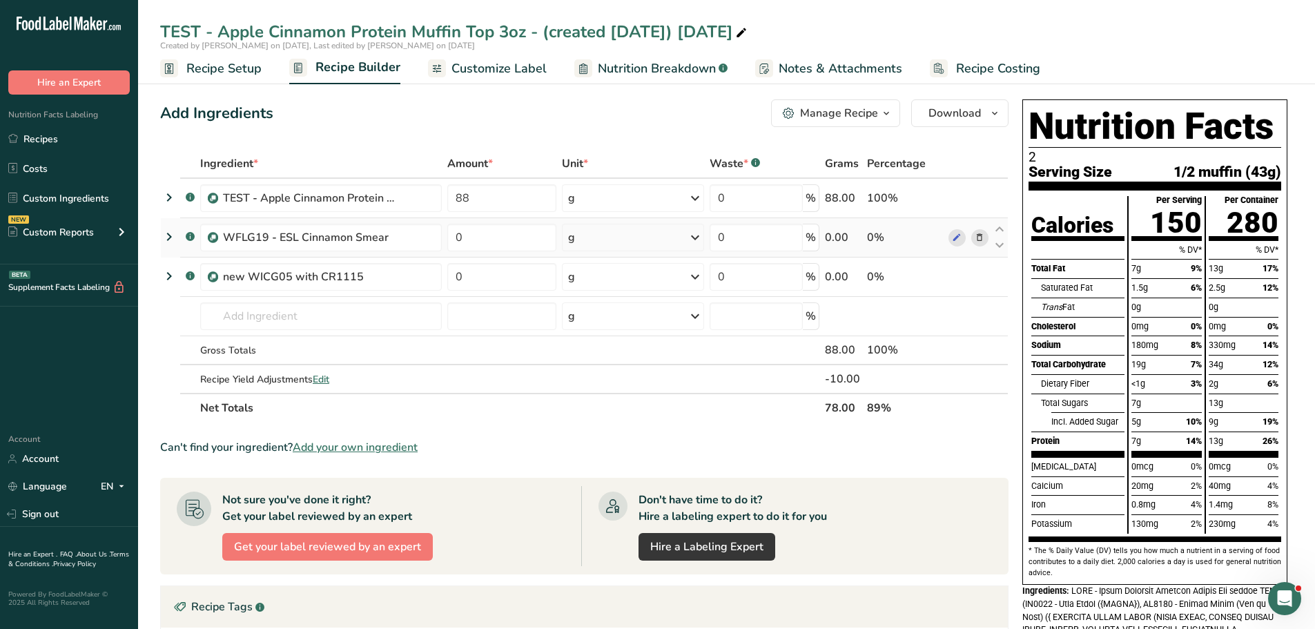
click at [169, 231] on icon at bounding box center [169, 236] width 17 height 25
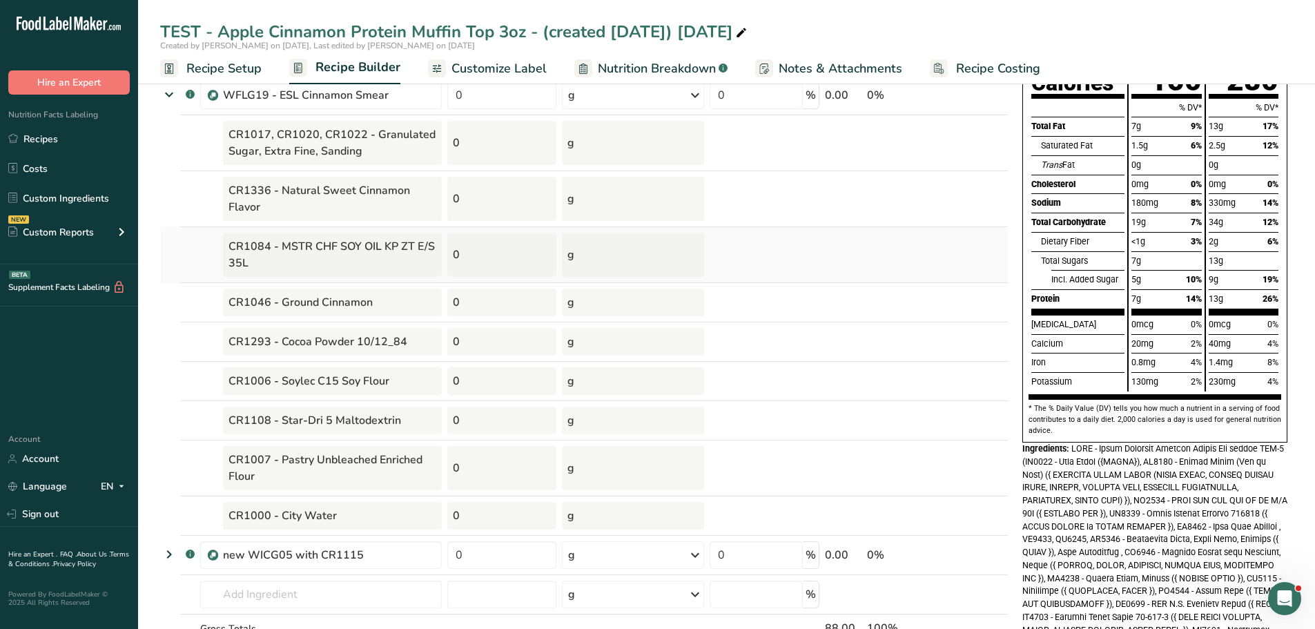
scroll to position [207, 0]
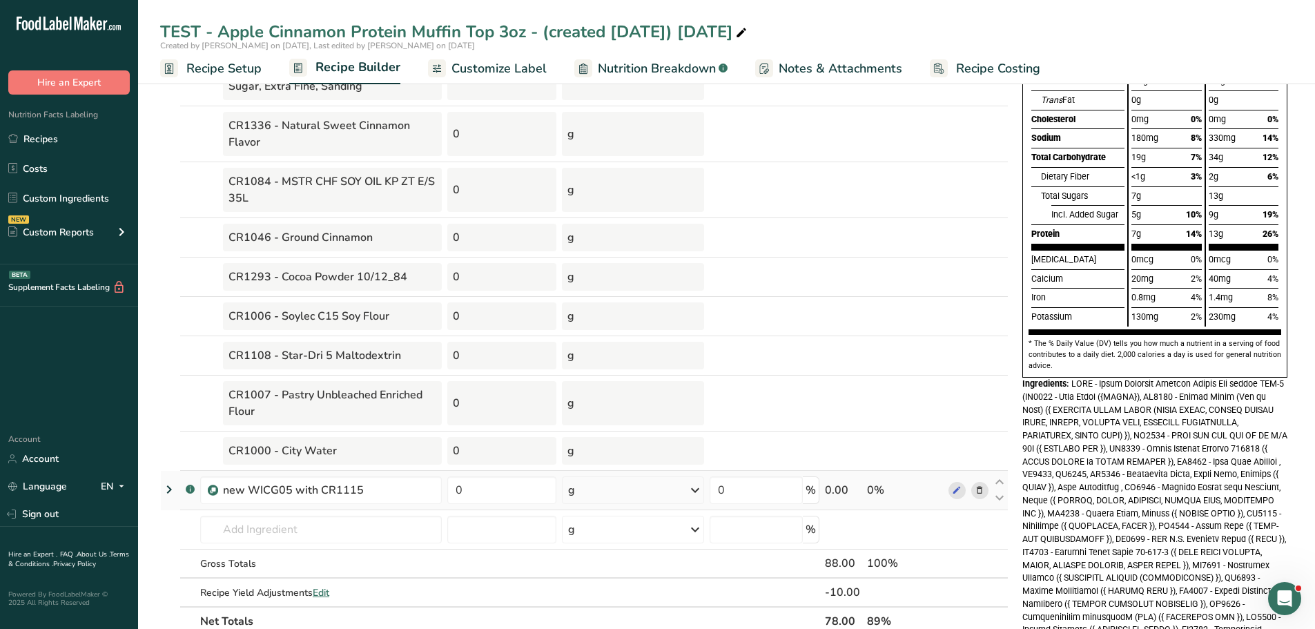
click at [172, 490] on icon at bounding box center [169, 489] width 17 height 25
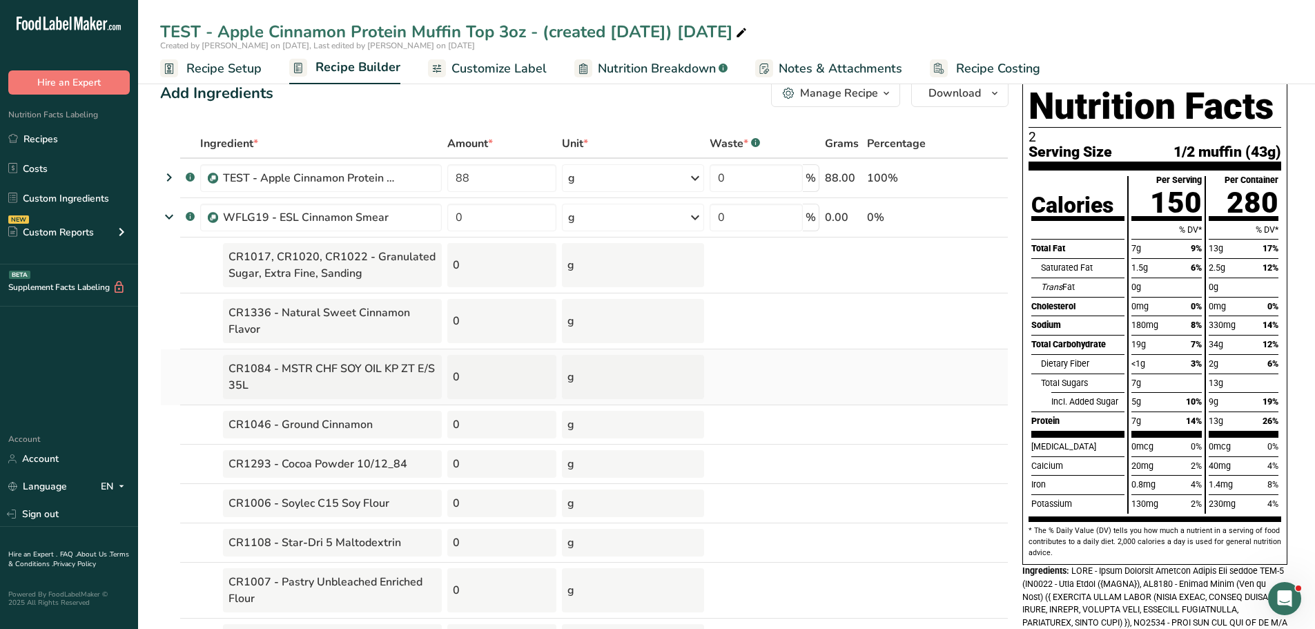
scroll to position [0, 0]
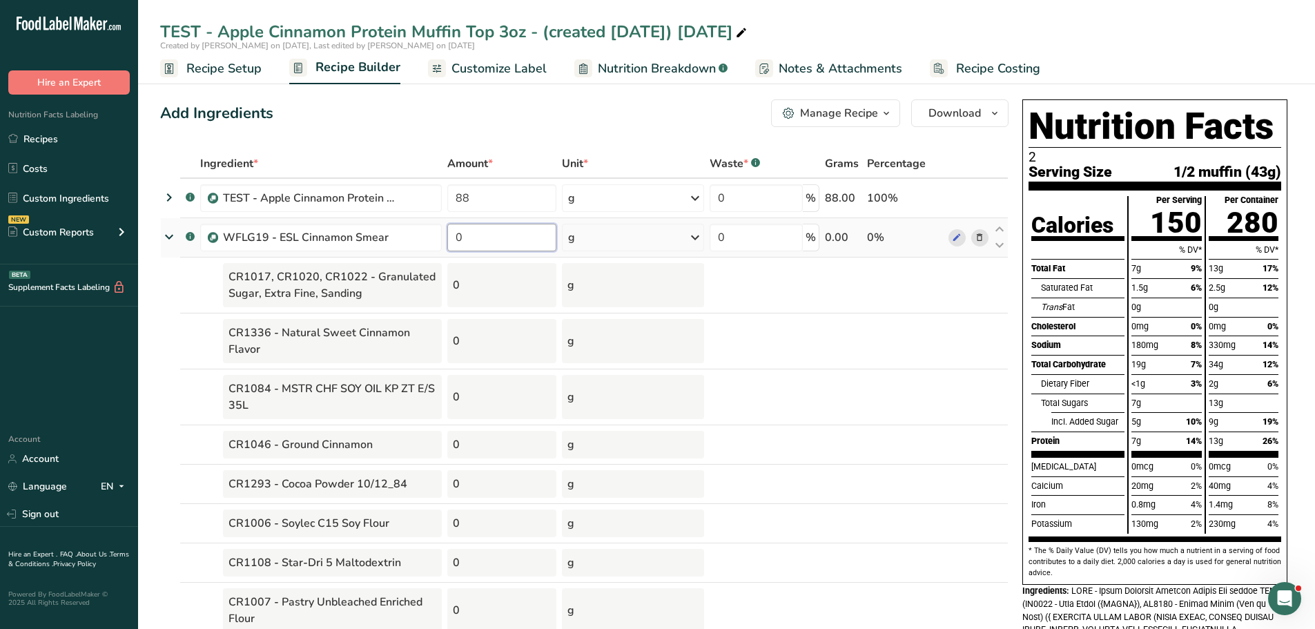
click at [511, 237] on input "0" at bounding box center [501, 238] width 109 height 28
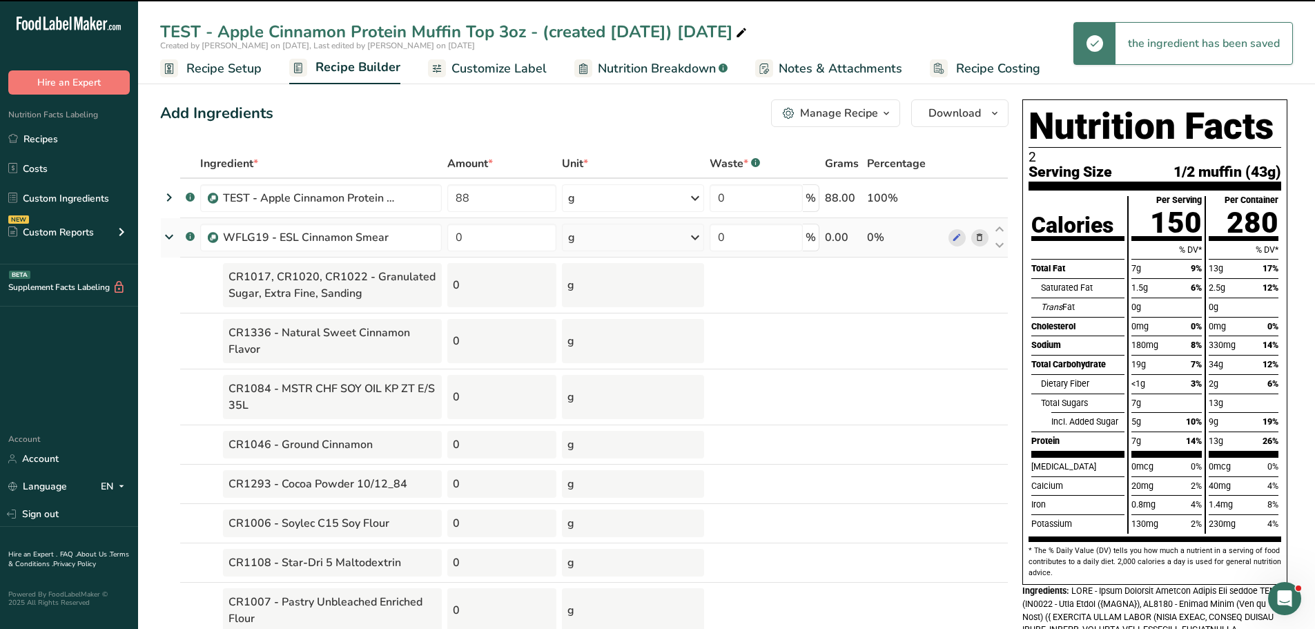
click at [170, 233] on icon at bounding box center [169, 236] width 25 height 17
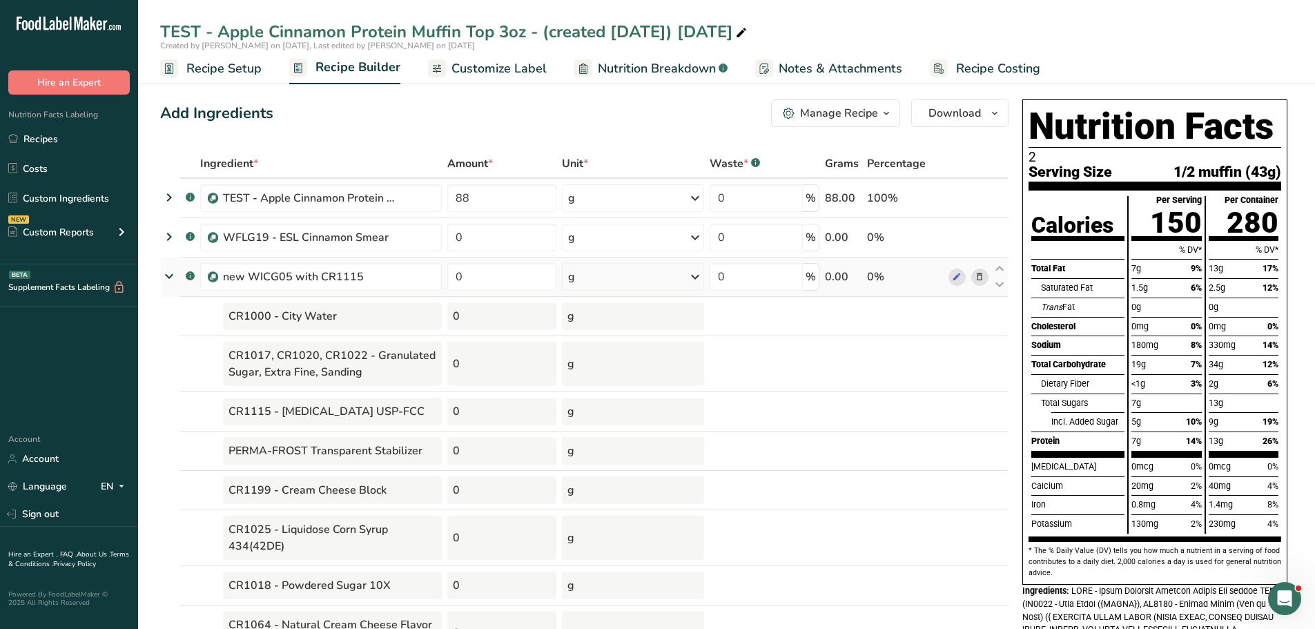
click at [165, 273] on icon at bounding box center [169, 276] width 25 height 17
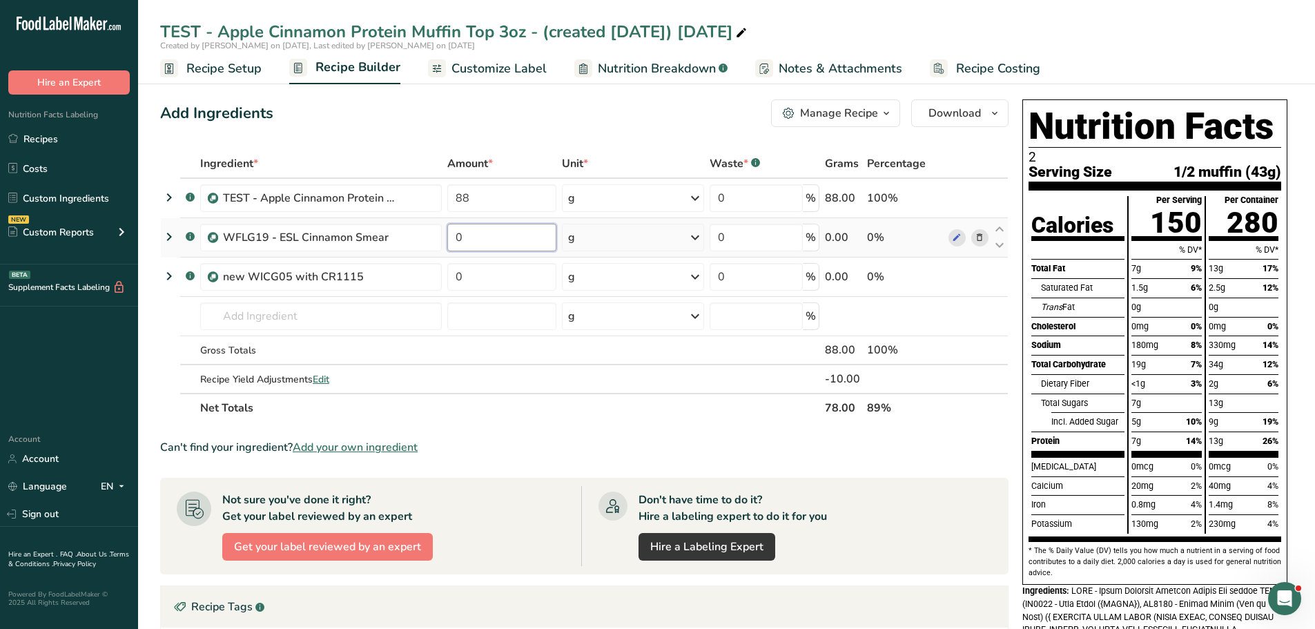
click at [480, 242] on input "0" at bounding box center [501, 238] width 109 height 28
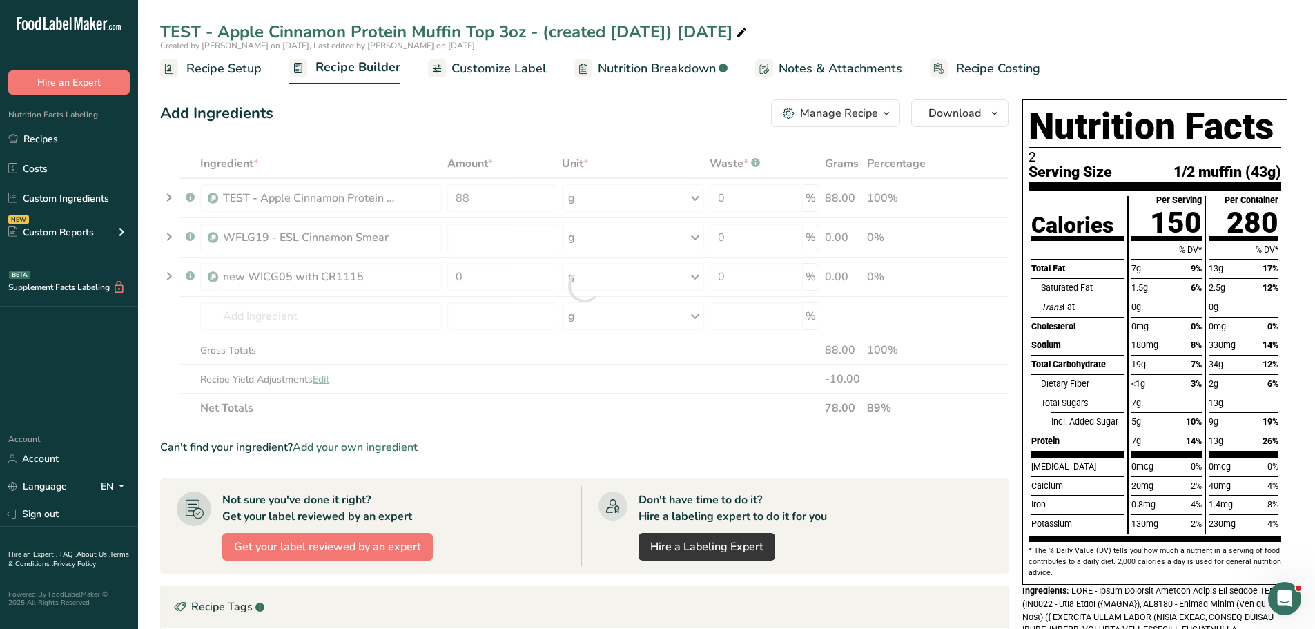
type input "0"
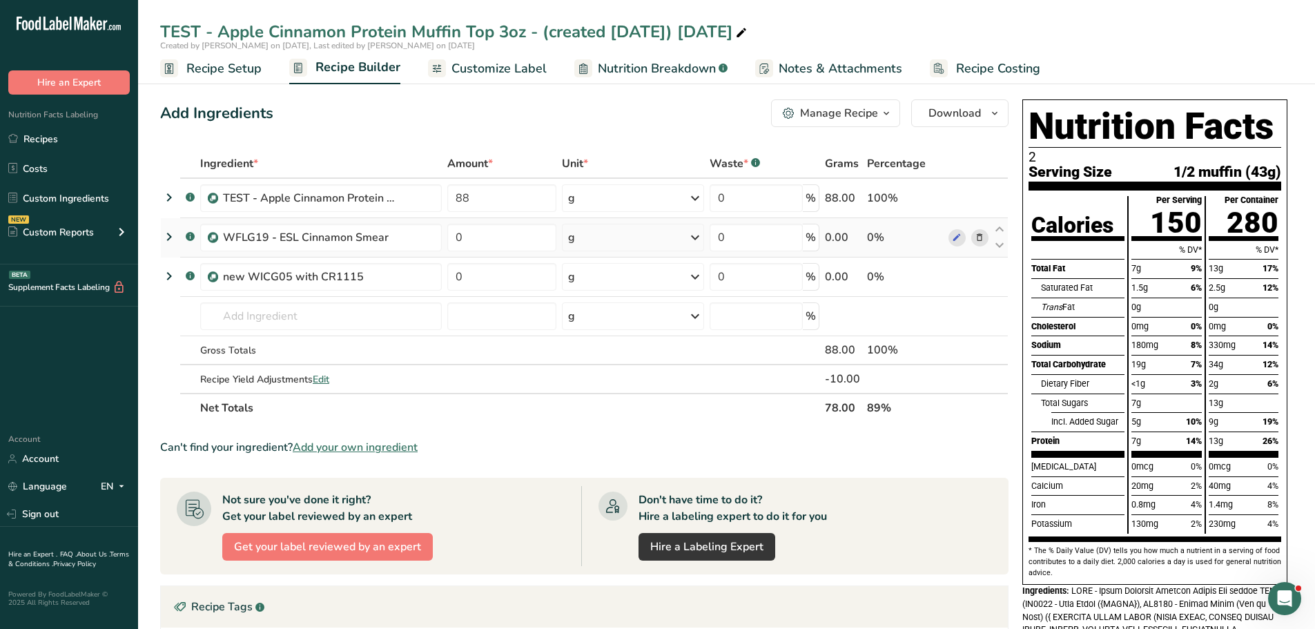
click at [975, 236] on div "Ingredient * Amount * Unit * Waste * .a-a{fill:#347362;}.b-a{fill:#fff;} Grams …" at bounding box center [584, 285] width 848 height 273
click at [981, 241] on icon at bounding box center [980, 238] width 10 height 14
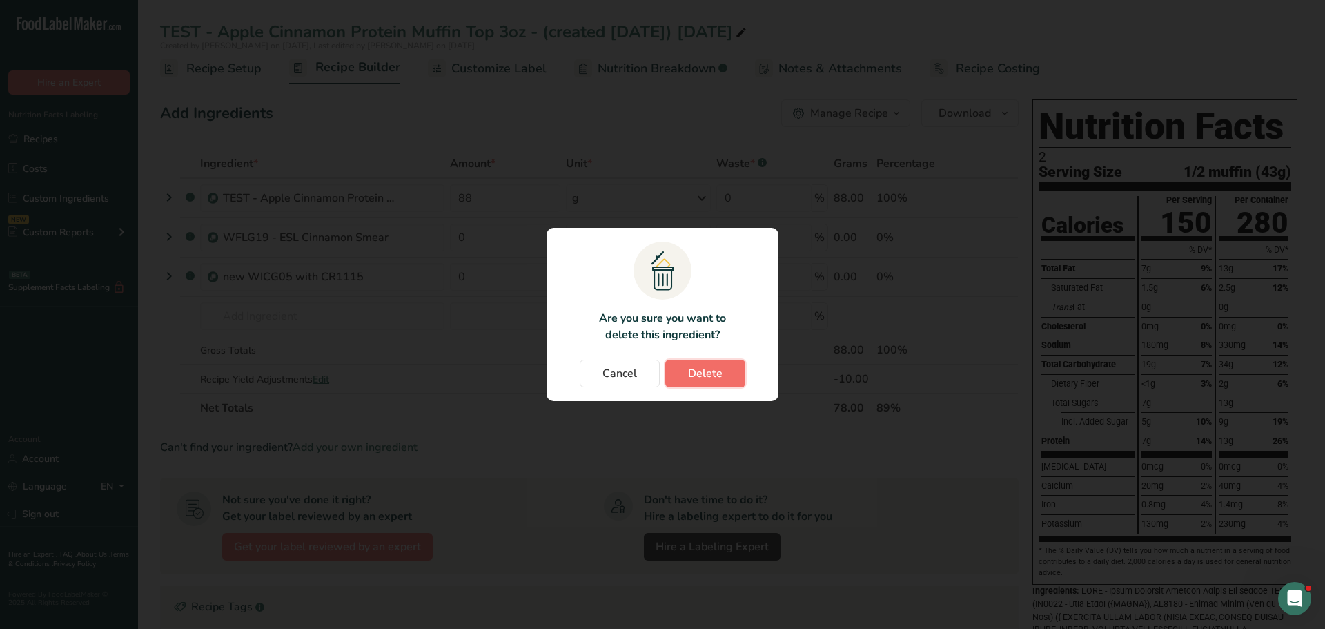
click at [710, 370] on span "Delete" at bounding box center [705, 373] width 35 height 17
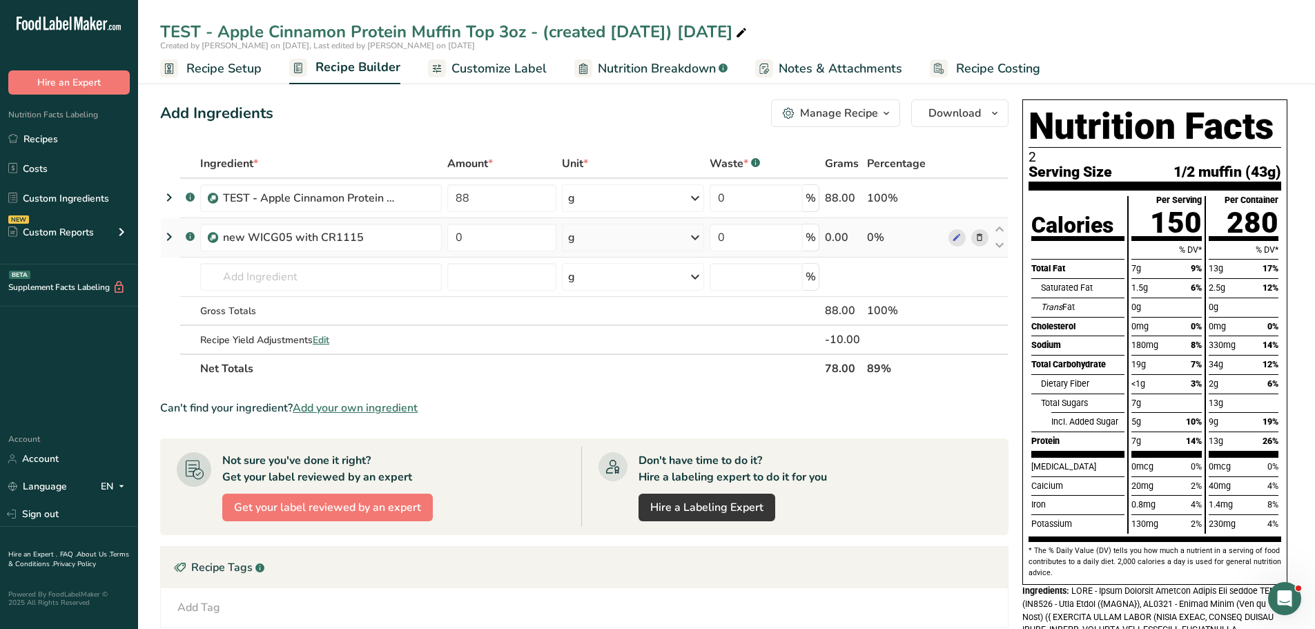
click at [974, 234] on span at bounding box center [979, 237] width 17 height 17
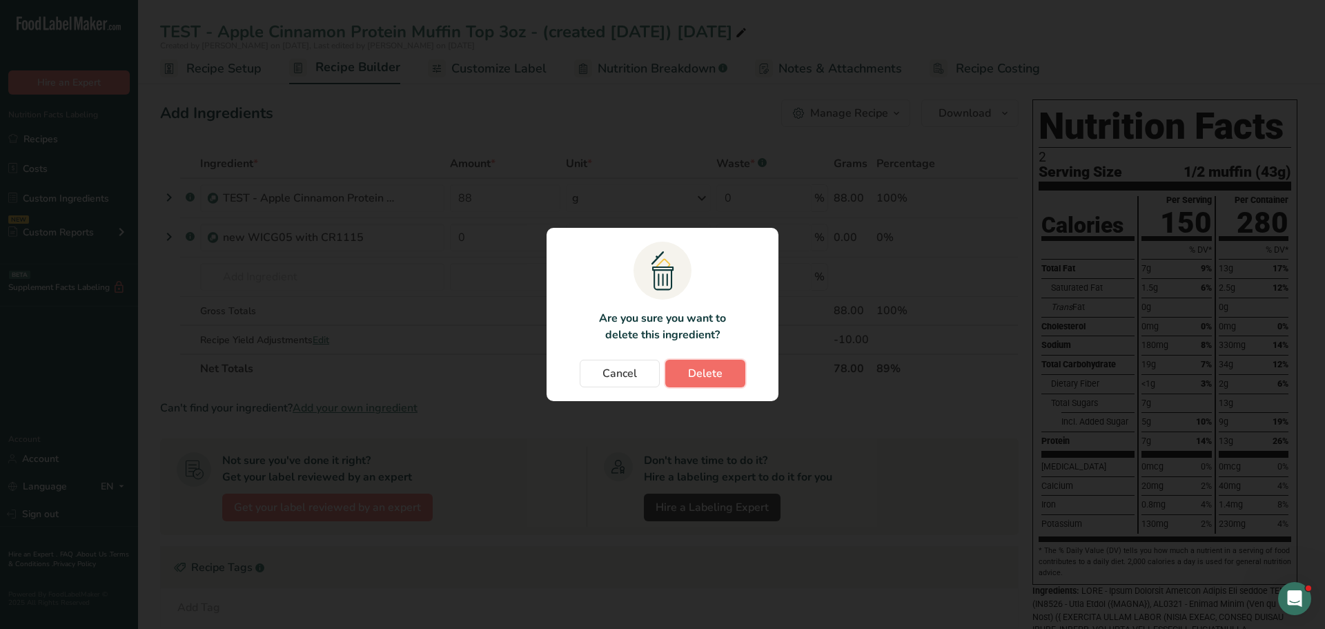
click at [738, 367] on button "Delete" at bounding box center [705, 374] width 80 height 28
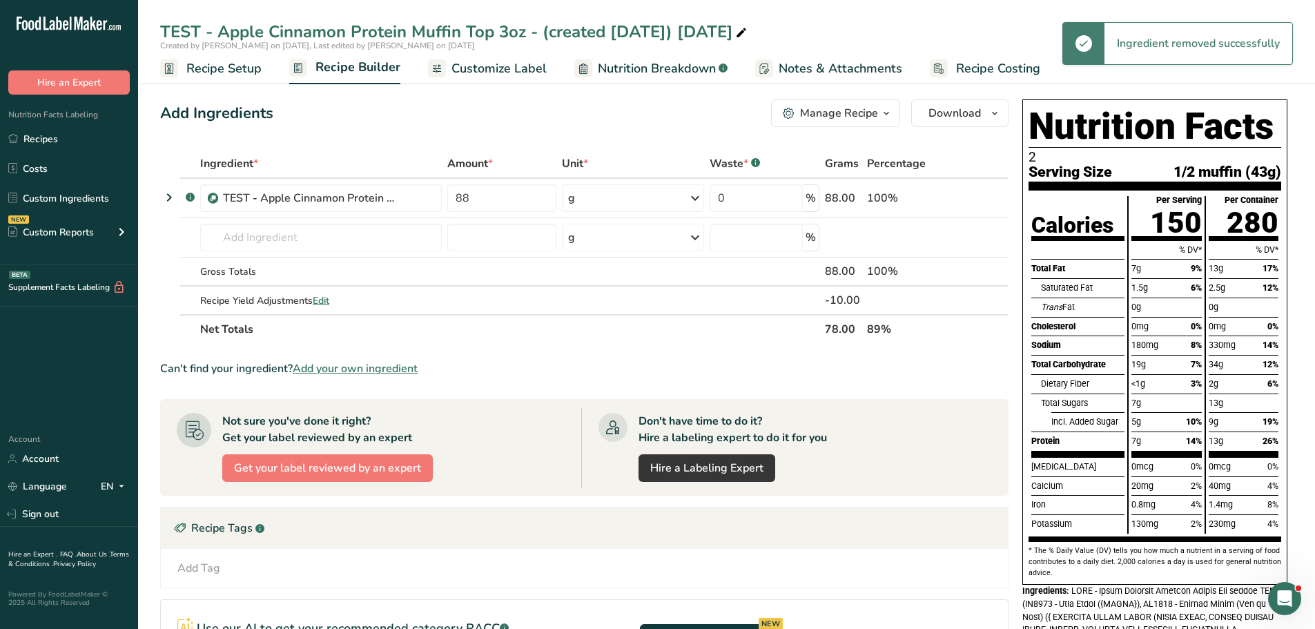
click at [515, 67] on span "Customize Label" at bounding box center [498, 68] width 95 height 19
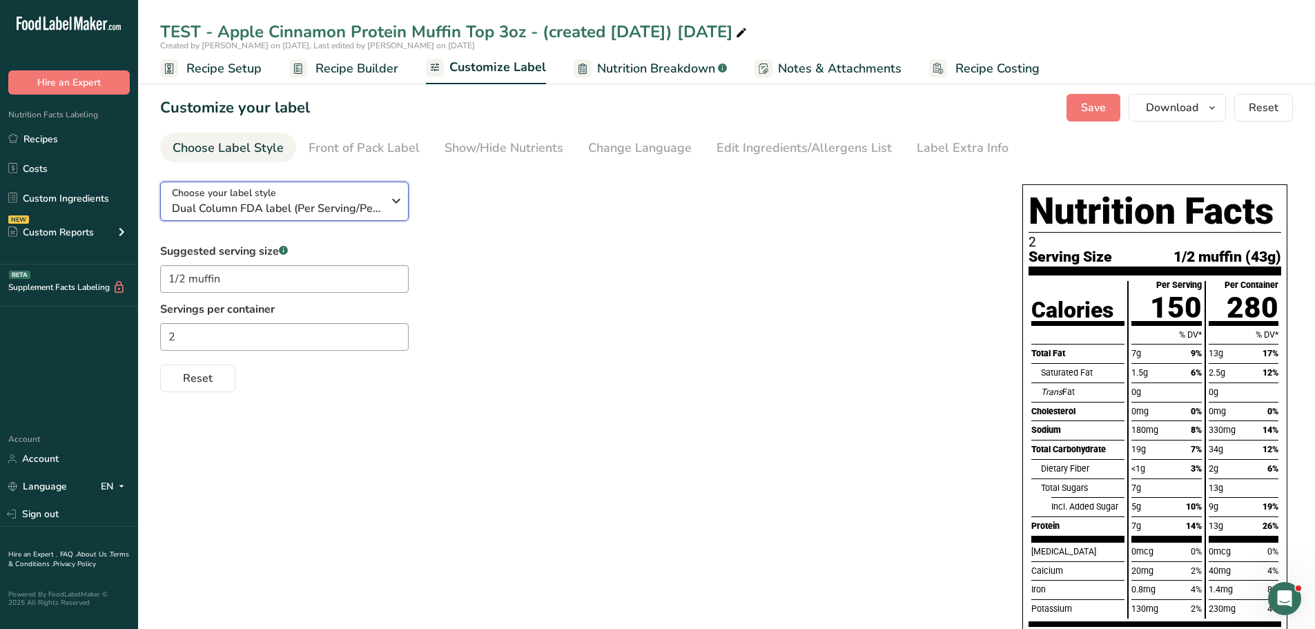
click at [327, 202] on span "Dual Column FDA label (Per Serving/Per Container)" at bounding box center [277, 208] width 211 height 17
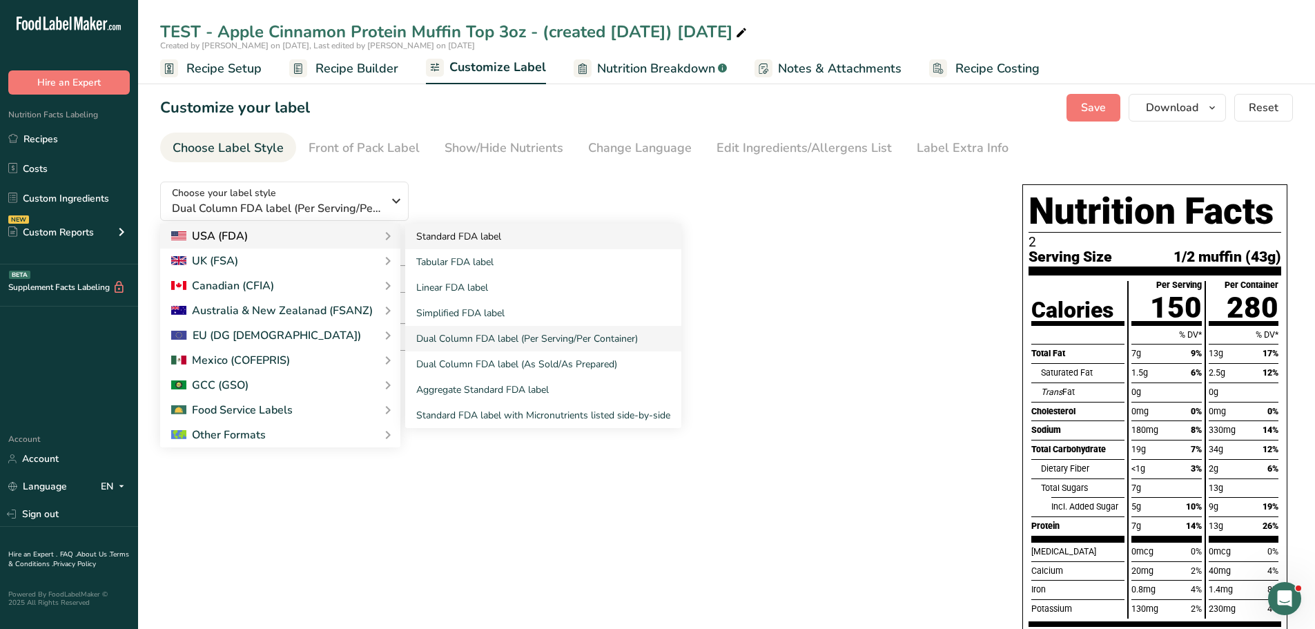
click at [451, 236] on link "Standard FDA label" at bounding box center [543, 237] width 276 height 26
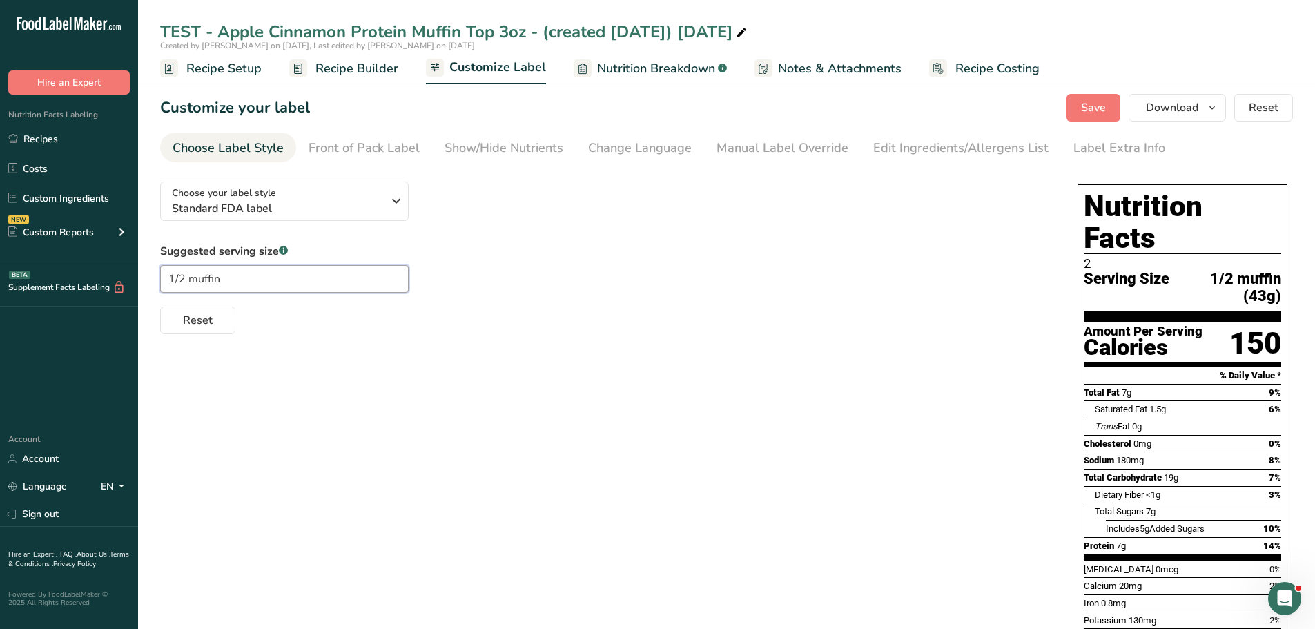
click at [275, 278] on input "1/2 muffin" at bounding box center [284, 279] width 248 height 28
drag, startPoint x: 275, startPoint y: 276, endPoint x: 170, endPoint y: 271, distance: 104.4
click at [170, 271] on input "1/2 muffin" at bounding box center [284, 279] width 248 height 28
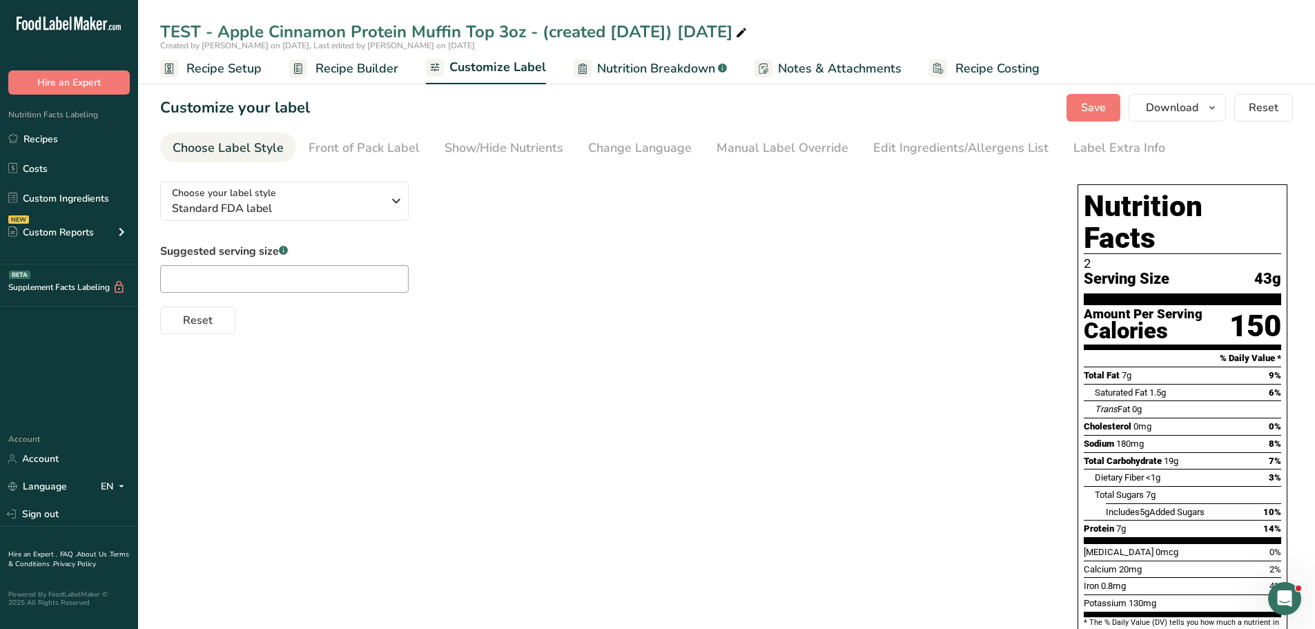
click at [200, 74] on span "Recipe Setup" at bounding box center [223, 68] width 75 height 19
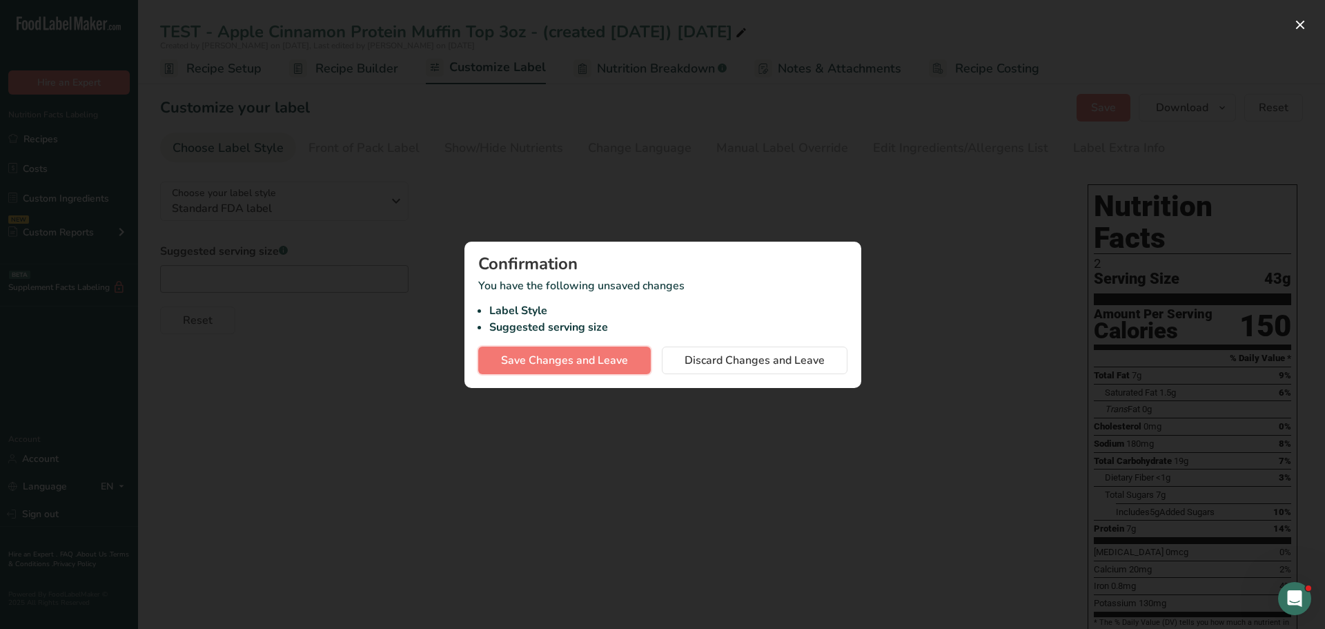
click at [588, 355] on span "Save Changes and Leave" at bounding box center [564, 360] width 127 height 17
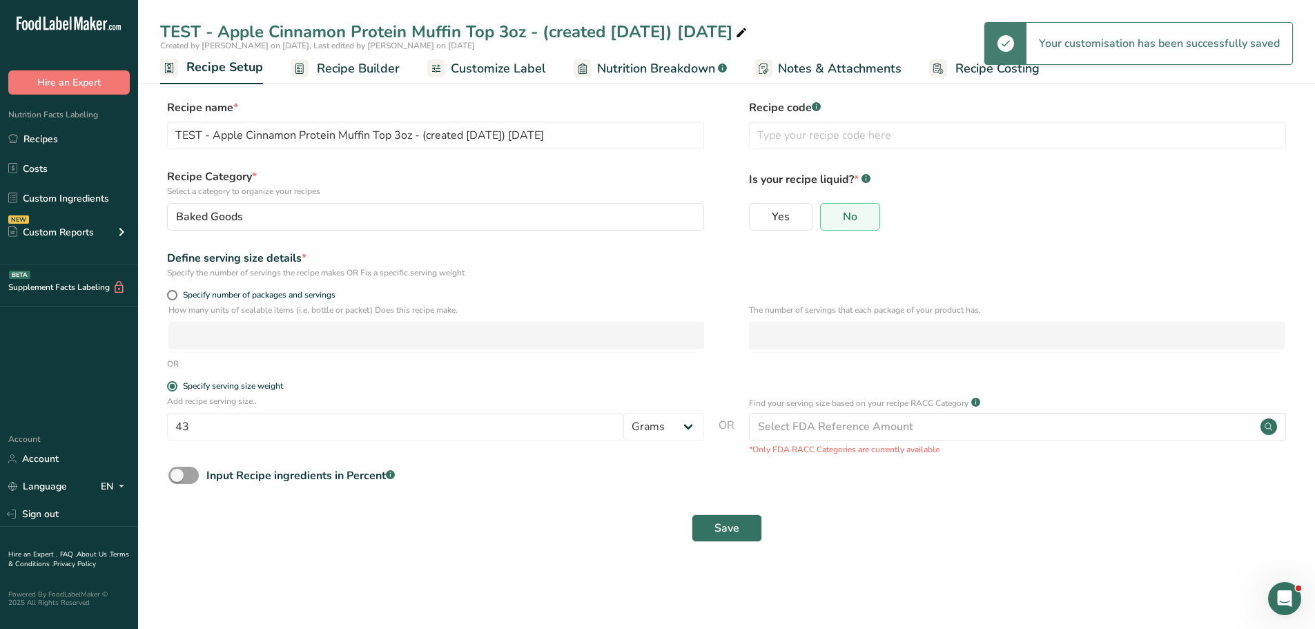
click at [217, 68] on span "Recipe Setup" at bounding box center [224, 67] width 77 height 19
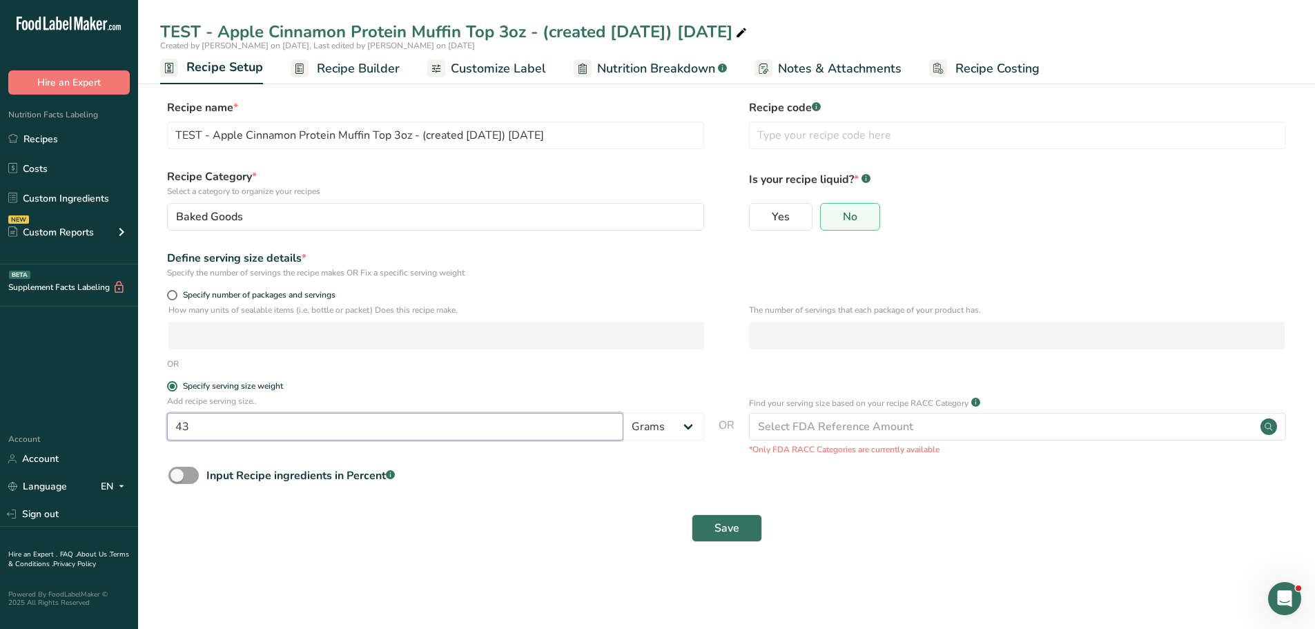
drag, startPoint x: 226, startPoint y: 431, endPoint x: 164, endPoint y: 427, distance: 61.6
click at [164, 427] on div "Add recipe serving size.. 43 Grams kg mg mcg lb oz l mL fl oz tbsp tsp cup qt g…" at bounding box center [726, 425] width 1133 height 61
type input "78"
click at [699, 527] on button "Save" at bounding box center [727, 528] width 70 height 28
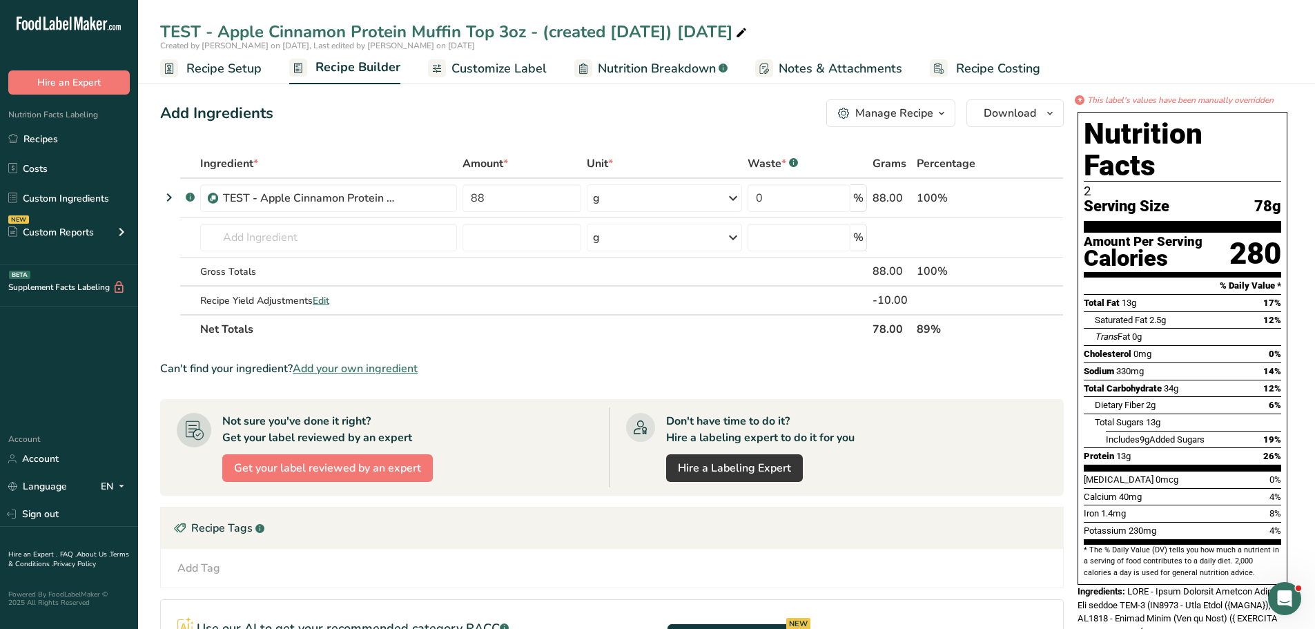
click at [748, 32] on icon at bounding box center [741, 32] width 12 height 19
click at [507, 28] on input "TEST - Apple Cinnamon Protein Muffin Top 3oz - (created 7/24/25) 9-11-25" at bounding box center [726, 31] width 1133 height 25
click at [895, 43] on input "TEST - Apple Cinnamon Protein Muffin Top 2.75oz - (created 7/24/25) 9-11-25" at bounding box center [726, 31] width 1133 height 25
type input "TEST - Apple Cinnamon Protein Muffin Top 2.75oz - (created 7/24/25) 9-11-25"
click at [507, 60] on span "Customize Label" at bounding box center [498, 68] width 95 height 19
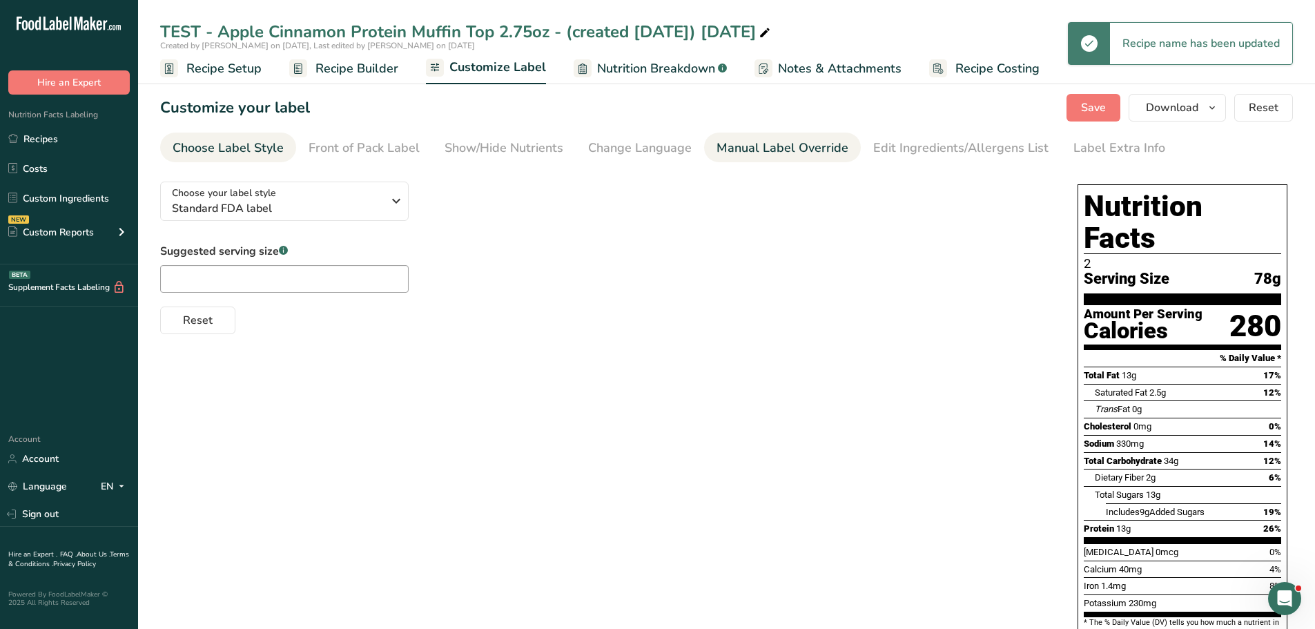
click at [762, 154] on div "Manual Label Override" at bounding box center [782, 148] width 132 height 19
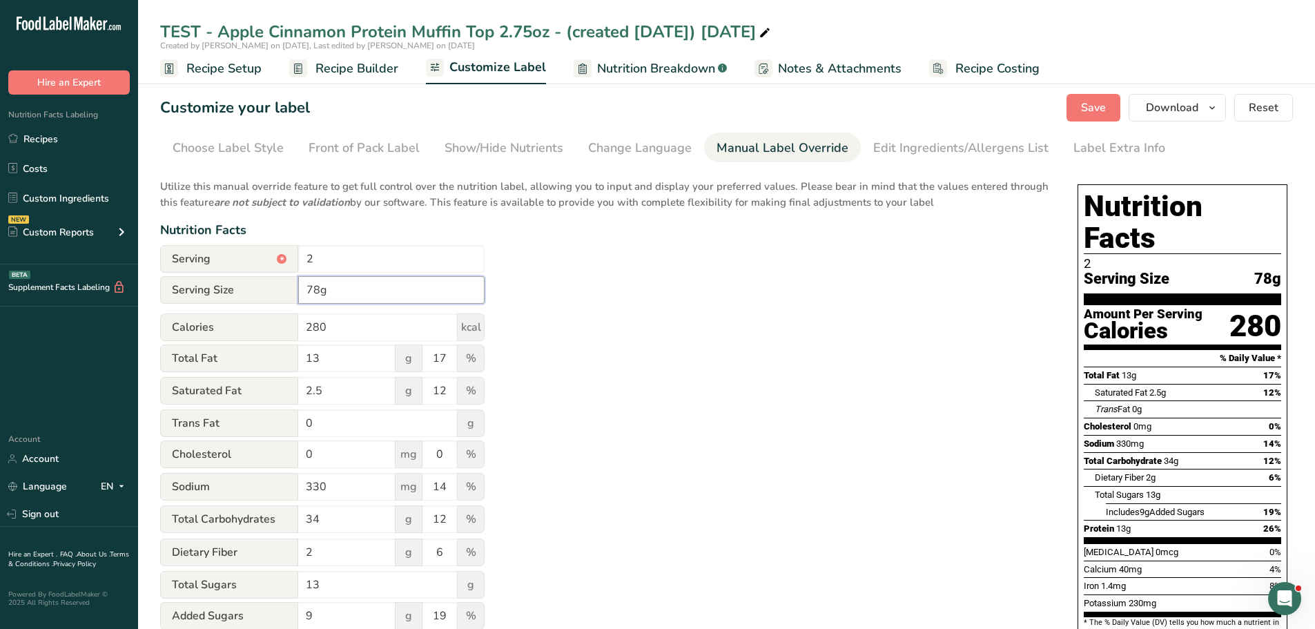
click at [309, 289] on input "78g" at bounding box center [391, 290] width 186 height 28
click at [371, 289] on input "1 muffin(78g" at bounding box center [391, 290] width 186 height 28
type input "1 muffin(78g)"
click at [325, 271] on input "2" at bounding box center [391, 259] width 186 height 28
type input "2"
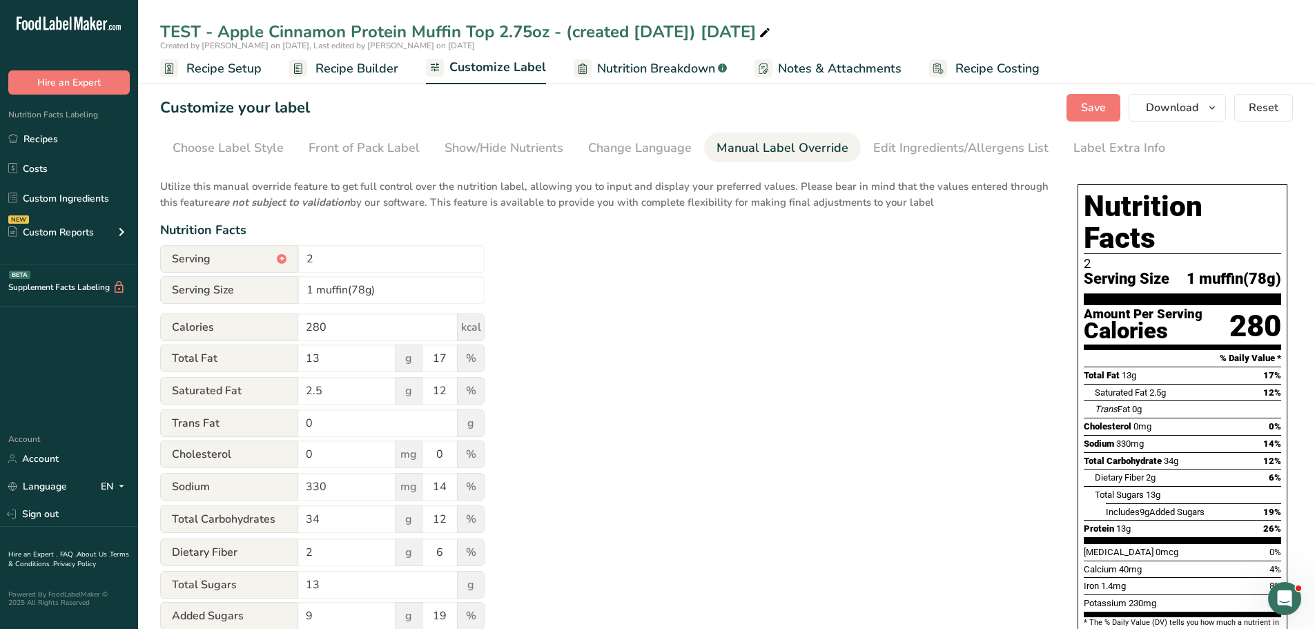
click at [722, 427] on div "Utilize this manual override feature to get full control over the nutrition lab…" at bounding box center [605, 500] width 890 height 661
click at [310, 262] on input "2" at bounding box center [391, 259] width 186 height 28
type input "1"
click at [554, 374] on div "Utilize this manual override feature to get full control over the nutrition lab…" at bounding box center [605, 500] width 890 height 661
click at [1077, 108] on button "Save" at bounding box center [1093, 108] width 54 height 28
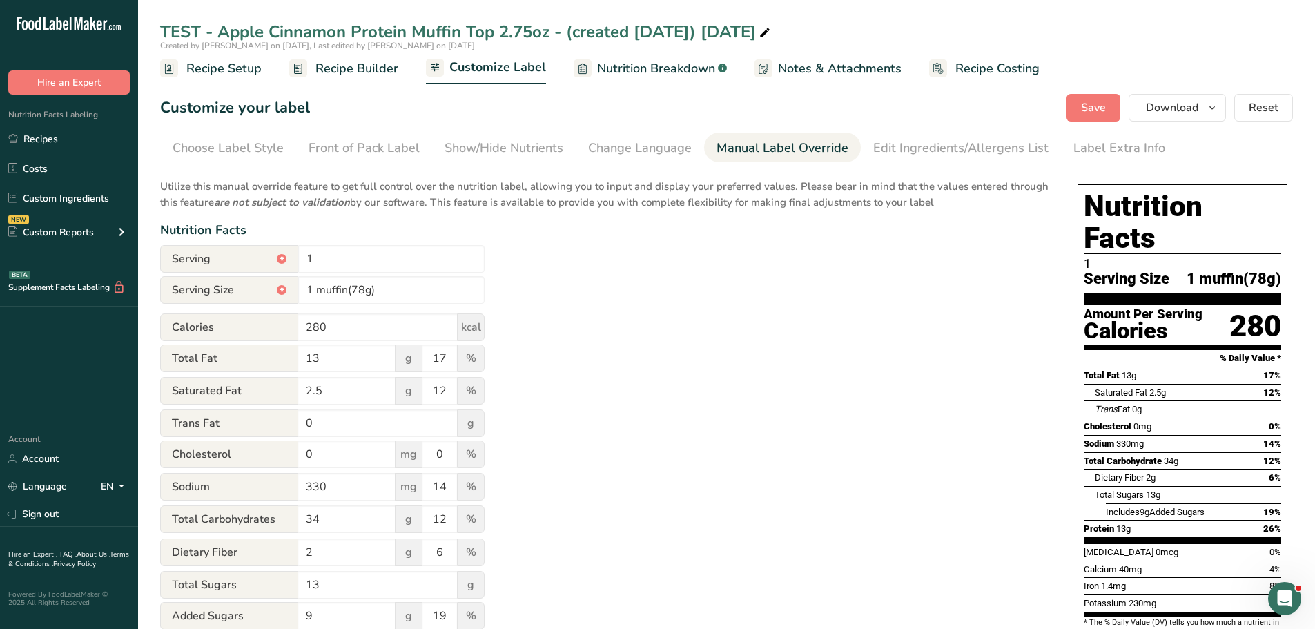
click at [618, 74] on span "Nutrition Breakdown" at bounding box center [656, 68] width 118 height 19
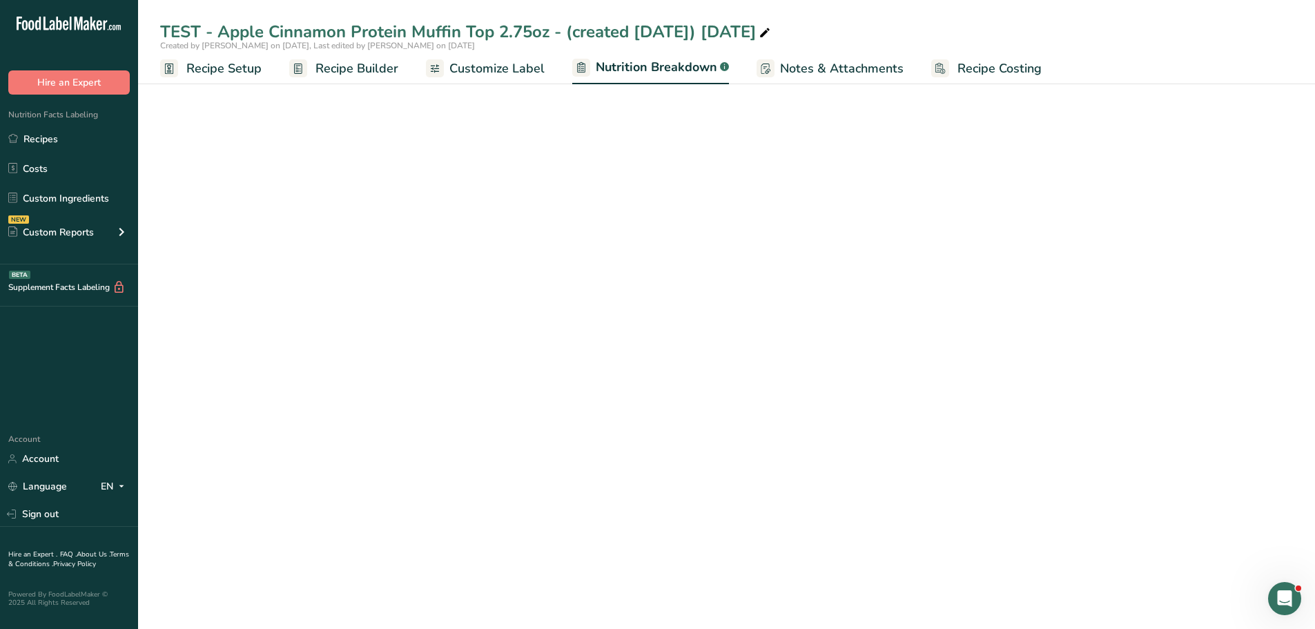
select select "Calories"
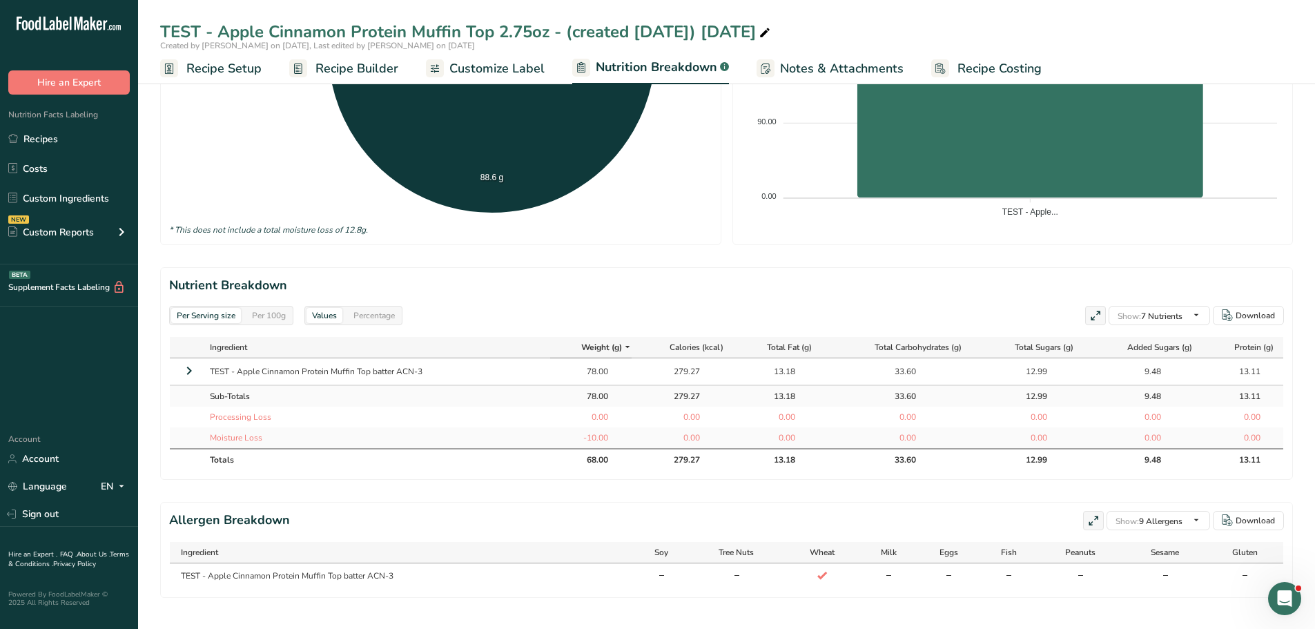
scroll to position [465, 0]
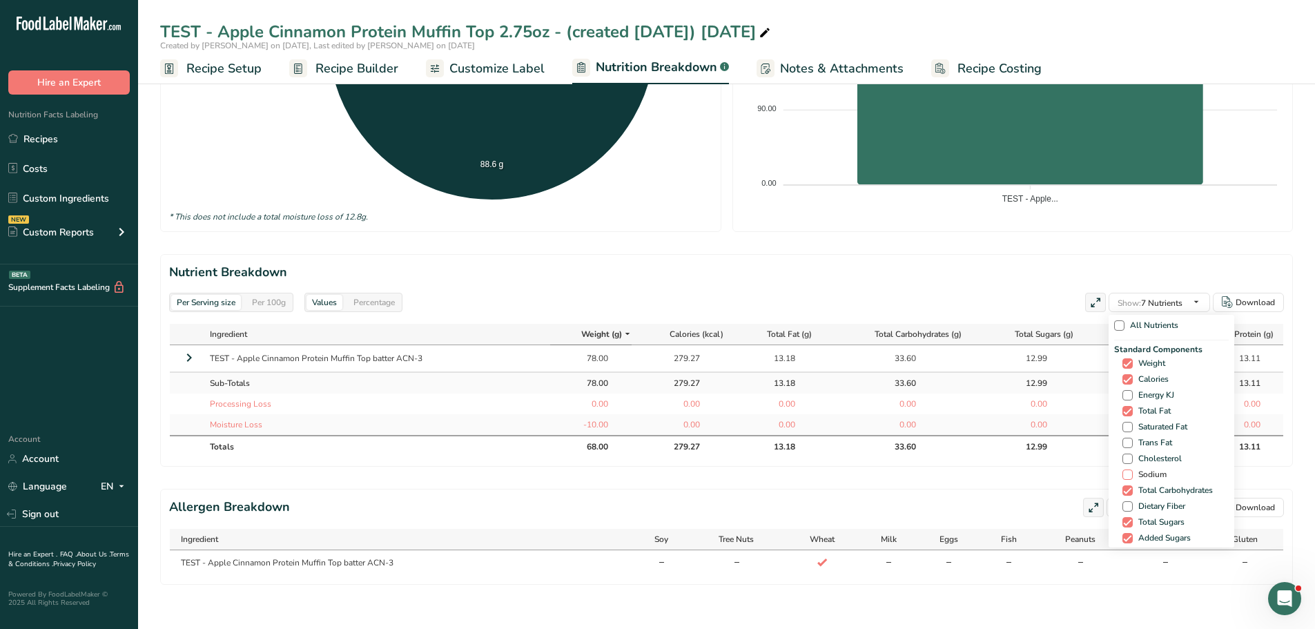
click at [1124, 469] on span at bounding box center [1127, 474] width 10 height 10
click at [1124, 470] on input "Sodium" at bounding box center [1126, 474] width 9 height 9
checkbox input "true"
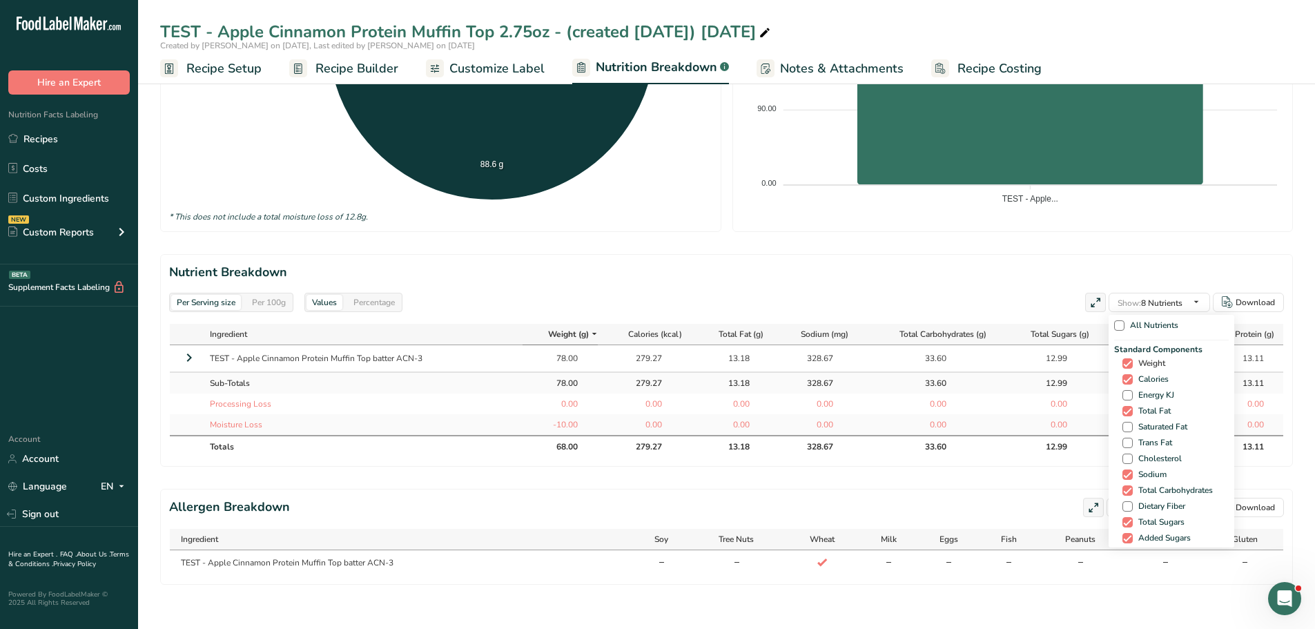
click at [1124, 358] on span at bounding box center [1127, 363] width 10 height 10
click at [1124, 359] on input "Weight" at bounding box center [1126, 363] width 9 height 9
checkbox input "false"
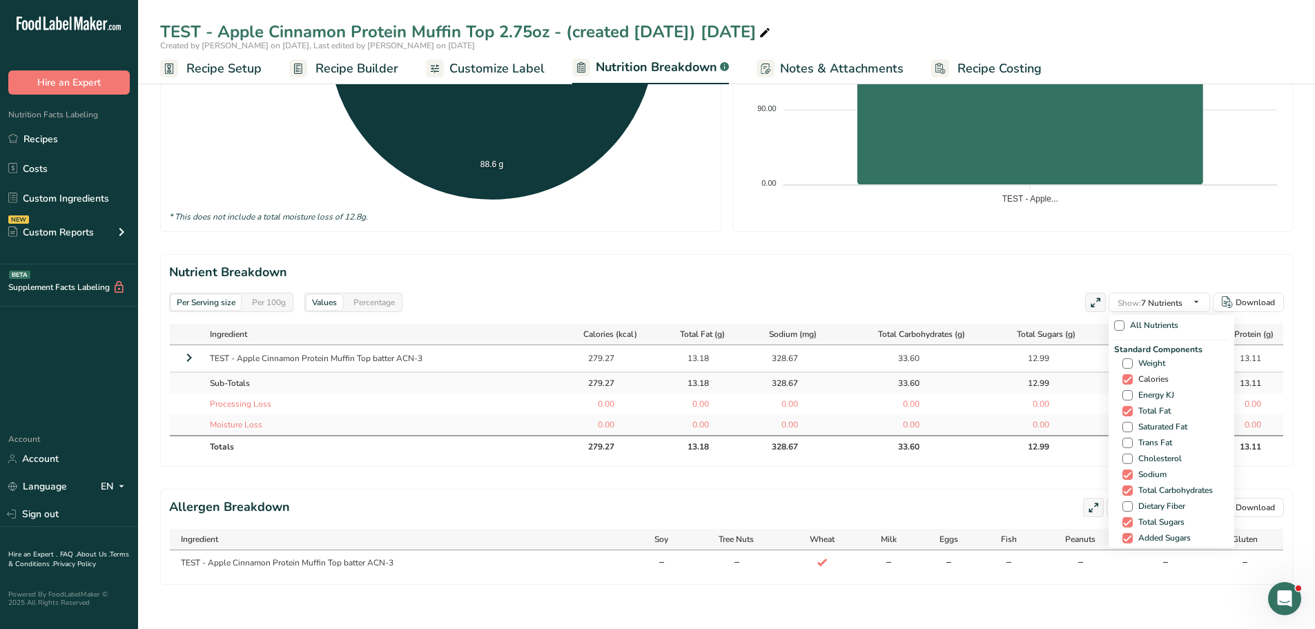
click at [1122, 374] on span at bounding box center [1127, 379] width 10 height 10
click at [1122, 375] on input "Calories" at bounding box center [1126, 379] width 9 height 9
checkbox input "false"
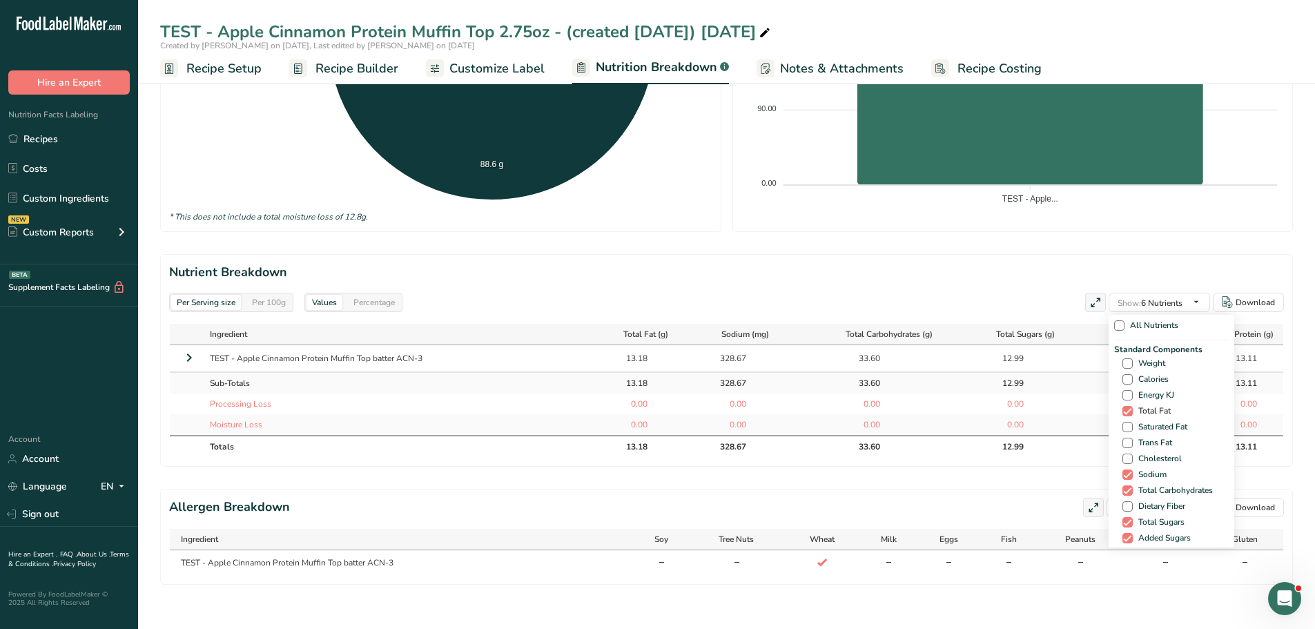
click at [1124, 406] on span at bounding box center [1127, 411] width 10 height 10
click at [1124, 407] on input "Total Fat" at bounding box center [1126, 411] width 9 height 9
checkbox input "false"
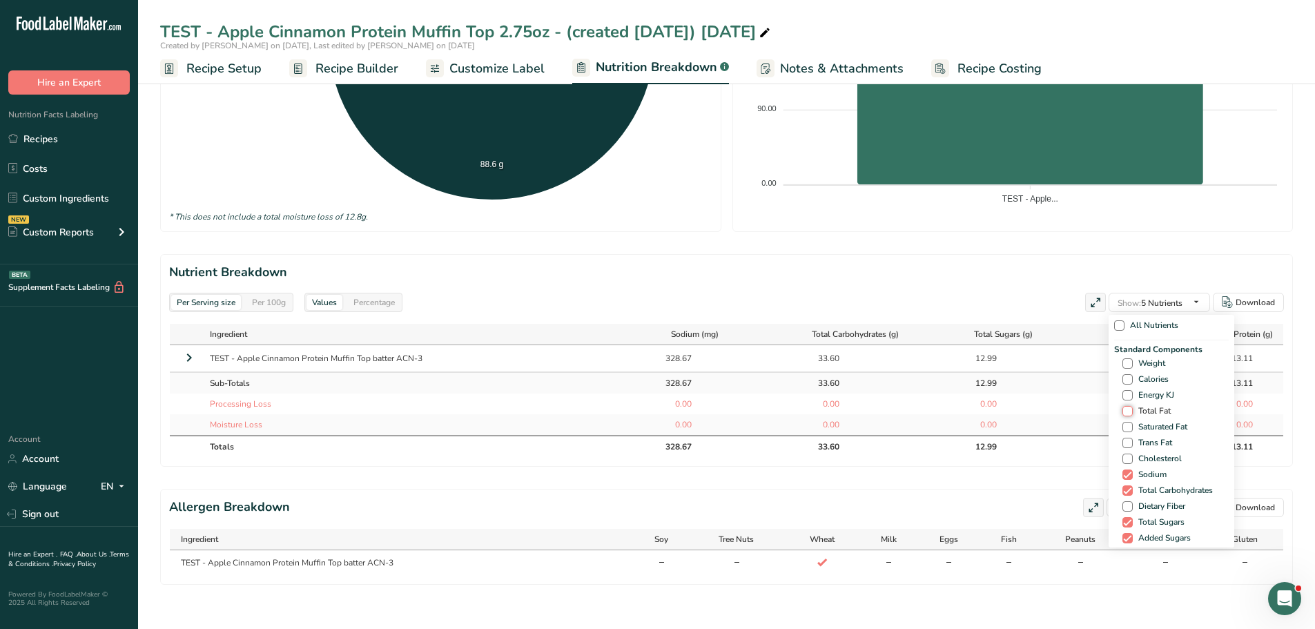
scroll to position [455, 0]
click at [1126, 518] on span at bounding box center [1127, 522] width 10 height 10
click at [1126, 518] on input "Total Sugars" at bounding box center [1126, 522] width 9 height 9
checkbox input "false"
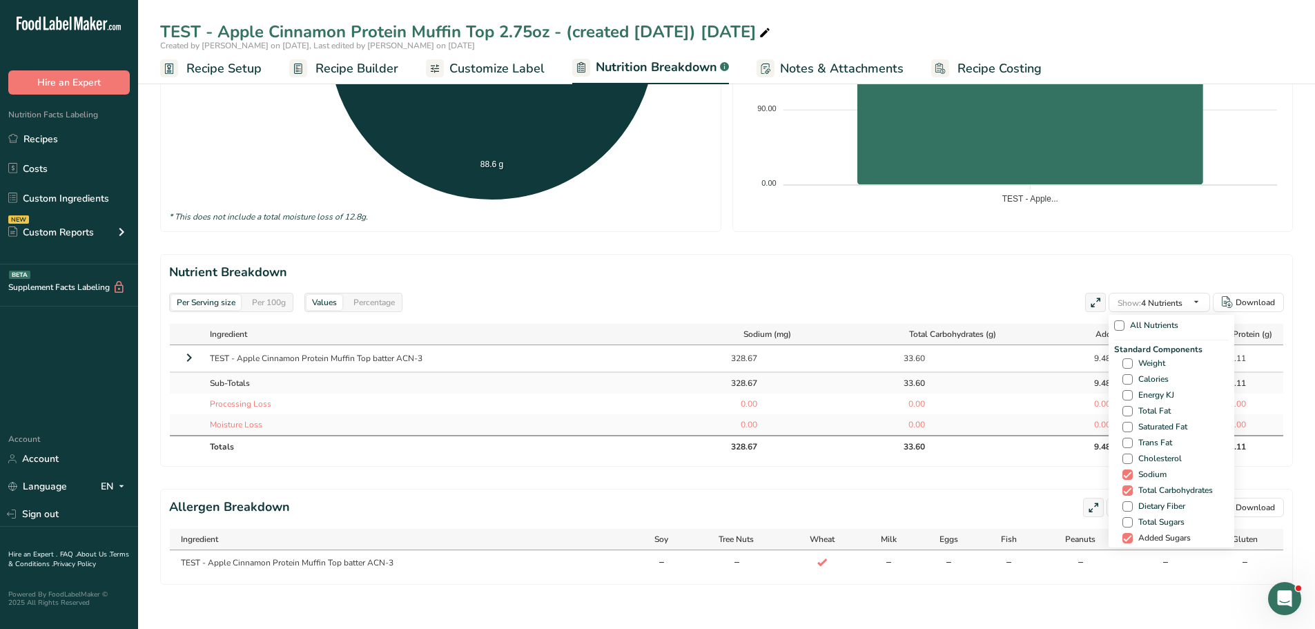
click at [1125, 537] on span at bounding box center [1127, 538] width 10 height 10
click at [1125, 537] on input "Added Sugars" at bounding box center [1126, 538] width 9 height 9
checkbox input "false"
click at [1126, 489] on span at bounding box center [1127, 490] width 10 height 10
click at [1126, 489] on input "Total Carbohydrates" at bounding box center [1126, 490] width 9 height 9
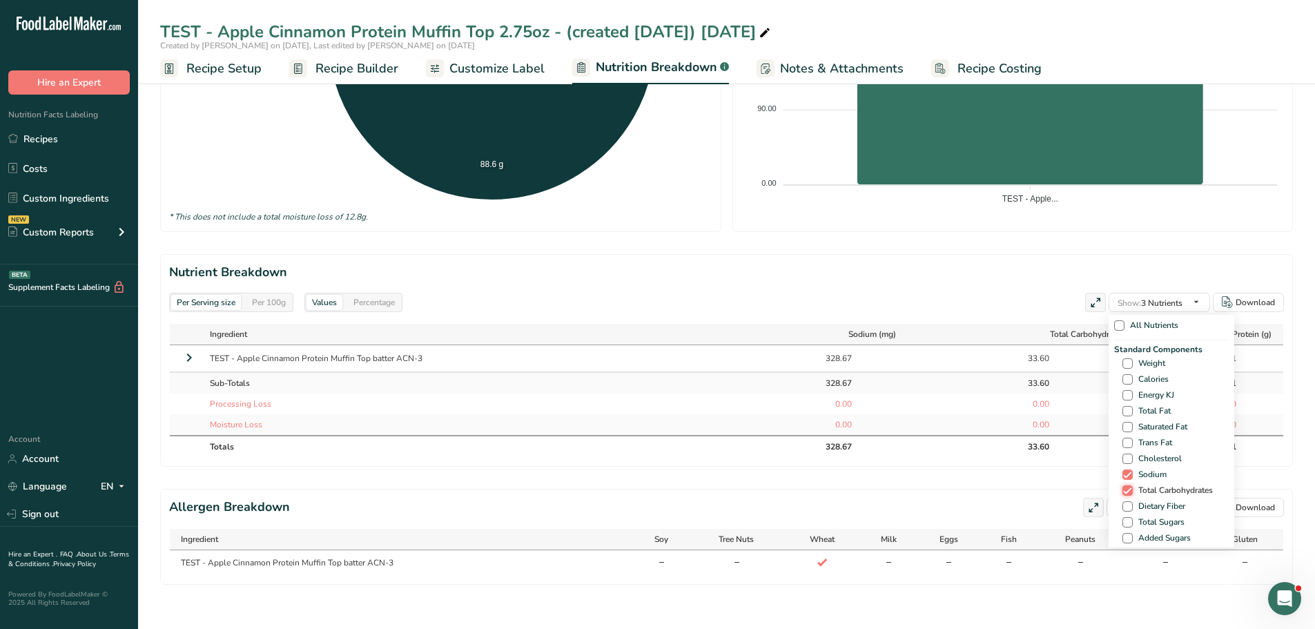
checkbox input "false"
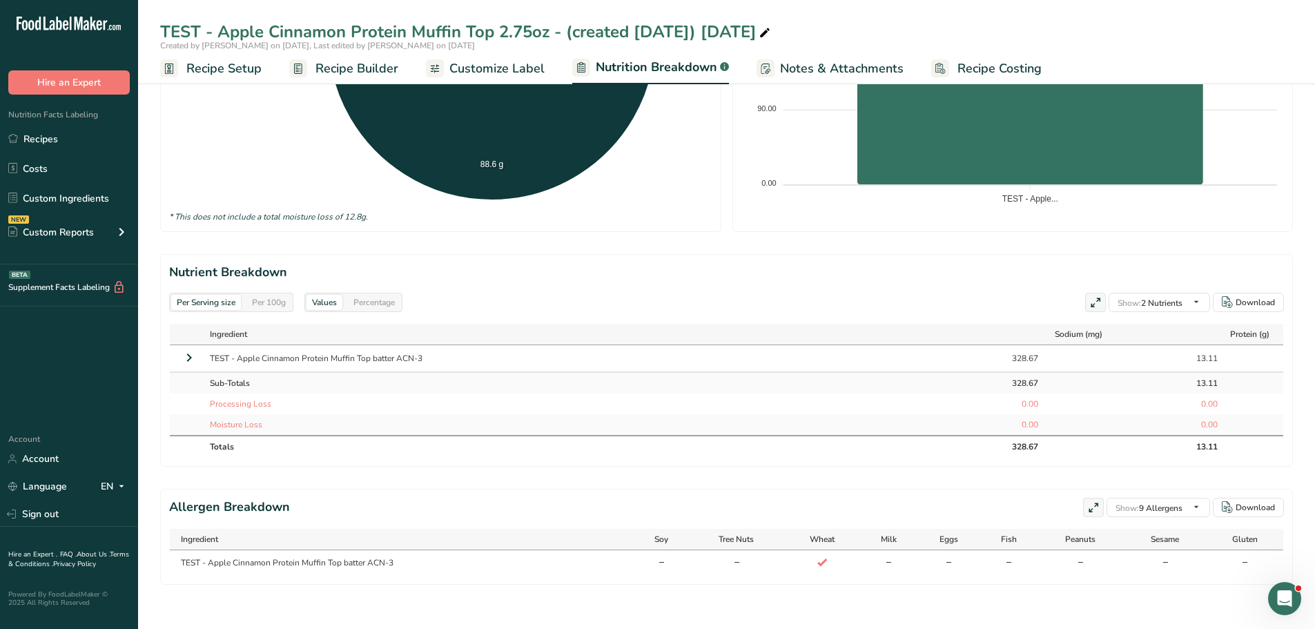
click at [188, 357] on icon at bounding box center [189, 357] width 17 height 25
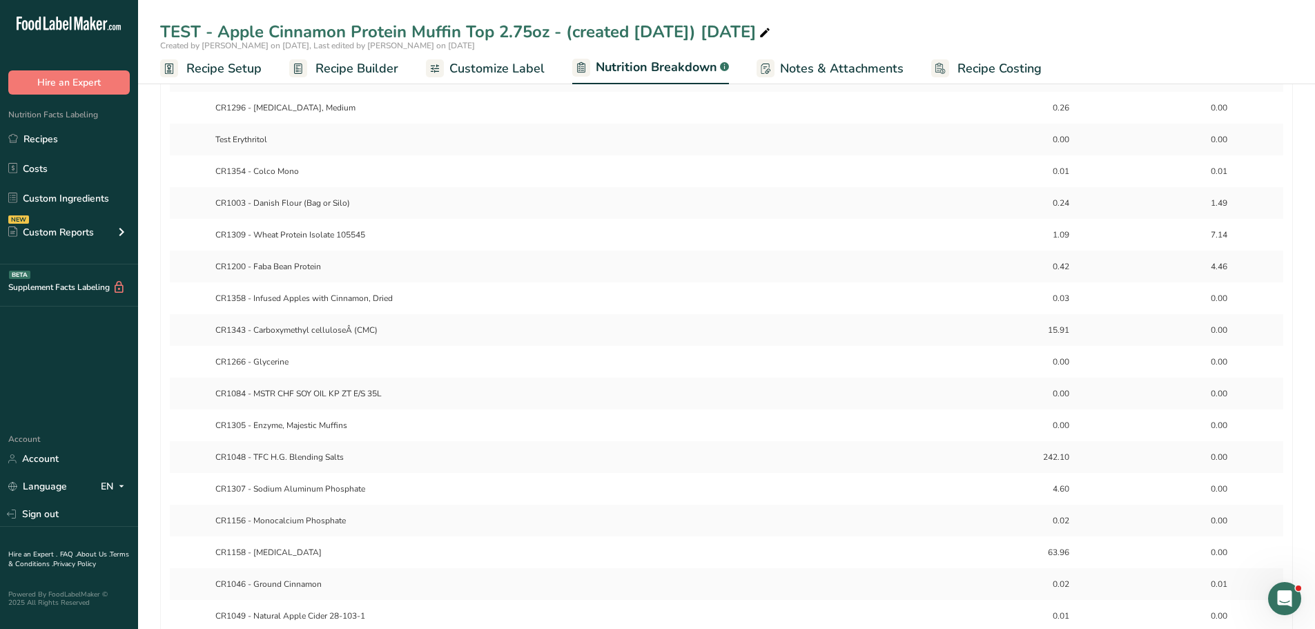
scroll to position [800, 0]
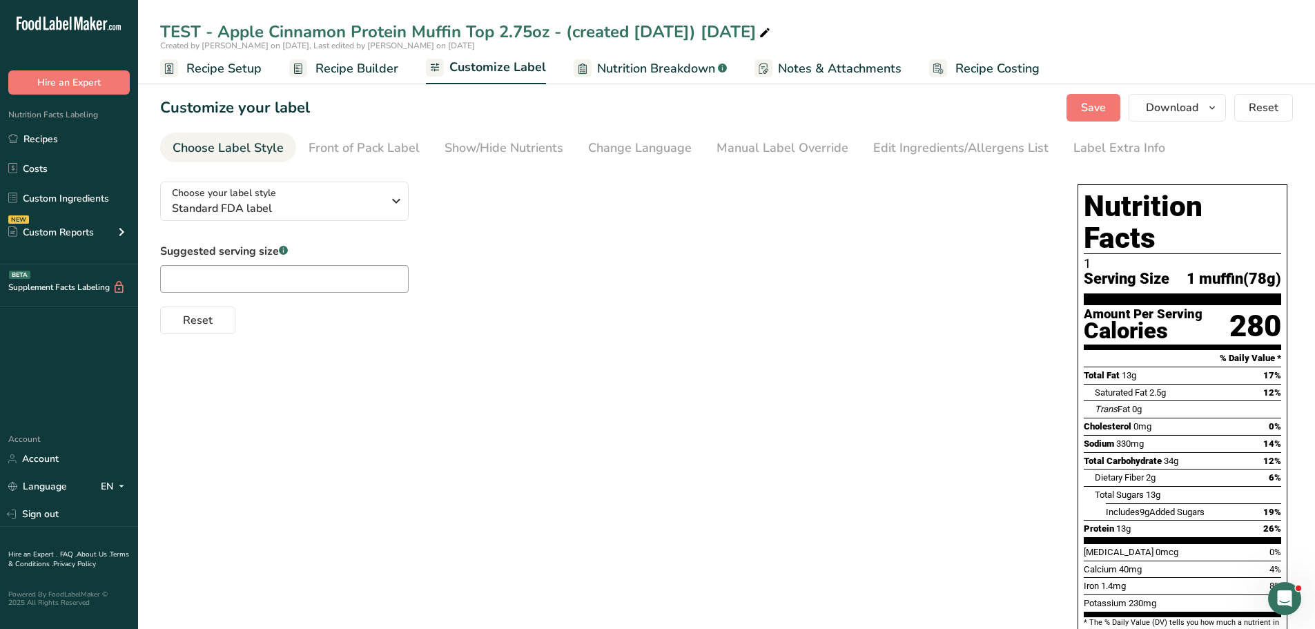
scroll to position [69, 0]
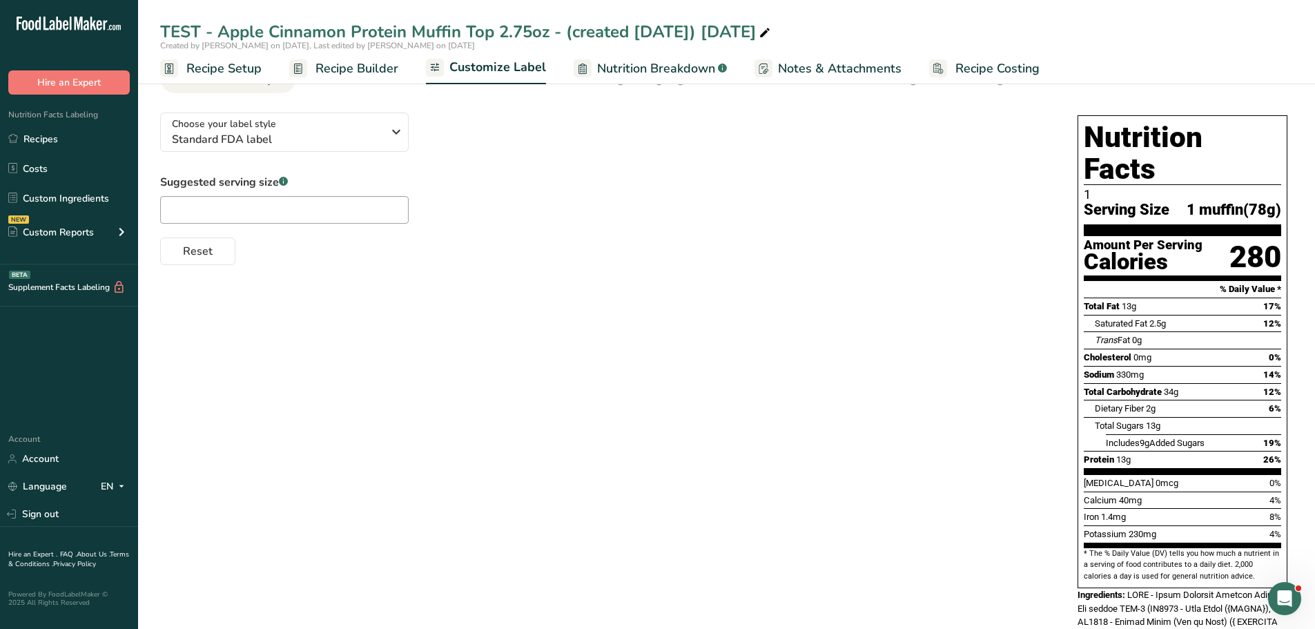
click at [569, 352] on div "Choose your label style Standard FDA label USA (FDA) Standard FDA label Tabular…" at bounding box center [726, 555] width 1133 height 908
